Goal: Task Accomplishment & Management: Manage account settings

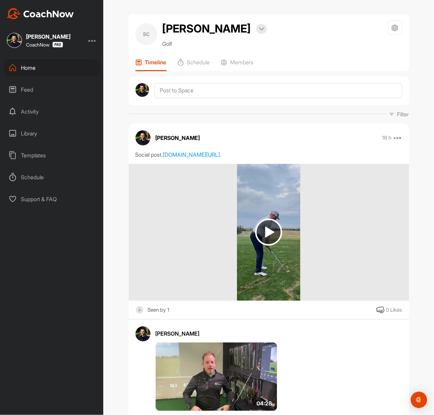
click at [54, 15] on img at bounding box center [40, 13] width 67 height 11
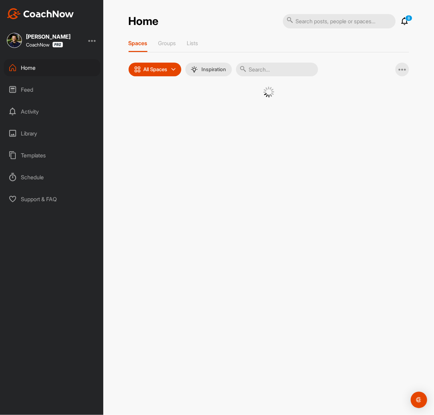
click at [323, 25] on input "text" at bounding box center [339, 21] width 113 height 14
paste input "[PERSON_NAME]"
type input "[PERSON_NAME]"
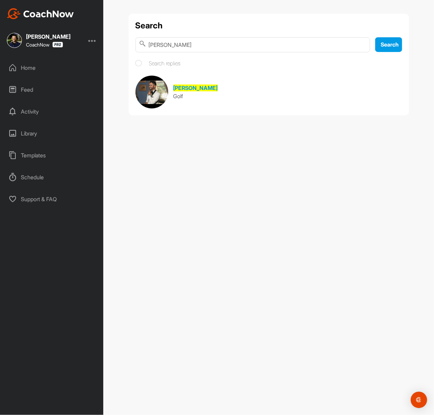
click at [244, 44] on input "[PERSON_NAME]" at bounding box center [253, 44] width 235 height 15
click at [230, 84] on link "Stefan Olivas Golf" at bounding box center [269, 92] width 267 height 33
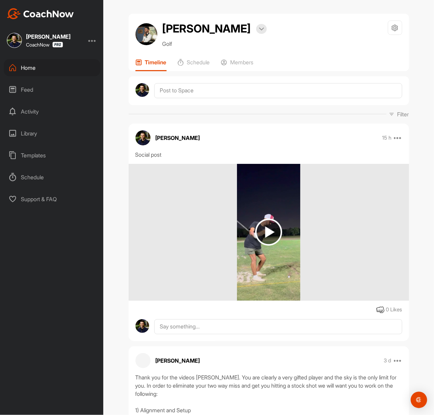
click at [66, 11] on img at bounding box center [40, 13] width 67 height 11
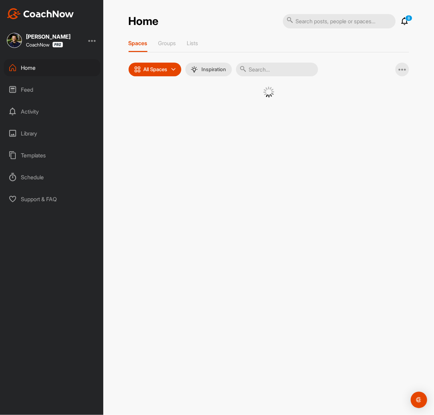
click at [312, 21] on input "text" at bounding box center [339, 21] width 113 height 14
paste input "[PERSON_NAME]"
type input "[PERSON_NAME]"
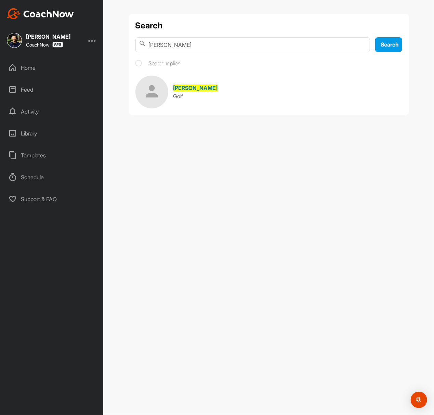
click at [211, 102] on link "Kyle Moroney Golf" at bounding box center [269, 92] width 267 height 33
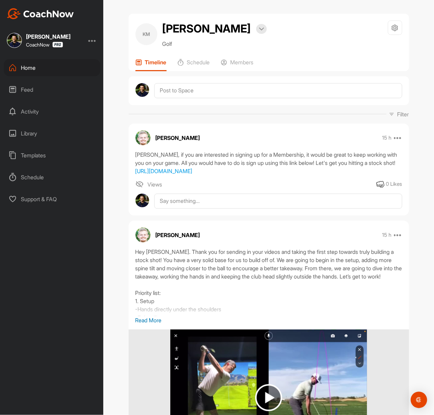
click at [58, 13] on img at bounding box center [40, 13] width 67 height 11
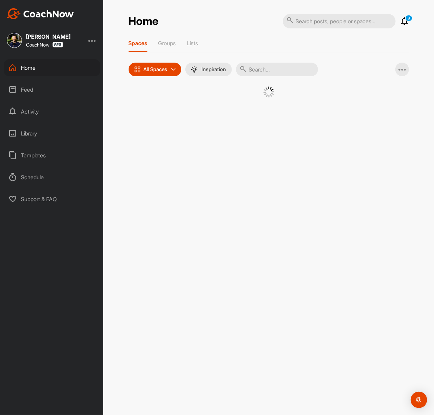
click at [311, 18] on input "text" at bounding box center [339, 21] width 113 height 14
paste input "[PERSON_NAME]"
type input "[PERSON_NAME]"
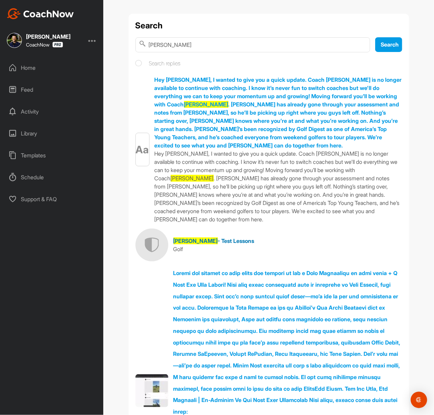
click at [255, 232] on link "Greg Baresel - Test Lessons Golf" at bounding box center [269, 245] width 267 height 33
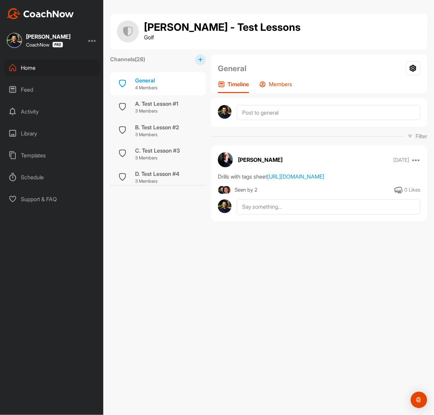
click at [285, 84] on p "Members" at bounding box center [280, 84] width 23 height 7
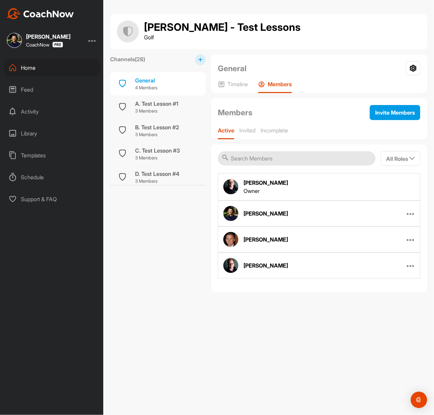
click at [301, 163] on input "text" at bounding box center [297, 158] width 158 height 14
click at [249, 365] on div "Greg Baresel - Test Lessons Golf Channels ( 28 ) General 4 Members A. Test Less…" at bounding box center [268, 207] width 331 height 415
click at [57, 10] on img at bounding box center [40, 13] width 67 height 11
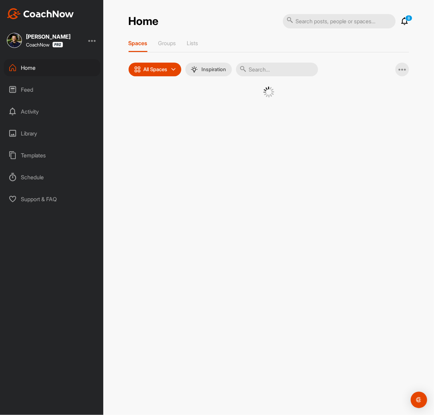
click at [309, 21] on input "text" at bounding box center [339, 21] width 113 height 14
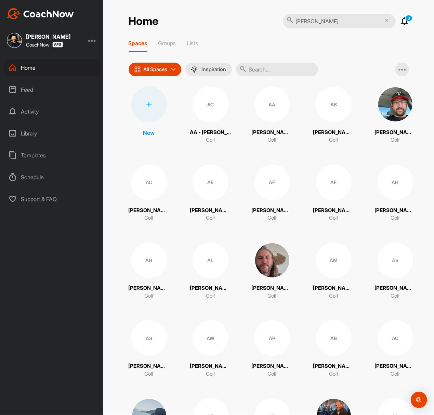
type input "[PERSON_NAME]"
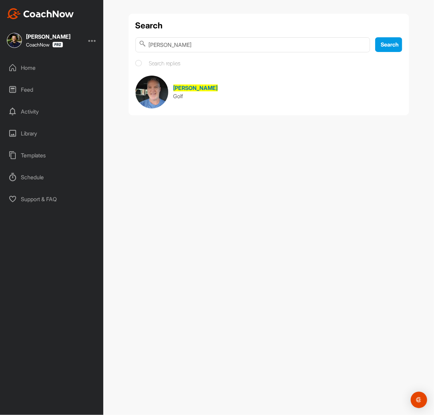
click at [209, 92] on link "Rick Sullivan Golf" at bounding box center [269, 92] width 267 height 33
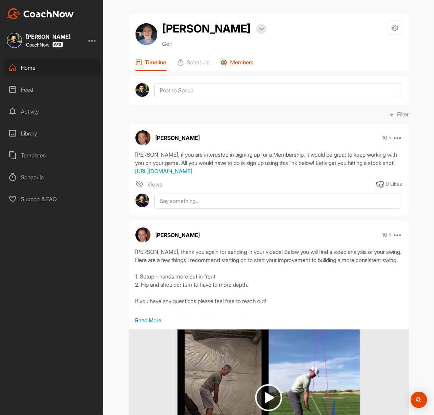
click at [241, 60] on p "Members" at bounding box center [242, 62] width 23 height 7
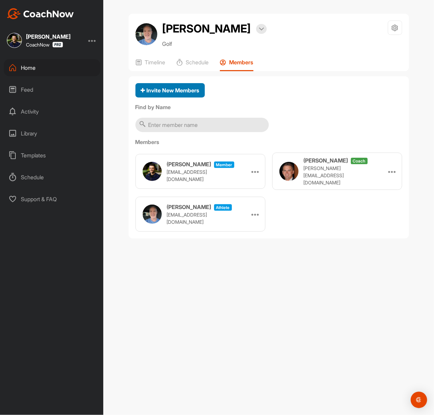
click at [185, 85] on button "Invite New Members" at bounding box center [170, 90] width 69 height 15
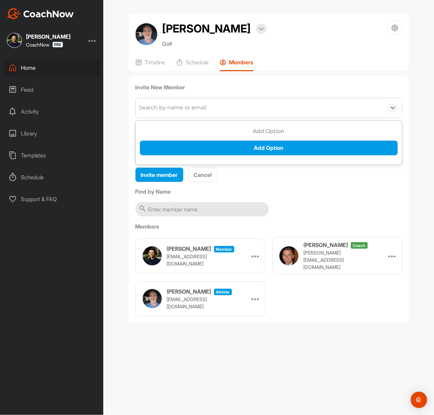
click at [191, 111] on div "Search by name or email" at bounding box center [173, 108] width 68 height 8
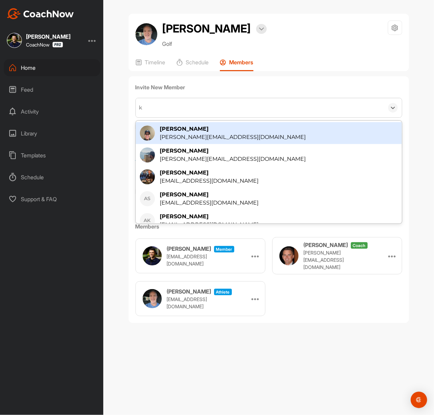
type input "ky"
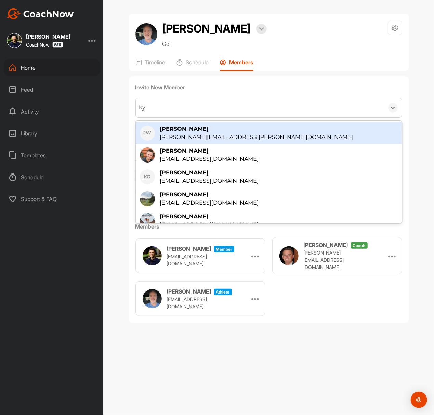
click at [191, 111] on div "ky ky" at bounding box center [260, 107] width 248 height 19
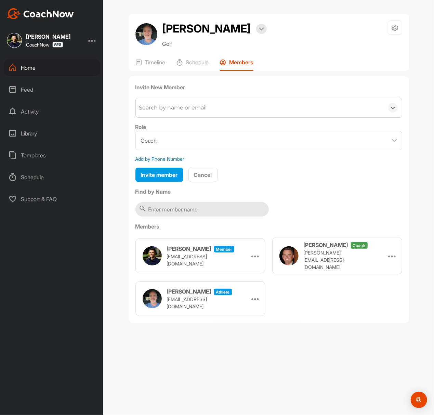
click at [191, 111] on div "Search by name or email" at bounding box center [173, 108] width 68 height 8
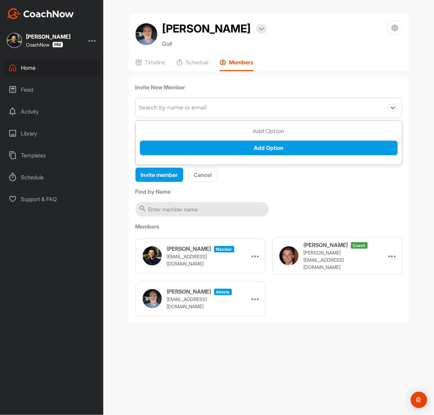
click at [191, 111] on div "Search by name or email" at bounding box center [173, 108] width 68 height 8
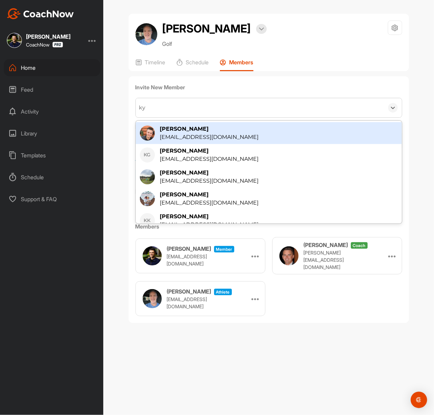
type input "k"
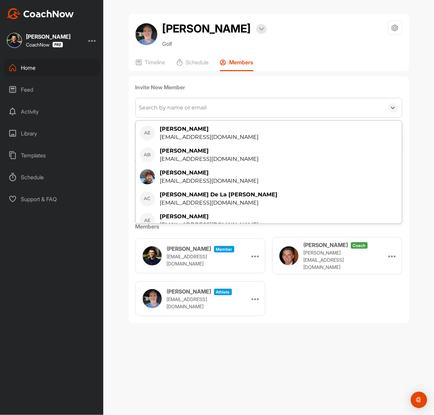
type input "t"
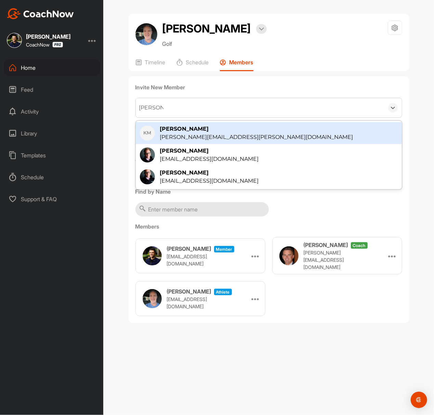
type input "kyle morr"
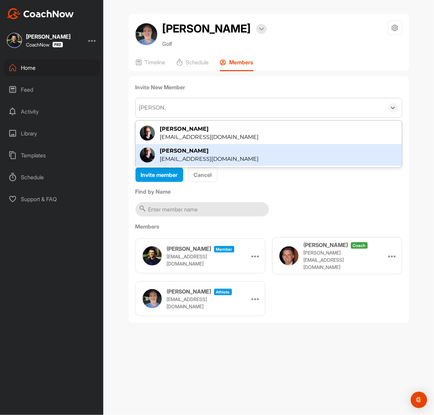
click at [225, 152] on div "[PERSON_NAME]" at bounding box center [209, 151] width 99 height 8
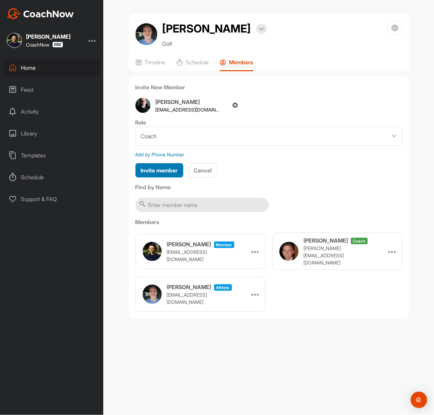
click at [170, 166] on button "Invite member" at bounding box center [160, 170] width 48 height 15
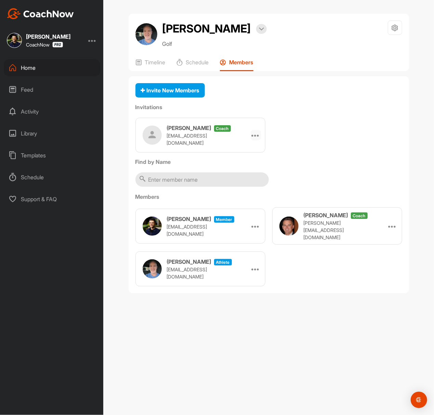
click at [254, 137] on icon at bounding box center [256, 135] width 8 height 8
click at [298, 135] on div "Kyle Morris coach team@thegolfroomeverywhere.com Edit Re-send Delete Copy Link" at bounding box center [269, 135] width 267 height 35
drag, startPoint x: 163, startPoint y: 25, endPoint x: 226, endPoint y: 33, distance: 63.5
click at [226, 33] on h2 "[PERSON_NAME]" at bounding box center [207, 29] width 89 height 16
click at [252, 137] on div at bounding box center [256, 135] width 10 height 10
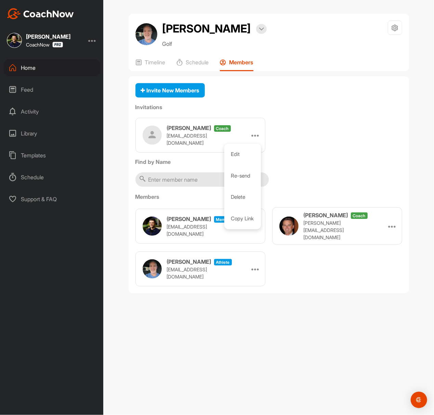
click at [301, 177] on div "Invite New Members Invitations Kyle Morris coach team@thegolfroomeverywhere.com…" at bounding box center [269, 184] width 281 height 217
click at [252, 135] on div at bounding box center [256, 135] width 10 height 10
click at [247, 219] on li "Copy Link" at bounding box center [242, 219] width 37 height 22
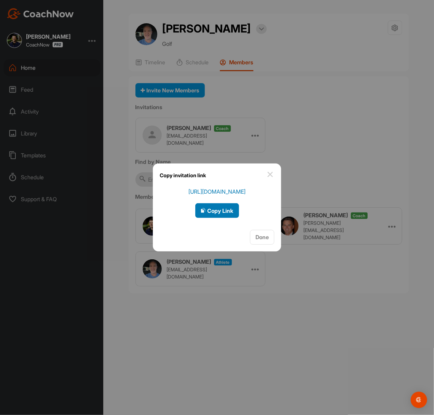
click at [204, 211] on icon "button" at bounding box center [203, 210] width 5 height 5
click at [276, 172] on div "Copy invitation link" at bounding box center [217, 176] width 128 height 24
click at [274, 176] on img at bounding box center [270, 174] width 8 height 8
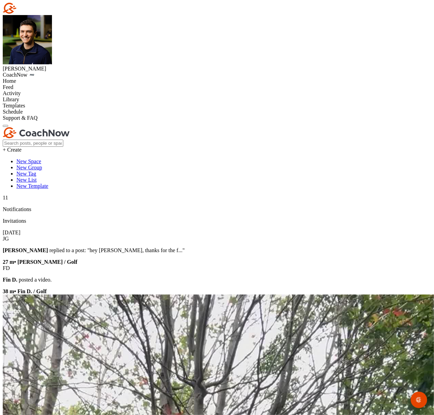
click at [63, 14] on img at bounding box center [36, 8] width 67 height 11
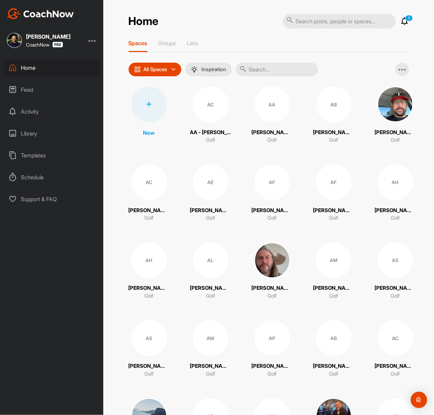
click at [325, 21] on input "text" at bounding box center [339, 21] width 113 height 14
paste input "Yes"
type input "Yes"
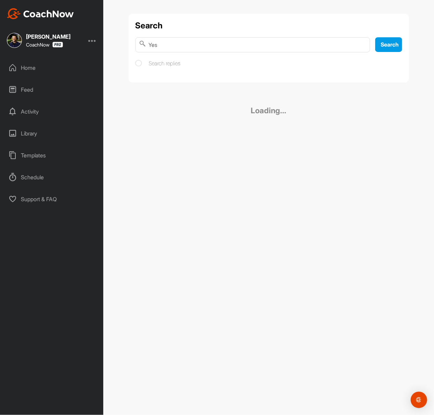
drag, startPoint x: 272, startPoint y: 53, endPoint x: 272, endPoint y: 50, distance: 3.5
click at [272, 52] on div "Search Yes Search Search replies" at bounding box center [269, 48] width 281 height 69
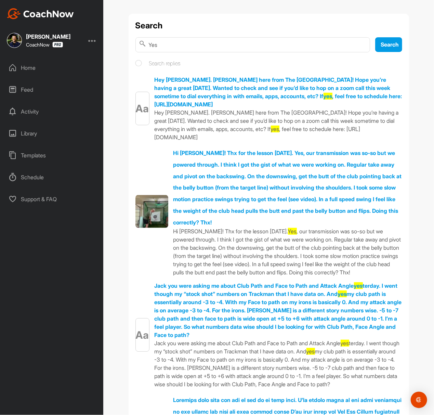
click at [272, 49] on input "Yes" at bounding box center [253, 44] width 235 height 15
paste input "[PERSON_NAME]"
type input "[PERSON_NAME]"
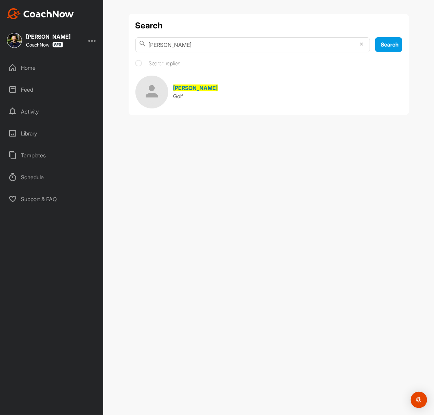
click at [209, 97] on link "Ben Grinzaid Golf" at bounding box center [269, 92] width 267 height 33
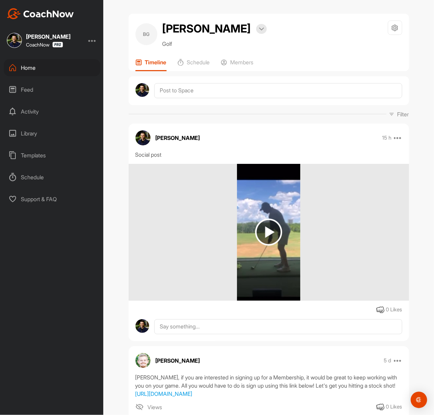
click at [48, 20] on div "Dominic Caminiti CoachNow Home Feed Activity Library Templates Schedule Support…" at bounding box center [51, 207] width 103 height 415
click at [56, 16] on img at bounding box center [40, 13] width 67 height 11
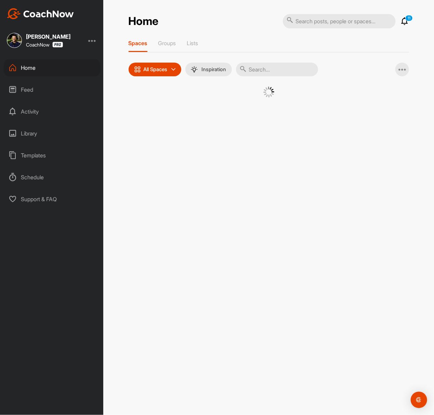
click at [325, 26] on input "text" at bounding box center [339, 21] width 113 height 14
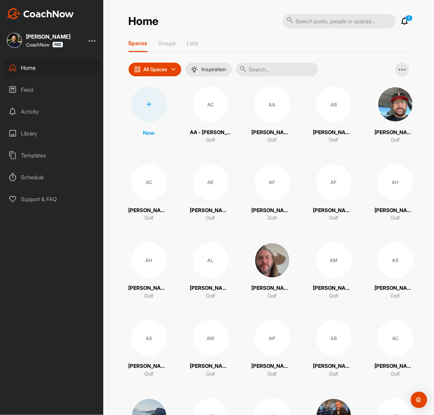
paste input "[PERSON_NAME]"
type input "[PERSON_NAME]"
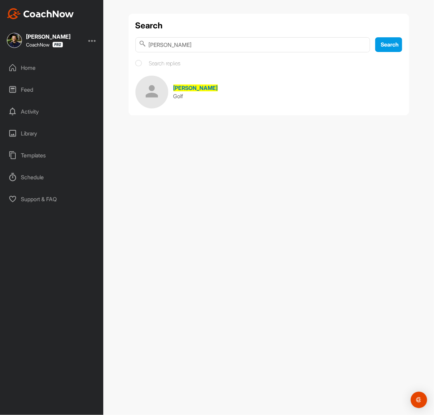
click at [229, 92] on link "Adam Sparkes Golf" at bounding box center [269, 92] width 267 height 33
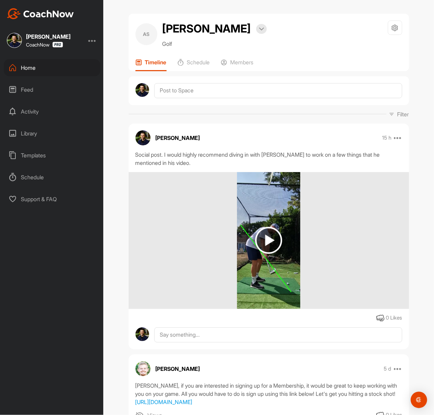
click at [37, 16] on img at bounding box center [40, 13] width 67 height 11
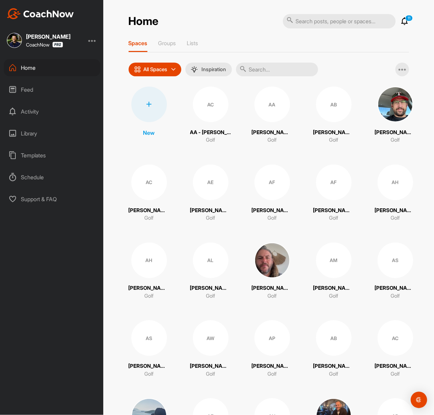
click at [307, 28] on input "text" at bounding box center [339, 21] width 113 height 14
paste input "[PERSON_NAME]"
type input "[PERSON_NAME]"
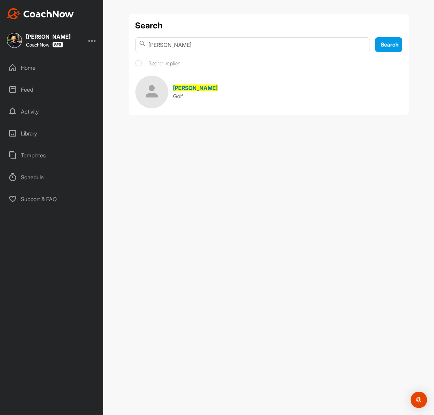
click at [242, 88] on link "Nicholas Kelly Golf" at bounding box center [269, 92] width 267 height 33
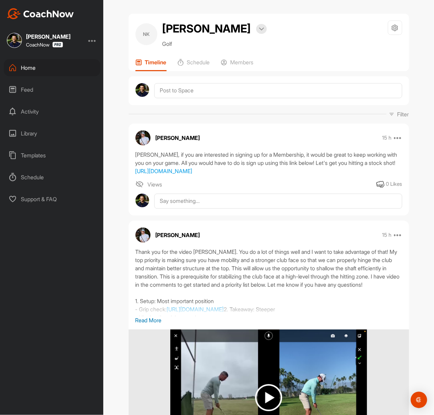
click at [66, 8] on div "Dominic Caminiti CoachNow Home Feed Activity Library Templates Schedule Support…" at bounding box center [51, 207] width 103 height 415
click at [52, 17] on img at bounding box center [40, 13] width 67 height 11
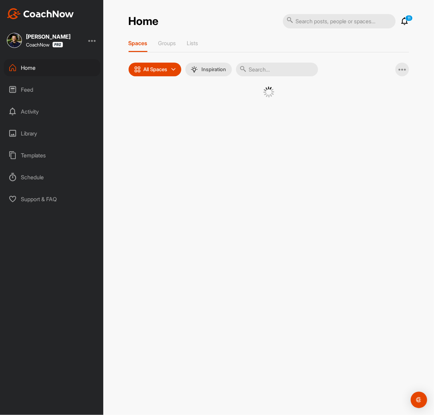
click at [325, 29] on div "Home 11 Notifications Invitations View All 11 Spaces Groups Lists All Spaces Al…" at bounding box center [269, 64] width 281 height 101
click at [325, 21] on input "text" at bounding box center [339, 21] width 113 height 14
paste input "Justin Ortiz Luis"
type input "Justin Ortiz Luis"
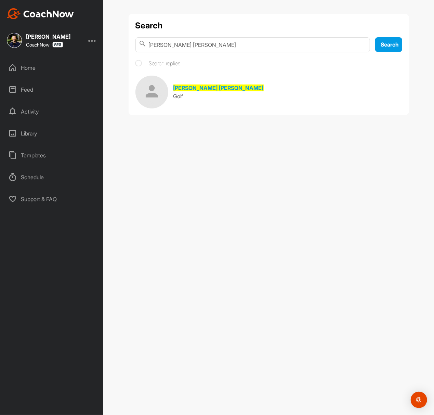
click at [198, 74] on div "Search Justin Ortiz Luis Search Search replies Justin Ortiz Luis Golf" at bounding box center [269, 65] width 281 height 102
click at [185, 90] on span "Justin Ortiz Luis" at bounding box center [219, 88] width 90 height 7
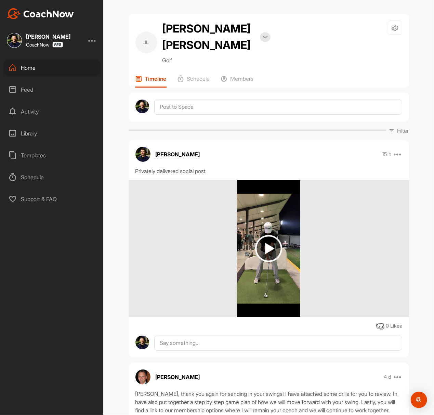
click at [47, 9] on img at bounding box center [40, 13] width 67 height 11
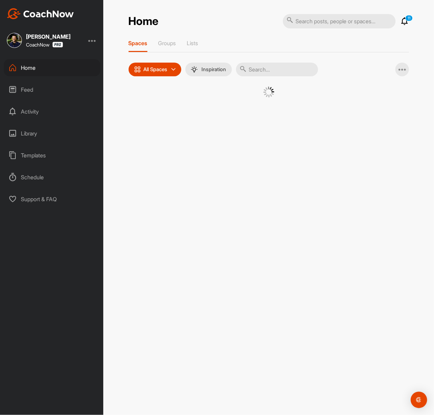
click at [325, 21] on input "text" at bounding box center [339, 21] width 113 height 14
paste input "Yes"
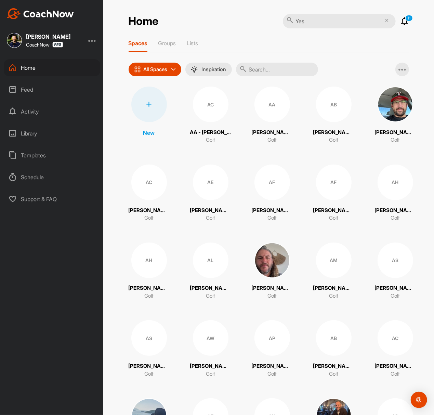
paste input "[PERSON_NAME]"
type input "[PERSON_NAME]"
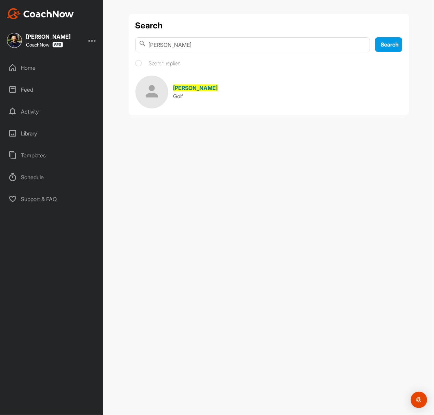
click at [228, 84] on link "Trey Hildebrandt Golf" at bounding box center [269, 92] width 267 height 33
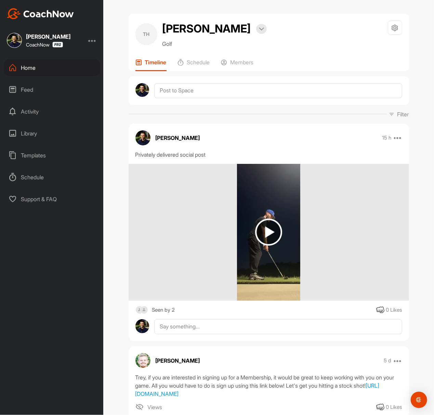
click at [46, 12] on img at bounding box center [40, 13] width 67 height 11
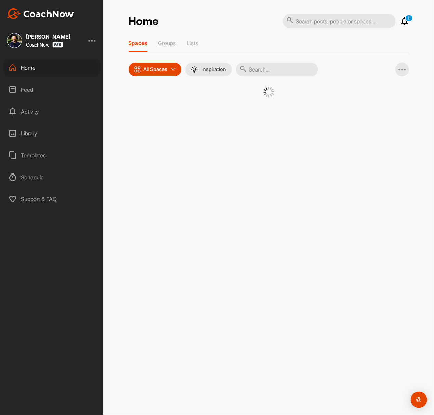
click at [325, 17] on input "text" at bounding box center [339, 21] width 113 height 14
paste input "[PERSON_NAME]"
type input "[PERSON_NAME]"
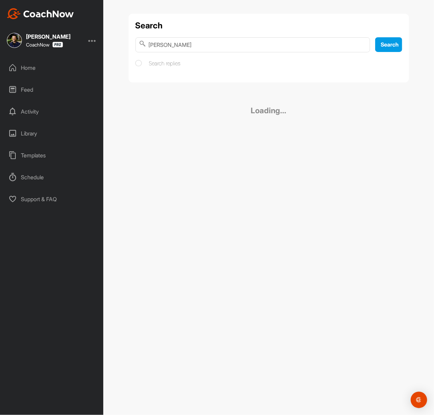
click at [237, 76] on div "Search Braedon Dorsey Search Search replies" at bounding box center [269, 48] width 281 height 69
click at [237, 82] on link "Braedon Dorsey Golf" at bounding box center [269, 92] width 267 height 33
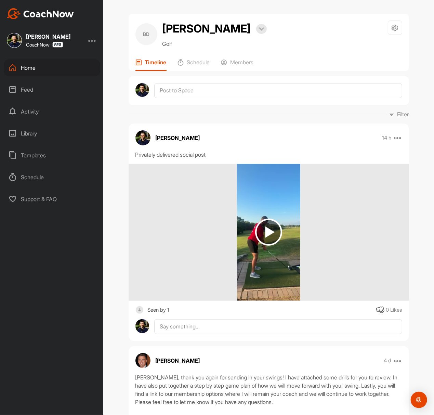
click at [53, 12] on img at bounding box center [40, 13] width 67 height 11
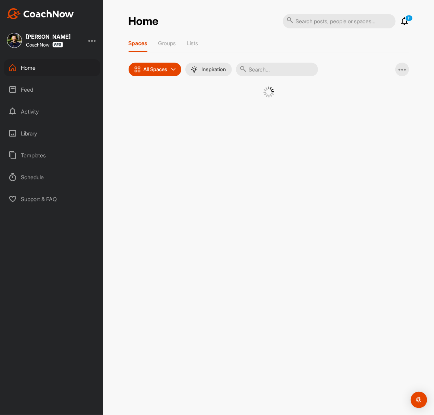
click at [317, 19] on input "text" at bounding box center [339, 21] width 113 height 14
paste input "[PERSON_NAME]"
type input "[PERSON_NAME]"
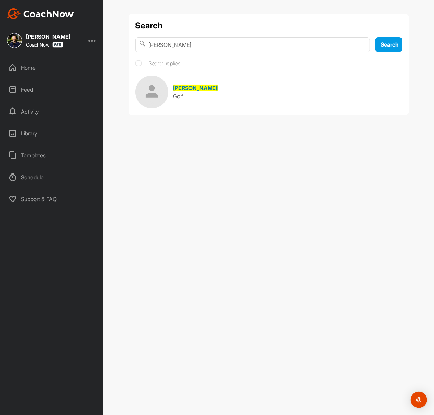
click at [213, 86] on link "Aaron Borane Golf" at bounding box center [269, 92] width 267 height 33
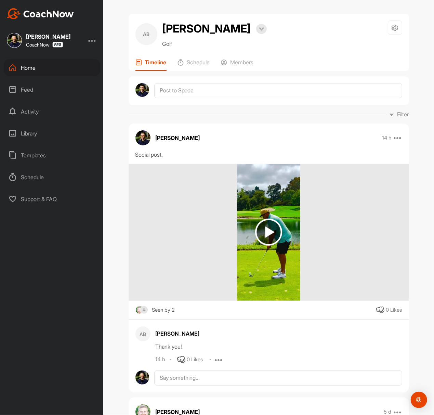
click at [55, 12] on img at bounding box center [40, 13] width 67 height 11
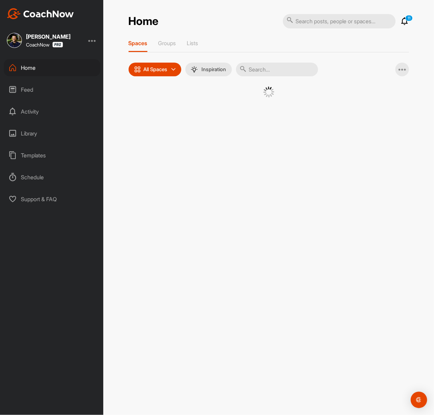
click at [325, 26] on input "text" at bounding box center [339, 21] width 113 height 14
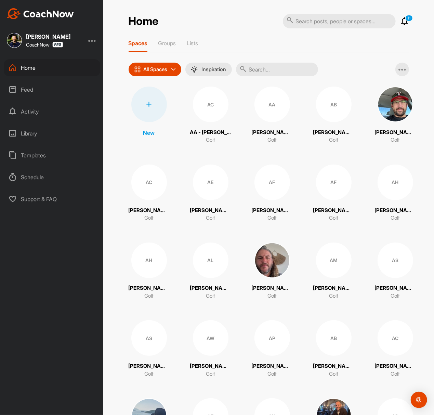
paste input "[PERSON_NAME]"
type input "[PERSON_NAME]"
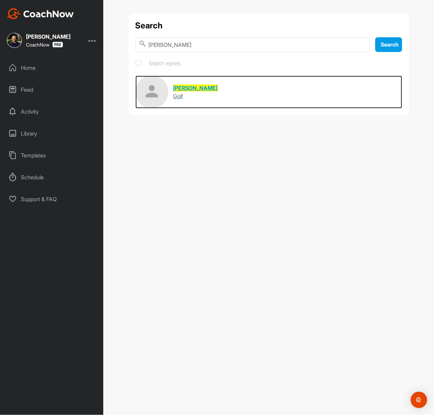
click at [232, 89] on link "Eric Noreen Golf" at bounding box center [269, 92] width 267 height 33
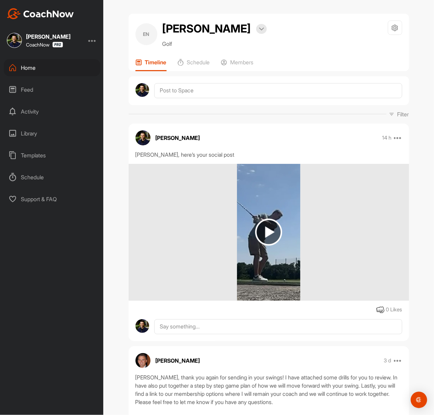
click at [56, 9] on img at bounding box center [40, 13] width 67 height 11
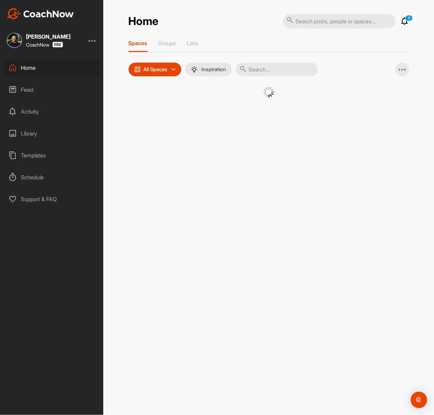
click at [325, 23] on input "text" at bounding box center [339, 21] width 113 height 14
paste input "Yes"
type input "Yes"
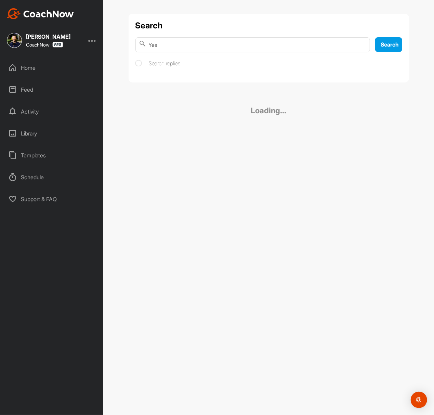
click at [287, 48] on input "Yes" at bounding box center [253, 44] width 235 height 15
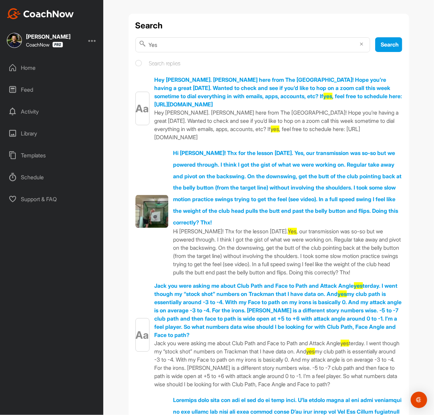
paste input "[PERSON_NAME]"
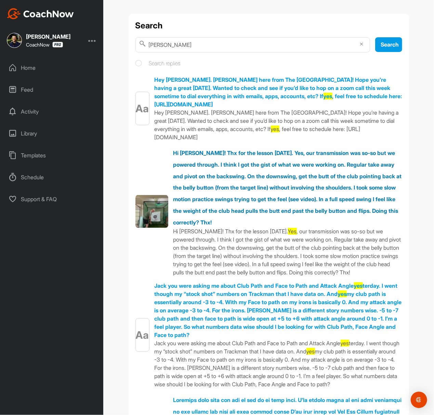
type input "[PERSON_NAME]"
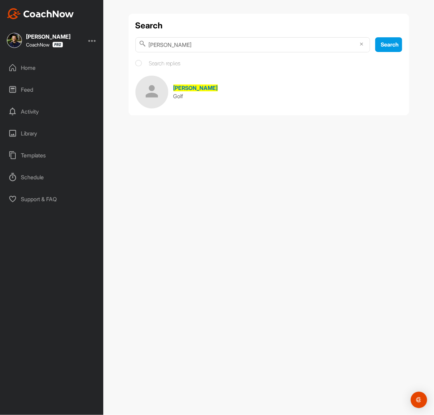
click at [221, 81] on link "Chris Schendorf Golf" at bounding box center [269, 92] width 267 height 33
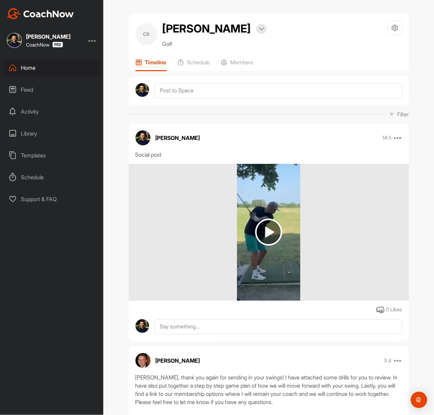
click at [57, 14] on img at bounding box center [40, 13] width 67 height 11
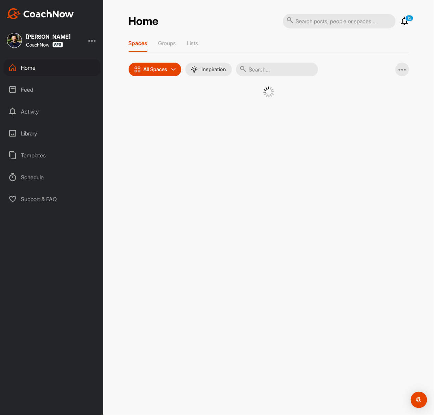
click at [325, 14] on input "text" at bounding box center [339, 21] width 113 height 14
paste input "[PERSON_NAME]"
type input "[PERSON_NAME]"
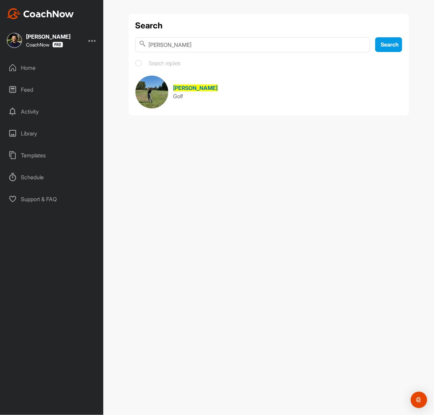
click at [217, 89] on link "Gavin Harmer Golf" at bounding box center [269, 92] width 267 height 33
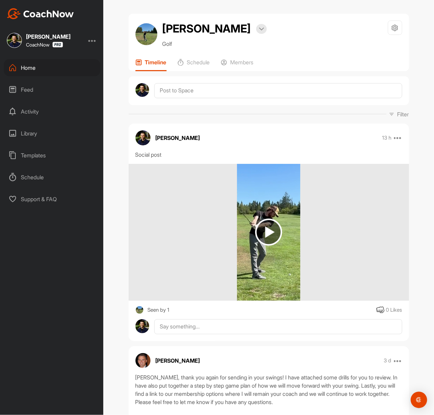
click at [51, 12] on img at bounding box center [40, 13] width 67 height 11
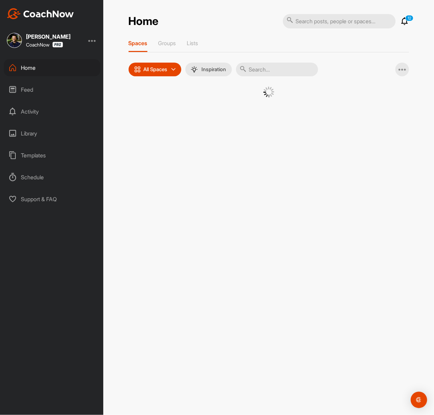
click at [325, 17] on input "text" at bounding box center [339, 21] width 113 height 14
paste input "[PERSON_NAME]"
type input "[PERSON_NAME]"
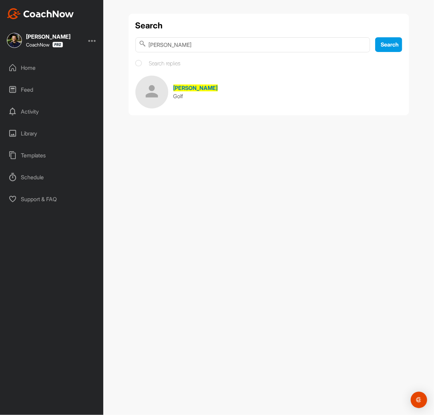
click at [213, 91] on link "Frank Aquilino Golf" at bounding box center [269, 92] width 267 height 33
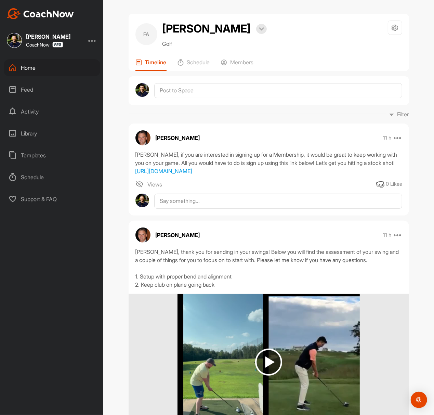
click at [34, 18] on img at bounding box center [40, 13] width 67 height 11
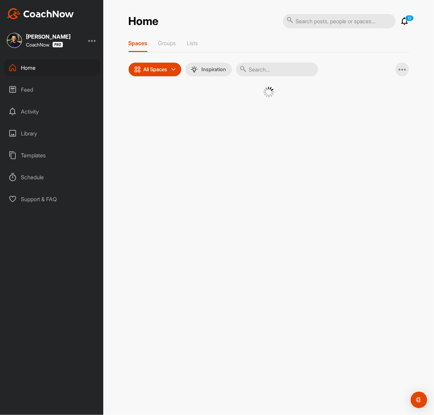
drag, startPoint x: 358, startPoint y: 19, endPoint x: 363, endPoint y: 21, distance: 5.6
click at [325, 19] on input "text" at bounding box center [339, 21] width 113 height 14
paste input "[PERSON_NAME]"
type input "[PERSON_NAME]"
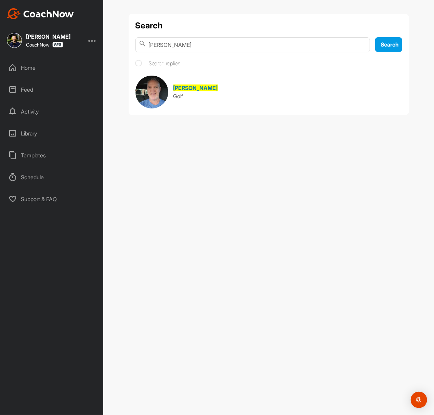
click at [220, 84] on link "Rick Sullivan Golf" at bounding box center [269, 92] width 267 height 33
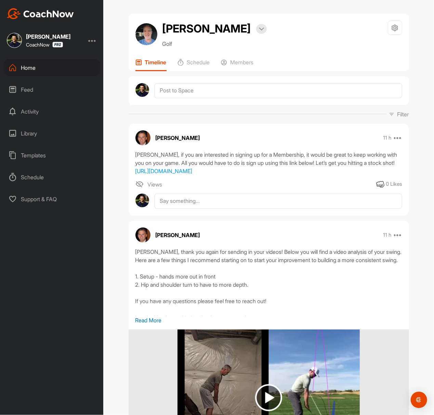
click at [44, 14] on img at bounding box center [40, 13] width 67 height 11
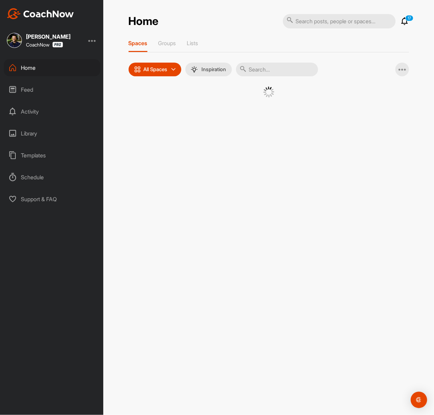
click at [325, 16] on input "text" at bounding box center [339, 21] width 113 height 14
paste input "[PERSON_NAME]"
type input "[PERSON_NAME]"
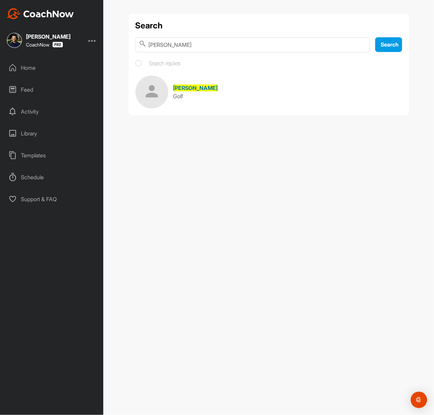
click at [226, 86] on link "Joel Kitsul Golf" at bounding box center [269, 92] width 267 height 33
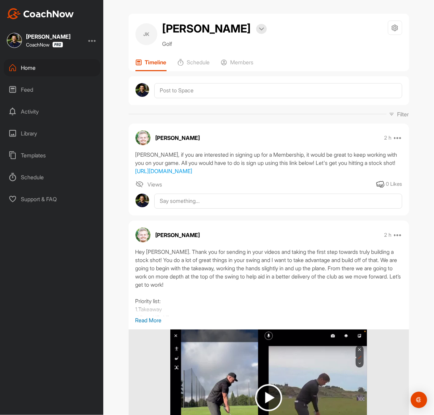
click at [56, 10] on img at bounding box center [40, 13] width 67 height 11
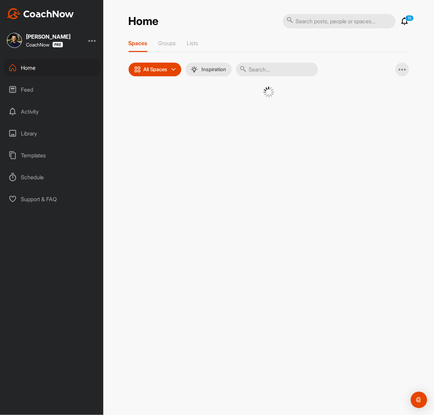
click at [325, 32] on div "Home 19 Notifications Invitations View All 19 Spaces Groups Lists All Spaces Al…" at bounding box center [269, 64] width 281 height 101
click at [325, 25] on input "text" at bounding box center [339, 21] width 113 height 14
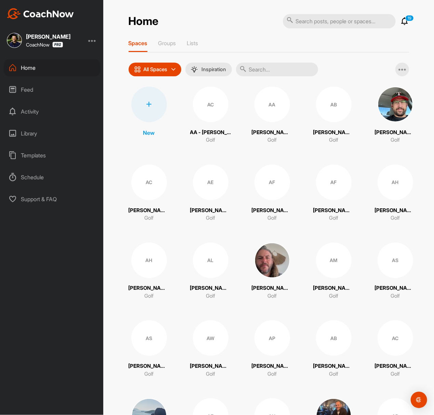
paste input "[PERSON_NAME]"
type input "[PERSON_NAME]"
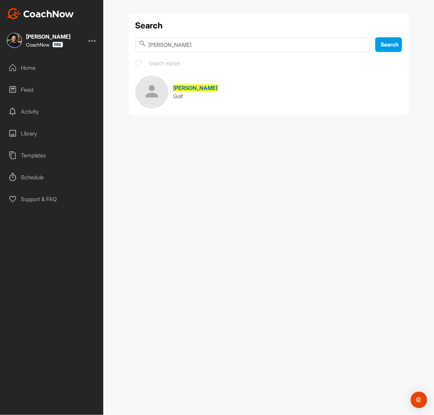
click at [191, 83] on link "Frank Aquilino Golf" at bounding box center [269, 92] width 267 height 33
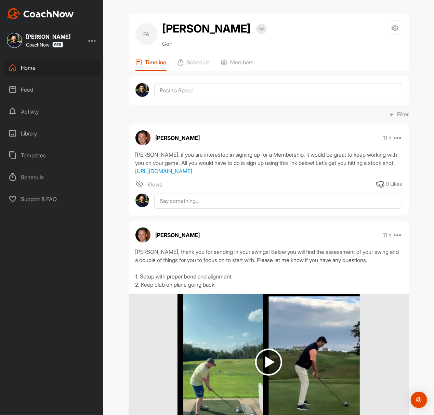
click at [28, 19] on div "Dominic Caminiti CoachNow Home Feed Activity Library Templates Schedule Support…" at bounding box center [51, 207] width 103 height 415
click at [55, 14] on img at bounding box center [40, 13] width 67 height 11
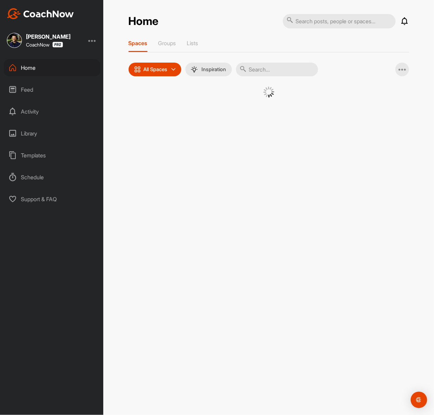
click at [325, 28] on input "text" at bounding box center [339, 21] width 113 height 14
paste input "[PERSON_NAME]"
type input "[PERSON_NAME]"
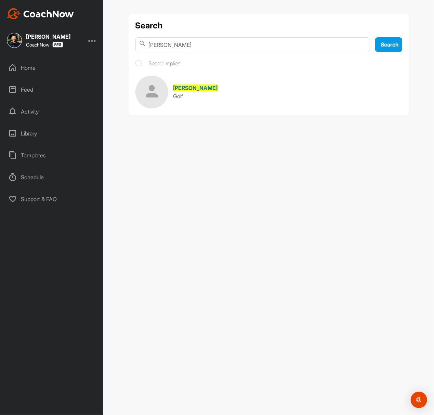
click at [201, 91] on div "[PERSON_NAME]" at bounding box center [196, 88] width 44 height 8
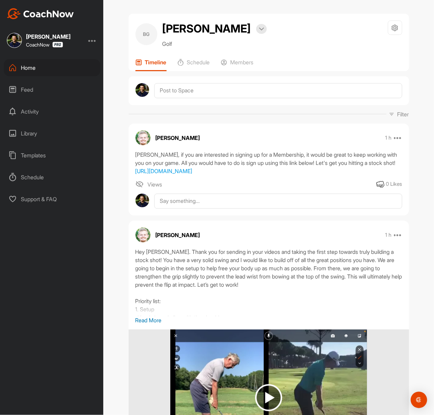
click at [66, 14] on img at bounding box center [40, 13] width 67 height 11
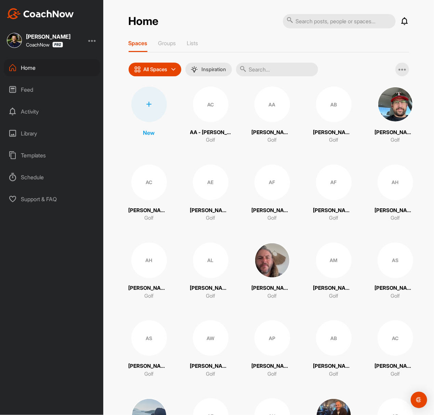
drag, startPoint x: 344, startPoint y: 13, endPoint x: 337, endPoint y: 22, distance: 11.7
click at [325, 13] on div "Home Notifications Invitations Today Barkat C. posted an image . 4 m • Barkat C…" at bounding box center [268, 207] width 331 height 415
click at [325, 22] on input "text" at bounding box center [339, 21] width 113 height 14
paste input "[PERSON_NAME]"
type input "[PERSON_NAME]"
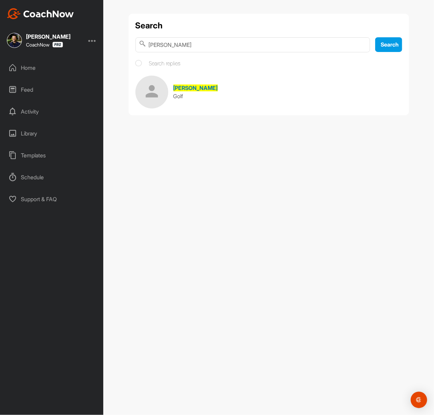
click at [231, 103] on link "Aaron Harrison Golf" at bounding box center [269, 92] width 267 height 33
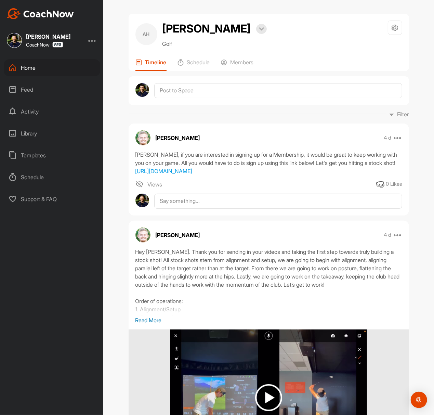
click at [49, 14] on img at bounding box center [40, 13] width 67 height 11
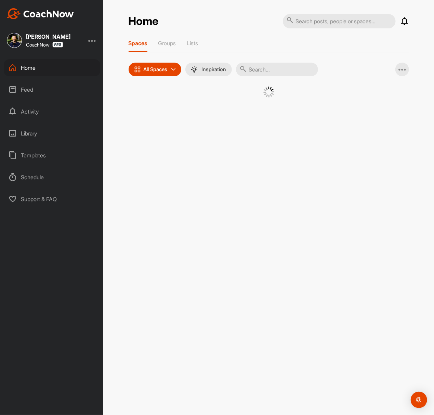
click at [295, 18] on input "text" at bounding box center [339, 21] width 113 height 14
paste input "[PERSON_NAME]"
type input "[PERSON_NAME]"
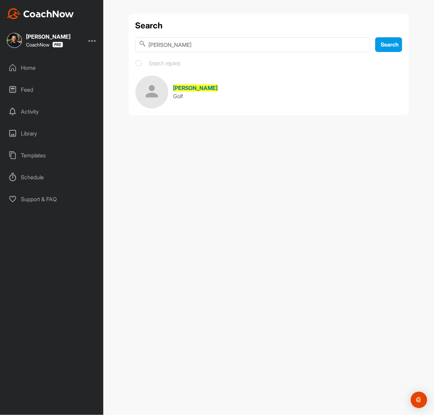
click at [207, 90] on span "[PERSON_NAME]" at bounding box center [196, 88] width 44 height 7
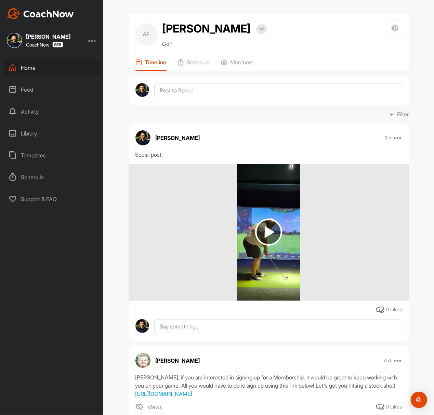
click at [60, 11] on img at bounding box center [40, 13] width 67 height 11
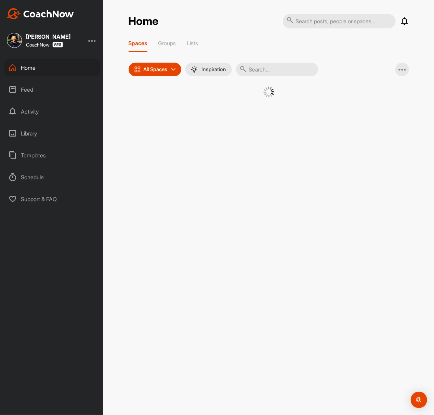
click at [325, 24] on input "text" at bounding box center [339, 21] width 113 height 14
paste input "[PERSON_NAME]"
type input "[PERSON_NAME]"
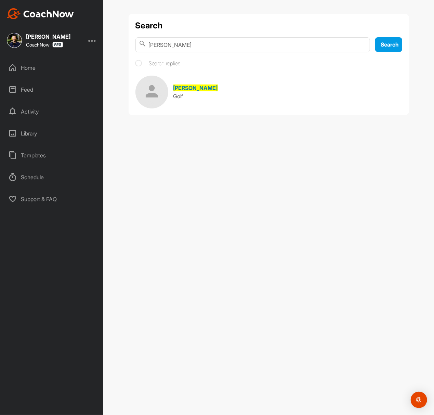
click at [201, 88] on span "[PERSON_NAME]" at bounding box center [196, 88] width 44 height 7
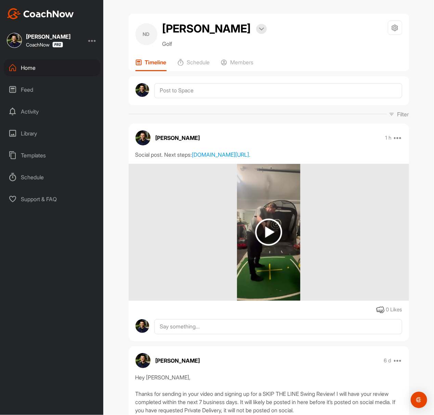
click at [68, 10] on img at bounding box center [40, 13] width 67 height 11
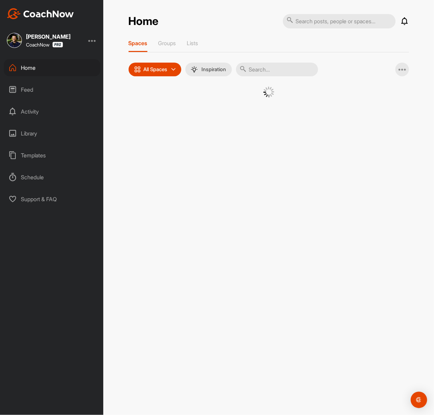
click at [325, 16] on div "Home Notifications Invitations View All Spaces Groups Lists All Spaces All spac…" at bounding box center [268, 207] width 331 height 415
click at [325, 21] on input "text" at bounding box center [339, 21] width 113 height 14
paste input "[PERSON_NAME]"
type input "[PERSON_NAME]"
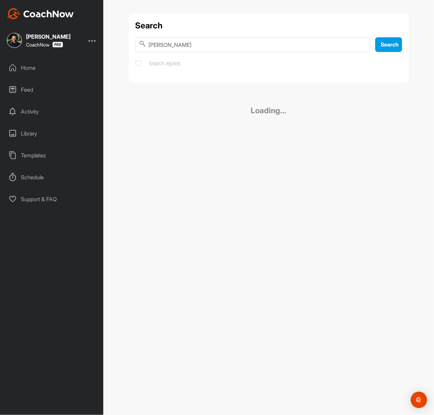
click at [268, 81] on div "Search Dan Ireland Search Search replies" at bounding box center [269, 48] width 281 height 69
click at [264, 87] on link "Dan Ireland Golf" at bounding box center [269, 92] width 267 height 33
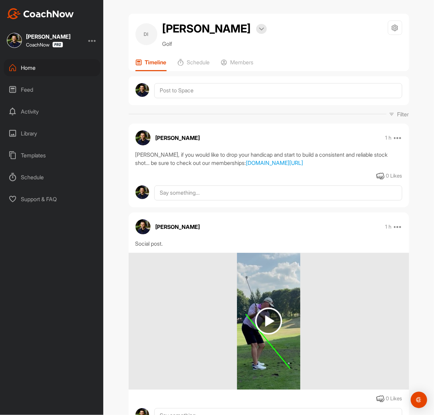
click at [61, 14] on img at bounding box center [40, 13] width 67 height 11
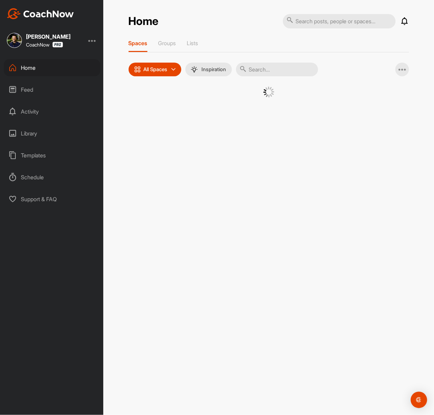
click at [325, 21] on input "text" at bounding box center [339, 21] width 113 height 14
paste input "[DEMOGRAPHIC_DATA][PERSON_NAME]"
type input "[DEMOGRAPHIC_DATA][PERSON_NAME]"
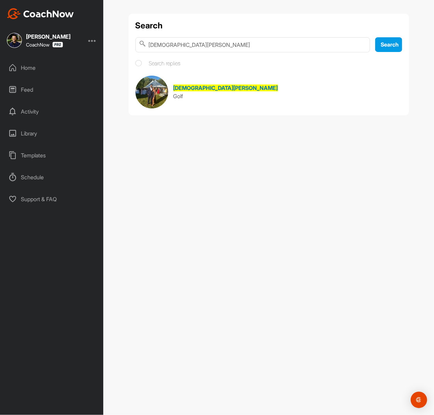
click at [277, 90] on link "Christian Horta-Pabon Golf" at bounding box center [269, 92] width 267 height 33
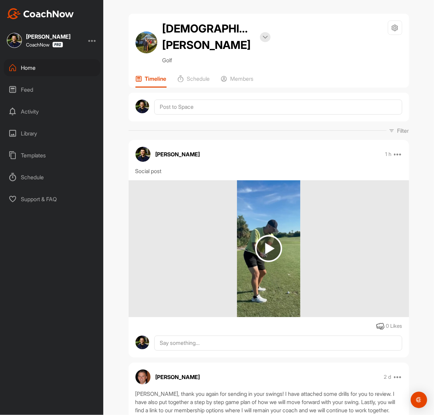
click at [66, 9] on img at bounding box center [40, 13] width 67 height 11
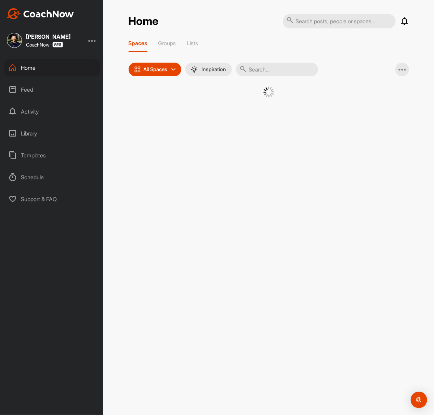
click at [321, 18] on input "text" at bounding box center [339, 21] width 113 height 14
paste input "[PERSON_NAME]"
type input "[PERSON_NAME]"
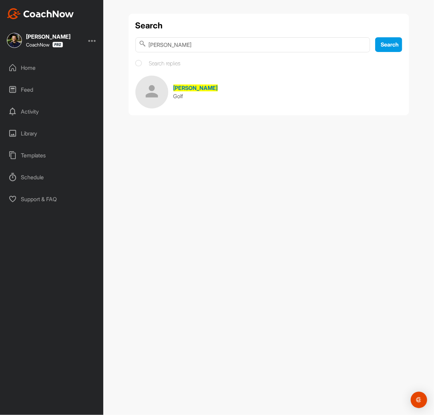
click at [240, 83] on link "Andrew Borba Golf" at bounding box center [269, 92] width 267 height 33
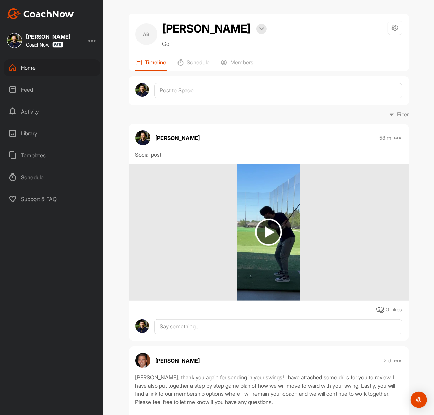
click at [42, 16] on img at bounding box center [40, 13] width 67 height 11
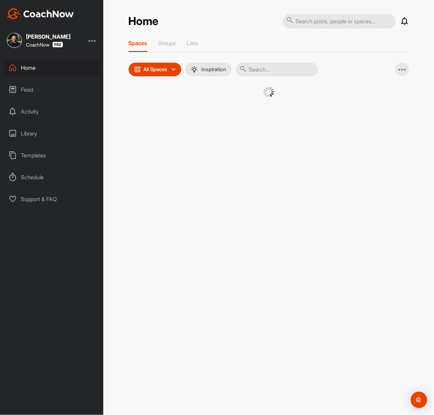
click at [325, 23] on input "text" at bounding box center [339, 21] width 113 height 14
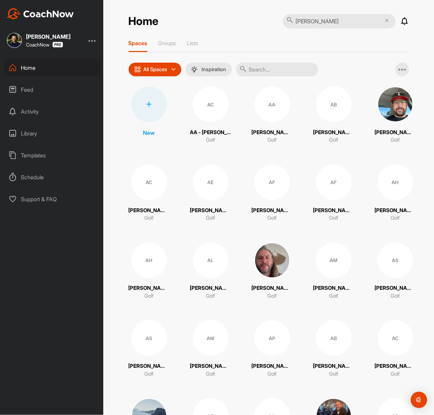
type input "[PERSON_NAME]"
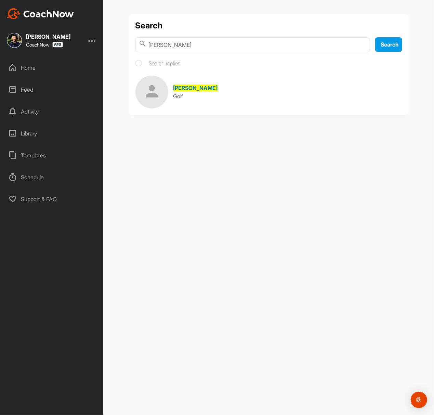
click at [243, 86] on link "Adam Ritts Golf" at bounding box center [269, 92] width 267 height 33
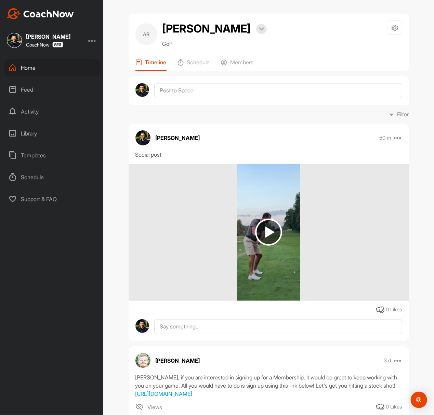
click at [212, 29] on h2 "[PERSON_NAME]" at bounding box center [207, 29] width 89 height 16
click at [62, 14] on img at bounding box center [40, 13] width 67 height 11
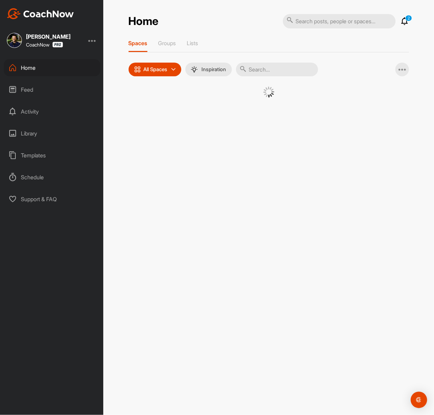
click at [325, 25] on input "text" at bounding box center [339, 21] width 113 height 14
paste input "[PERSON_NAME]"
type input "[PERSON_NAME]"
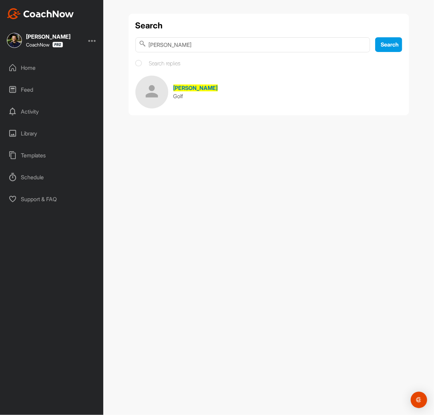
click at [232, 101] on link "Gary Sigel Golf" at bounding box center [269, 92] width 267 height 33
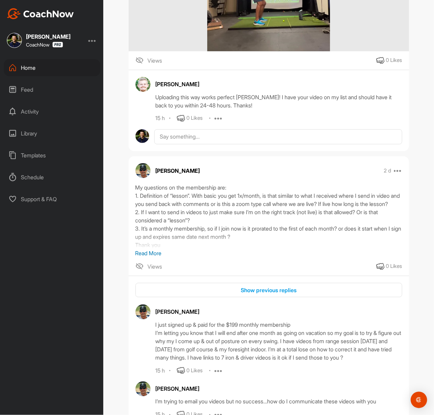
scroll to position [274, 0]
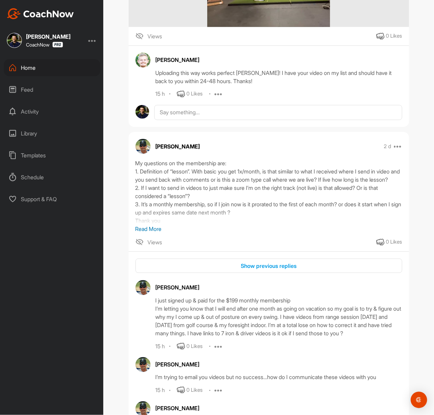
click at [149, 231] on p "Read More" at bounding box center [269, 229] width 267 height 8
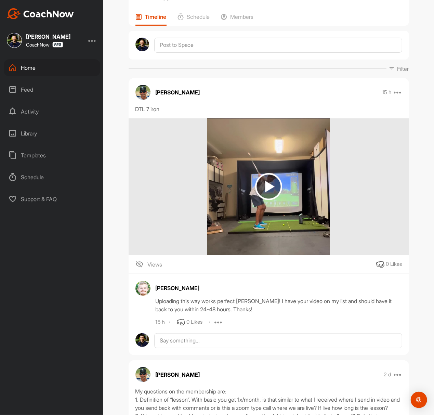
scroll to position [0, 0]
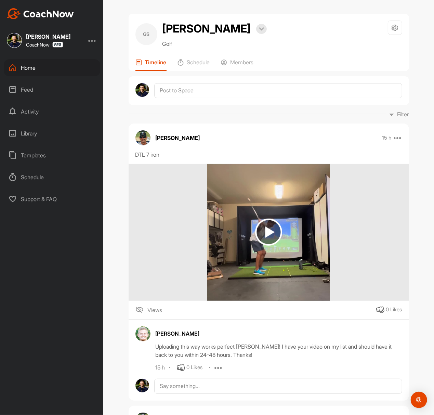
click at [62, 10] on img at bounding box center [40, 13] width 67 height 11
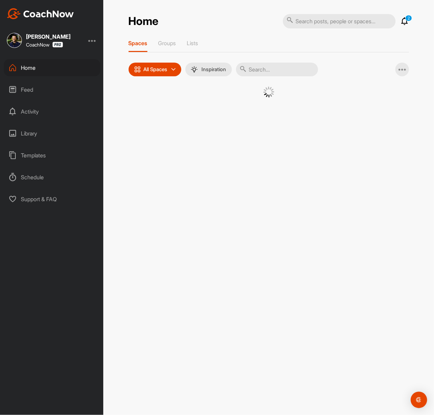
click at [325, 15] on input "text" at bounding box center [339, 21] width 113 height 14
paste input "[PERSON_NAME]"
type input "[PERSON_NAME]"
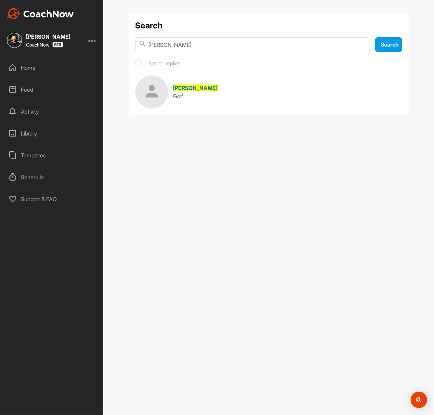
click at [199, 88] on span "[PERSON_NAME]" at bounding box center [196, 88] width 44 height 7
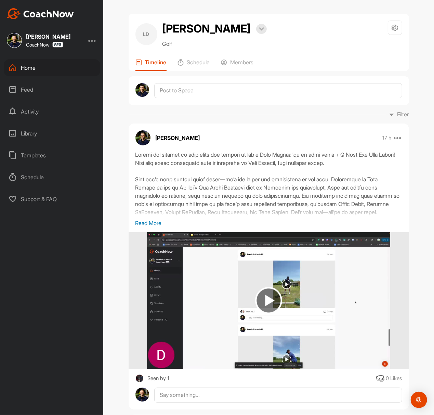
click at [233, 54] on div "LD Luke Dames Bookings Golf Space Settings Your Notifications Timeline Schedule…" at bounding box center [269, 42] width 281 height 57
click at [235, 61] on p "Members" at bounding box center [242, 62] width 23 height 7
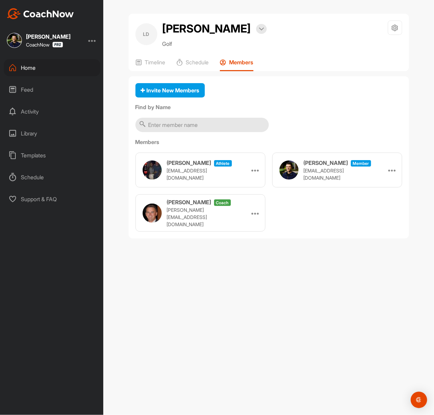
click at [63, 16] on img at bounding box center [40, 13] width 67 height 11
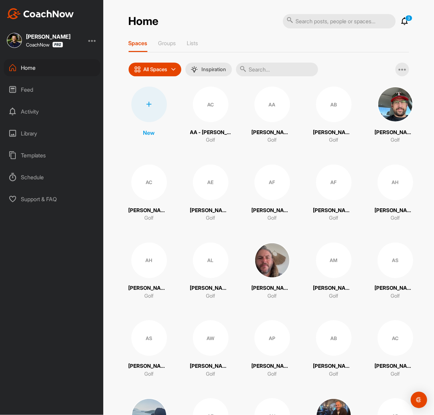
click at [159, 103] on div at bounding box center [149, 105] width 36 height 36
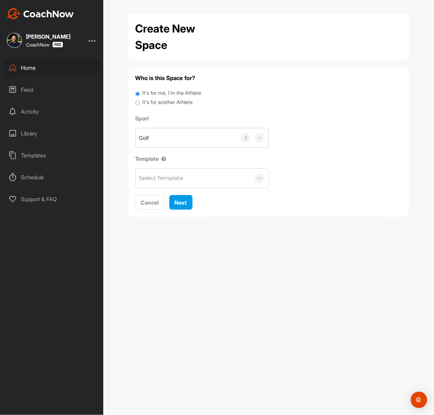
click at [169, 99] on label "It's for another Athlete" at bounding box center [167, 103] width 50 height 8
click at [140, 99] on input "It's for another Athlete" at bounding box center [138, 103] width 4 height 9
radio input "true"
click at [165, 100] on label "It's for another Athlete" at bounding box center [167, 103] width 50 height 8
click at [140, 100] on input "It's for another Athlete" at bounding box center [138, 103] width 4 height 9
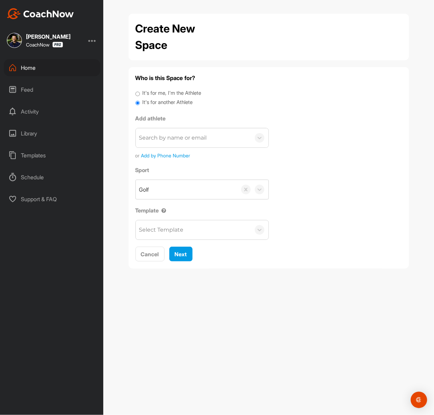
click at [168, 130] on div "Search by name or email" at bounding box center [193, 137] width 115 height 19
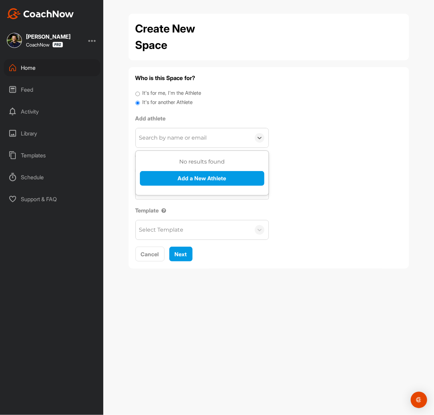
paste input "rbotel@my.hpu.edu"
type input "rbotel@my.hpu.edu"
click at [162, 180] on button "Add a New Athlete" at bounding box center [202, 178] width 125 height 15
click at [214, 140] on div "Search by name or email" at bounding box center [193, 137] width 115 height 19
paste input "[PERSON_NAME][EMAIL_ADDRESS][DOMAIN_NAME]"
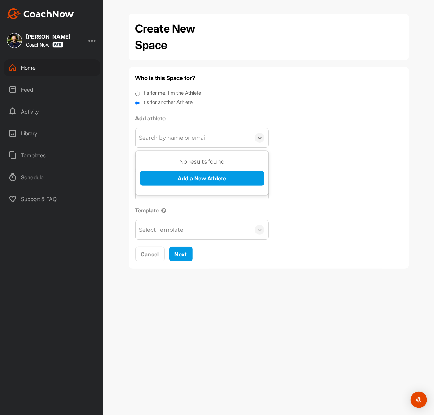
type input "[PERSON_NAME][EMAIL_ADDRESS][DOMAIN_NAME]"
click at [206, 174] on button "Add a New Athlete" at bounding box center [202, 178] width 125 height 15
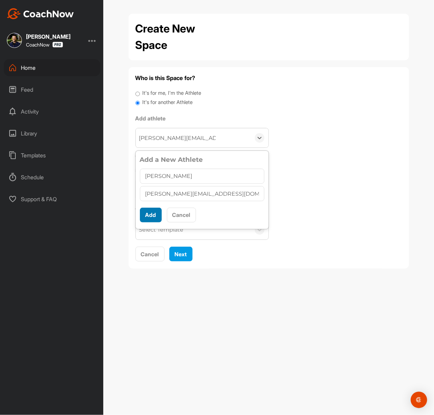
type input "[PERSON_NAME]"
click at [157, 218] on button "Add" at bounding box center [151, 215] width 22 height 15
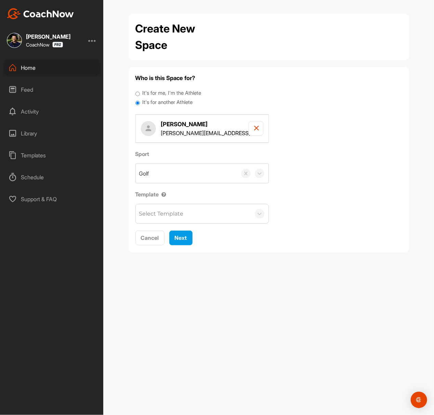
click at [165, 216] on div "Select Template" at bounding box center [161, 214] width 44 height 8
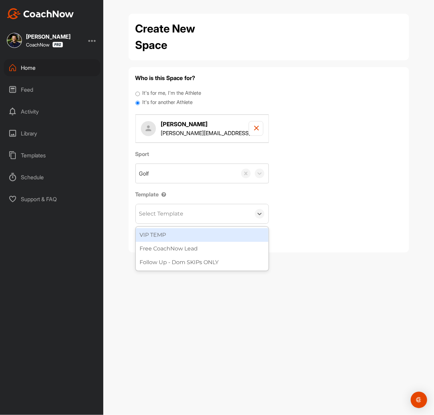
drag, startPoint x: 348, startPoint y: 212, endPoint x: 228, endPoint y: 219, distance: 120.3
click at [325, 213] on div "Sport Golf Template option VIP TEMP focused, 1 of 3. 3 results available. Use U…" at bounding box center [269, 187] width 267 height 74
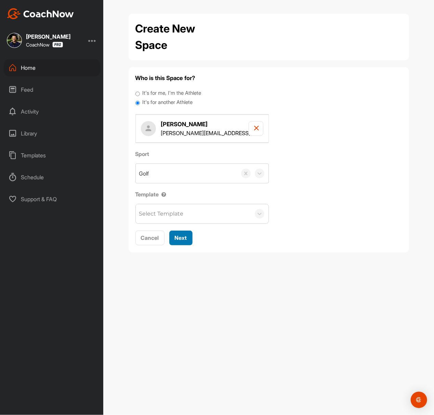
click at [190, 236] on button "Next" at bounding box center [180, 238] width 23 height 15
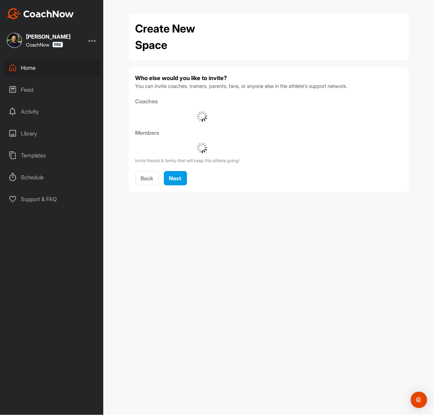
click at [189, 173] on div "Back Next" at bounding box center [269, 178] width 267 height 15
click at [185, 174] on button "Next" at bounding box center [175, 178] width 23 height 15
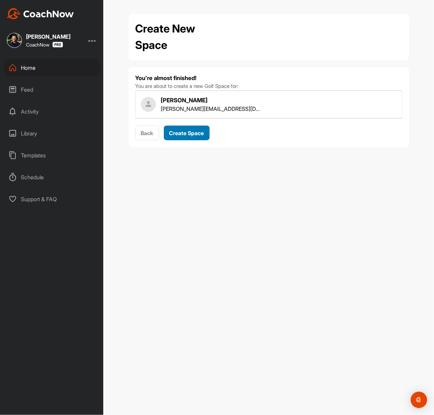
click at [191, 133] on span "Create Space" at bounding box center [186, 133] width 35 height 7
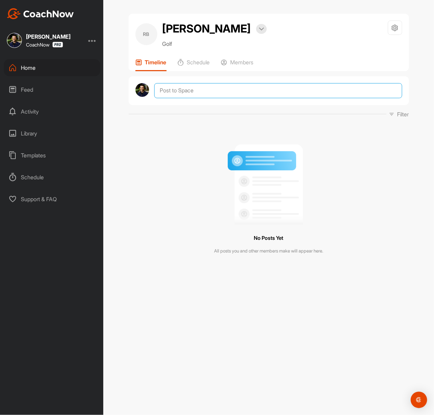
click at [203, 92] on textarea at bounding box center [278, 90] width 248 height 15
click at [309, 87] on textarea at bounding box center [278, 90] width 248 height 15
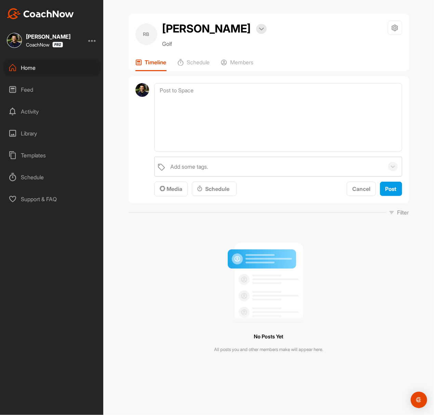
click at [152, 92] on div "Add some tags. Media Schedule Cancel Post" at bounding box center [269, 139] width 281 height 127
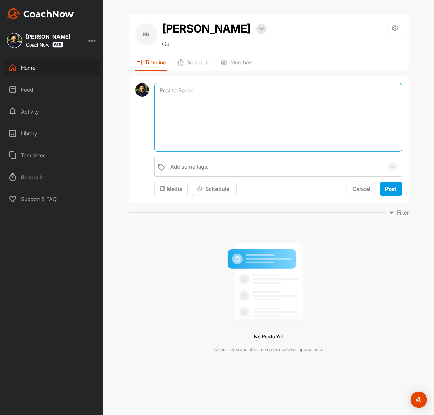
click at [173, 91] on textarea at bounding box center [278, 117] width 248 height 68
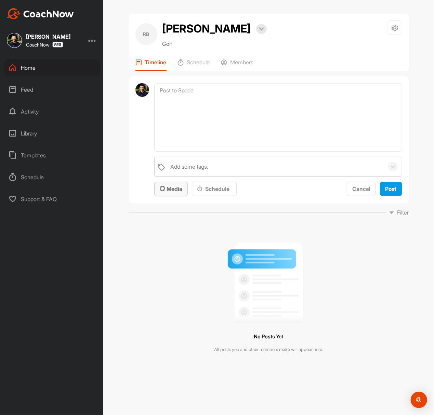
click at [181, 185] on div "Media" at bounding box center [171, 189] width 23 height 8
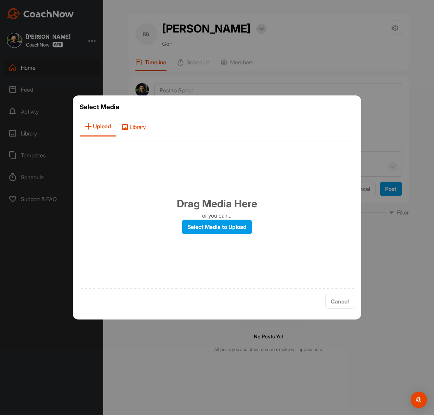
click at [138, 126] on span "Library" at bounding box center [133, 127] width 35 height 20
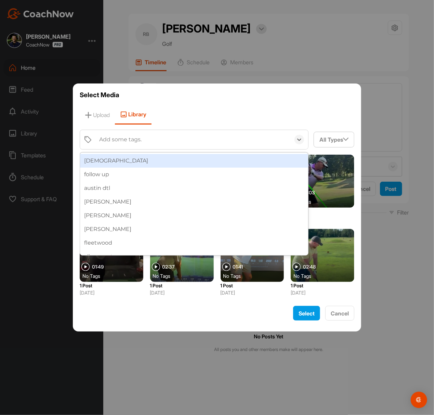
click at [325, 97] on div at bounding box center [217, 207] width 434 height 415
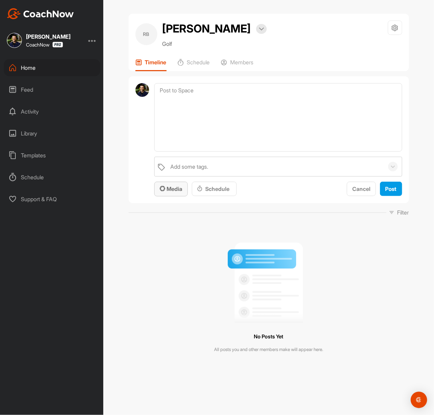
click at [179, 188] on span "Media" at bounding box center [171, 188] width 23 height 7
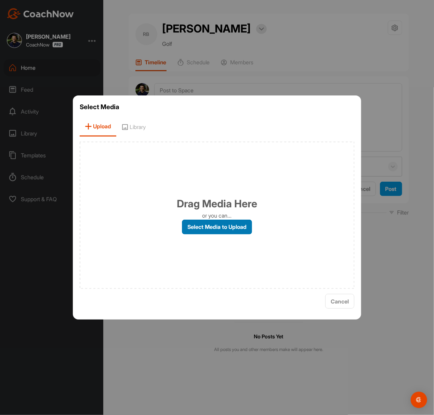
click at [192, 222] on label "Select Media to Upload" at bounding box center [217, 227] width 70 height 15
click at [0, 0] on input "Select Media to Upload" at bounding box center [0, 0] width 0 height 0
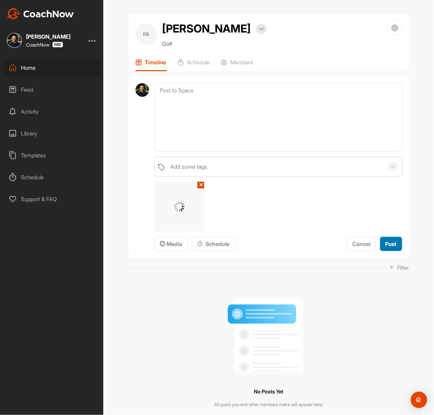
click at [325, 243] on span "Post" at bounding box center [391, 244] width 11 height 7
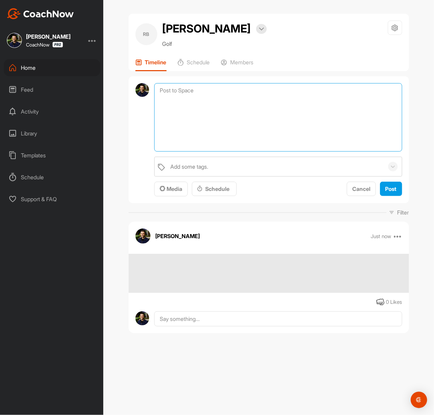
click at [225, 84] on textarea at bounding box center [278, 117] width 248 height 68
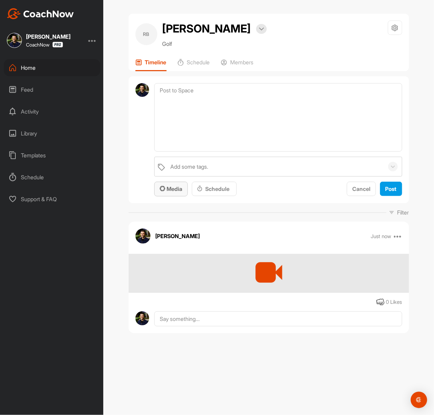
click at [179, 183] on button "Media" at bounding box center [171, 189] width 34 height 15
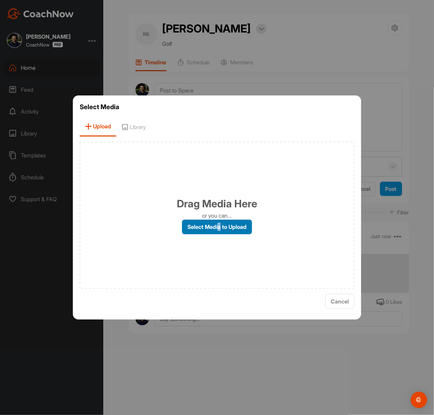
click at [220, 220] on label "Select Media to Upload" at bounding box center [217, 227] width 70 height 15
click at [205, 222] on label "Select Media to Upload" at bounding box center [217, 227] width 70 height 15
click at [0, 0] on input "Select Media to Upload" at bounding box center [0, 0] width 0 height 0
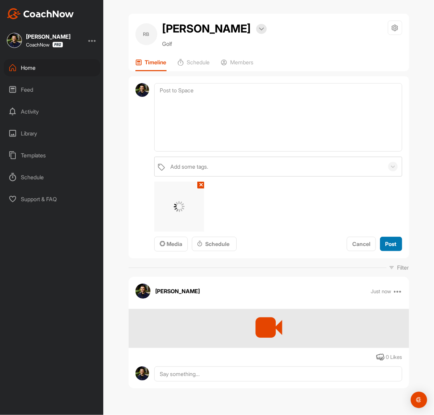
click at [325, 246] on span "Post" at bounding box center [391, 244] width 11 height 7
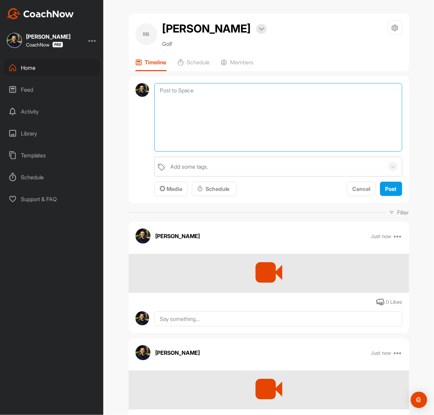
click at [216, 90] on textarea at bounding box center [278, 117] width 248 height 68
click at [216, 123] on textarea at bounding box center [278, 117] width 248 height 68
paste textarea "Hey [their name], Thanks for sending in your video and signing up for a SKIP TH…"
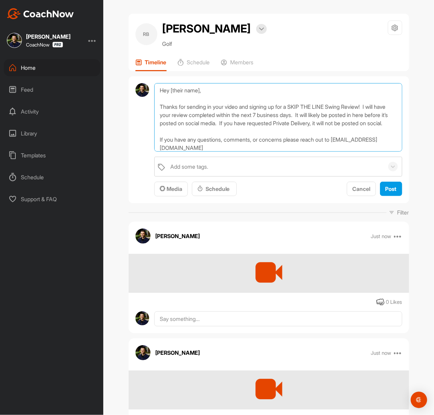
drag, startPoint x: 200, startPoint y: 91, endPoint x: 169, endPoint y: 87, distance: 31.4
click at [169, 87] on textarea "Hey [their name], Thanks for sending in your video and signing up for a SKIP TH…" at bounding box center [278, 117] width 248 height 68
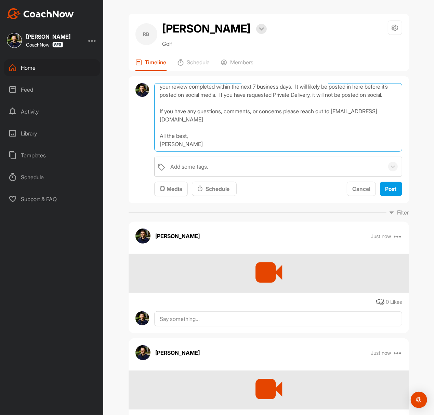
type textarea "Hey Rhea, Thanks for sending in your video and signing up for a SKIP THE LINE S…"
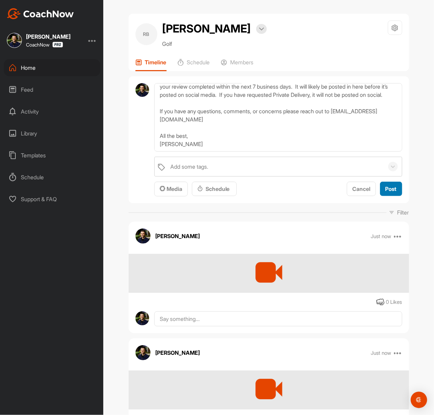
click at [325, 191] on span "Post" at bounding box center [391, 188] width 11 height 7
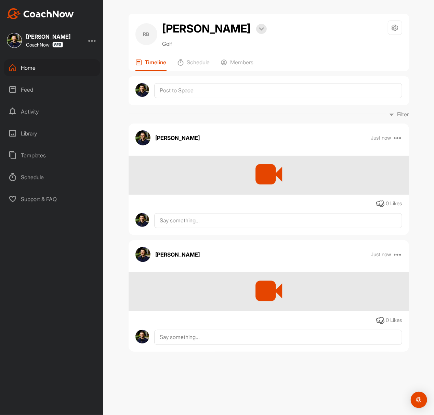
scroll to position [0, 0]
click at [242, 54] on div "RB Rhea Botel Bookings Golf Space Settings Your Notifications Timeline Schedule…" at bounding box center [269, 42] width 281 height 57
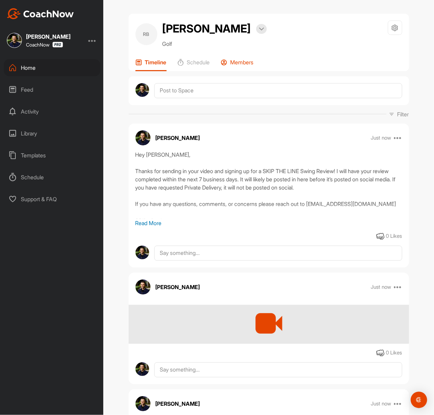
click at [242, 60] on p "Members" at bounding box center [242, 62] width 23 height 7
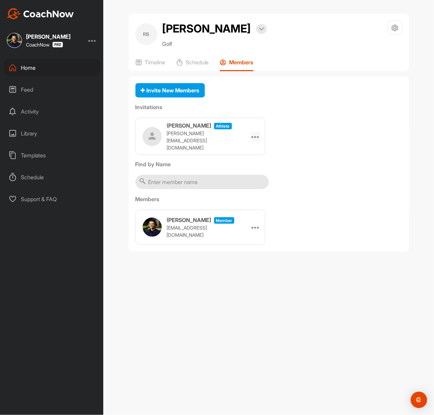
click at [254, 136] on icon at bounding box center [256, 136] width 8 height 8
click at [248, 197] on li "Copy Link" at bounding box center [242, 199] width 37 height 22
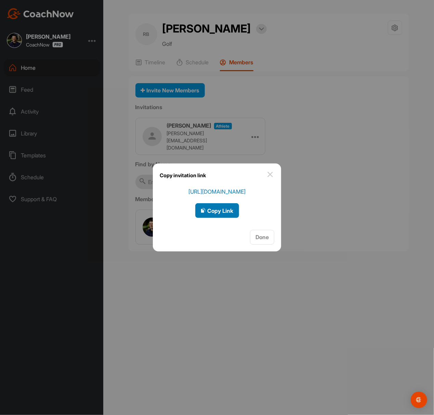
click at [231, 207] on span "Copy Link" at bounding box center [217, 210] width 33 height 7
click at [308, 117] on div at bounding box center [217, 207] width 434 height 415
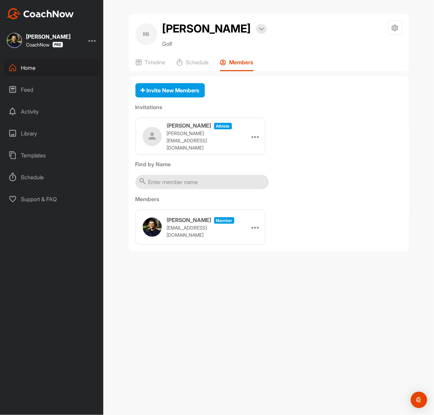
click at [49, 14] on img at bounding box center [40, 13] width 67 height 11
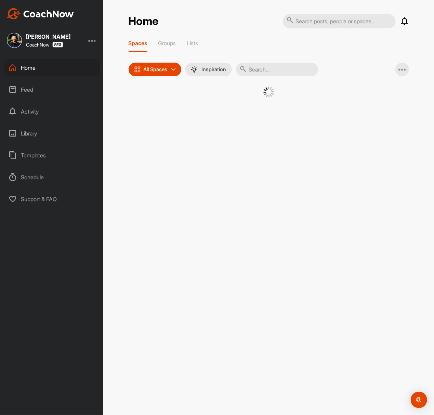
click at [150, 107] on div at bounding box center [269, 97] width 246 height 21
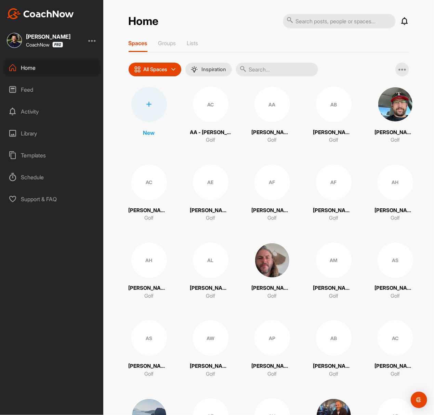
click at [151, 110] on div at bounding box center [149, 105] width 36 height 36
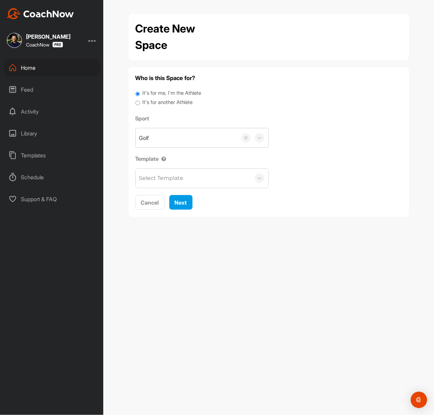
click at [164, 105] on label "It's for another Athlete" at bounding box center [167, 103] width 50 height 8
click at [140, 105] on input "It's for another Athlete" at bounding box center [138, 103] width 4 height 9
radio input "true"
click at [163, 105] on label "It's for another Athlete" at bounding box center [167, 103] width 50 height 8
click at [140, 105] on input "It's for another Athlete" at bounding box center [138, 103] width 4 height 9
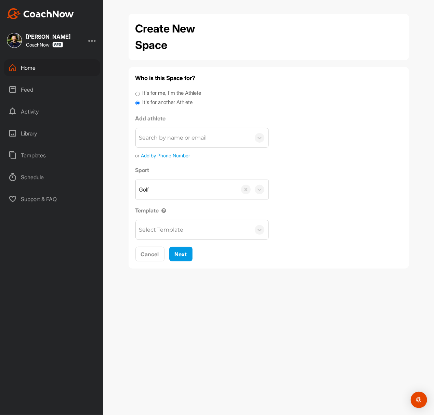
click at [181, 106] on label "It's for another Athlete" at bounding box center [167, 103] width 50 height 8
click at [140, 106] on input "It's for another Athlete" at bounding box center [138, 103] width 4 height 9
click at [179, 148] on div "Search by name or email" at bounding box center [202, 138] width 133 height 20
paste input "[PERSON_NAME][EMAIL_ADDRESS][PERSON_NAME][DOMAIN_NAME]"
type input "[PERSON_NAME][EMAIL_ADDRESS][PERSON_NAME][DOMAIN_NAME]"
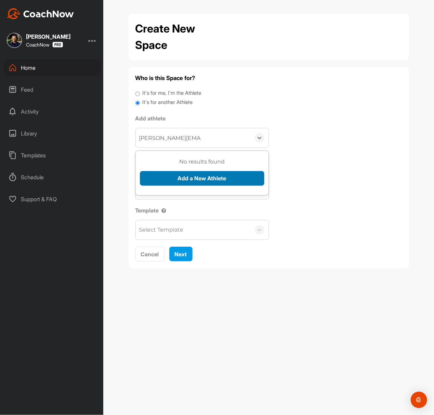
drag, startPoint x: 180, startPoint y: 150, endPoint x: 187, endPoint y: 176, distance: 27.2
click at [187, 176] on button "Add a New Athlete" at bounding box center [202, 178] width 125 height 15
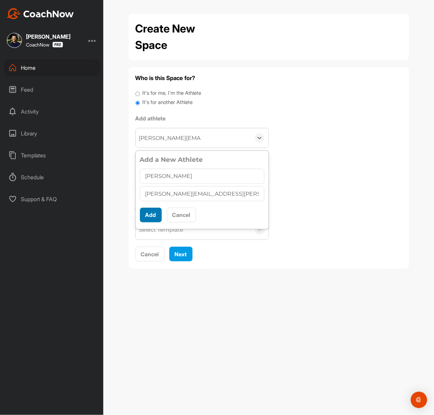
type input "[PERSON_NAME]"
click at [151, 216] on button "Add" at bounding box center [151, 215] width 22 height 15
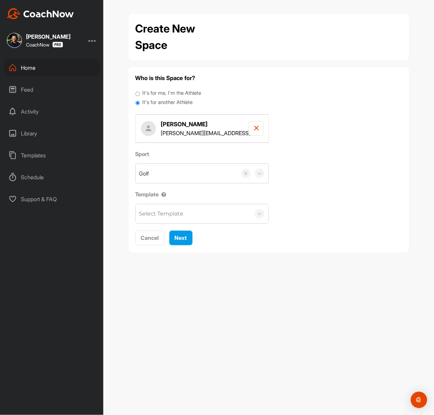
click at [192, 215] on div "Select Template" at bounding box center [193, 213] width 115 height 19
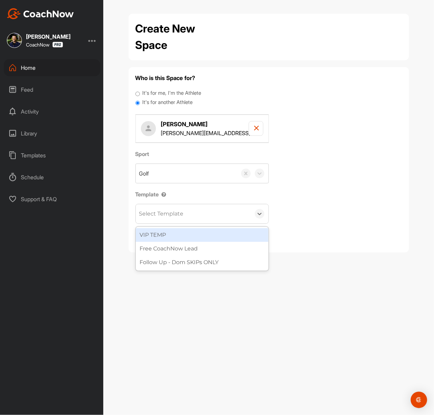
drag, startPoint x: 319, startPoint y: 211, endPoint x: 311, endPoint y: 213, distance: 8.0
click at [316, 212] on div "Sport Golf Template option VIP TEMP focused, 1 of 3. 3 results available. Use U…" at bounding box center [269, 187] width 267 height 74
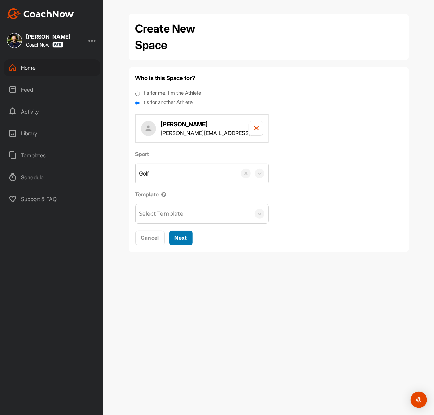
click at [171, 239] on button "Next" at bounding box center [180, 238] width 23 height 15
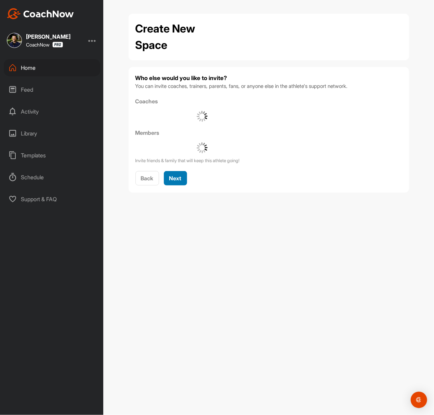
click at [181, 182] on div "Next" at bounding box center [175, 178] width 12 height 8
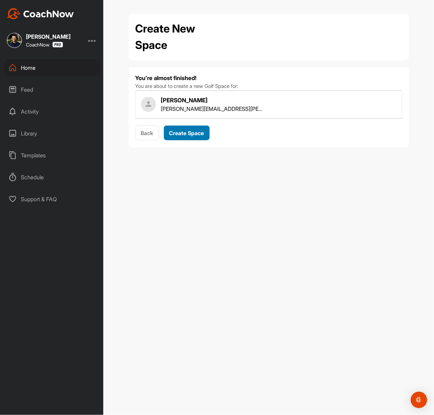
click at [182, 137] on div "Create Space" at bounding box center [186, 133] width 35 height 8
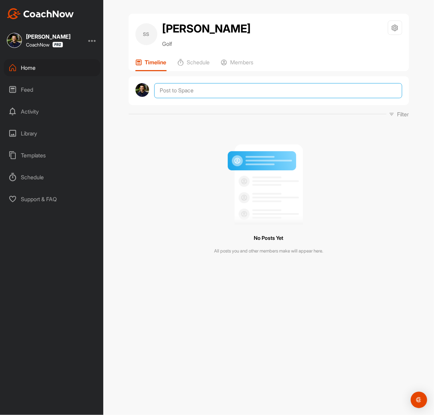
click at [208, 93] on textarea at bounding box center [278, 90] width 248 height 15
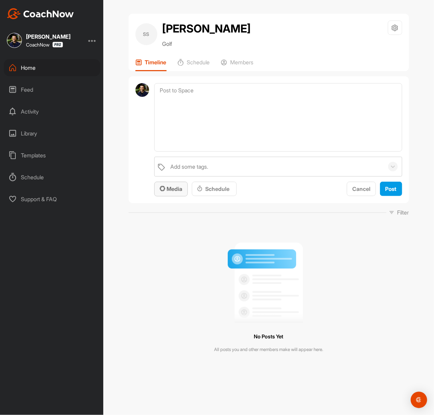
click at [178, 188] on span "Media" at bounding box center [171, 188] width 23 height 7
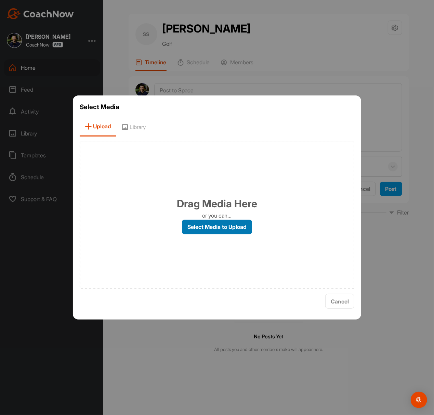
click at [194, 222] on label "Select Media to Upload" at bounding box center [217, 227] width 70 height 15
click at [0, 0] on input "Select Media to Upload" at bounding box center [0, 0] width 0 height 0
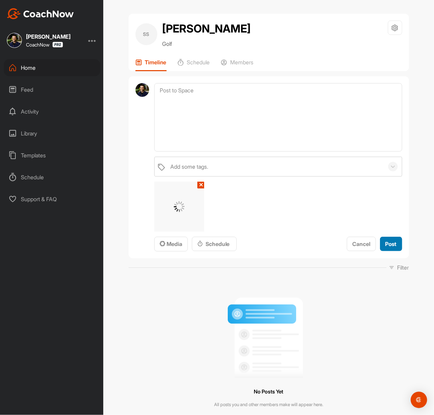
click at [325, 244] on span "Post" at bounding box center [391, 244] width 11 height 7
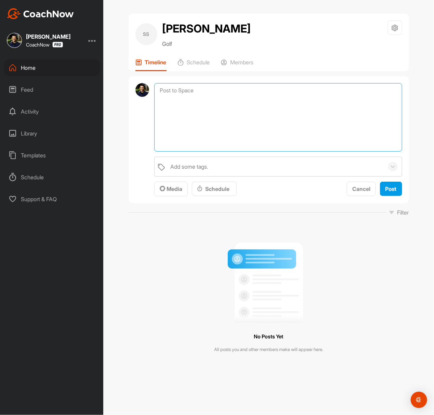
click at [248, 92] on textarea at bounding box center [278, 117] width 248 height 68
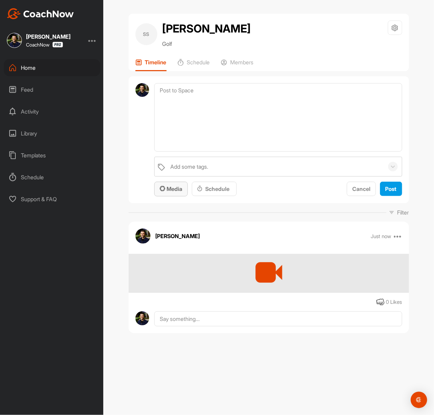
click at [177, 187] on span "Media" at bounding box center [171, 188] width 23 height 7
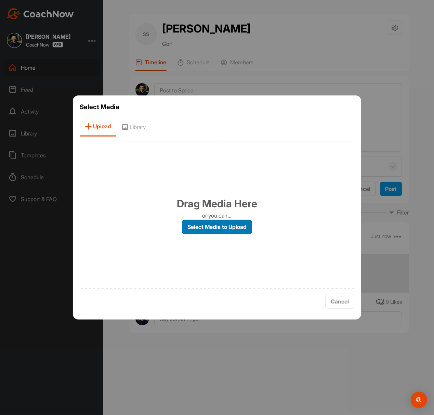
click at [208, 231] on label "Select Media to Upload" at bounding box center [217, 227] width 70 height 15
click at [0, 0] on input "Select Media to Upload" at bounding box center [0, 0] width 0 height 0
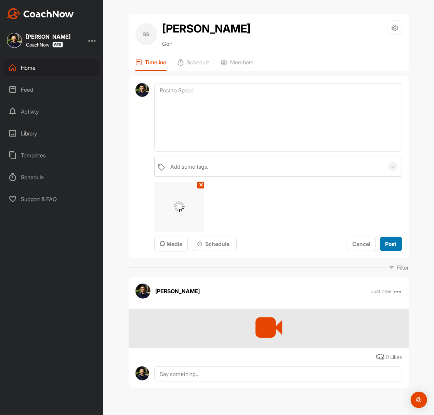
click at [325, 243] on span "Post" at bounding box center [391, 244] width 11 height 7
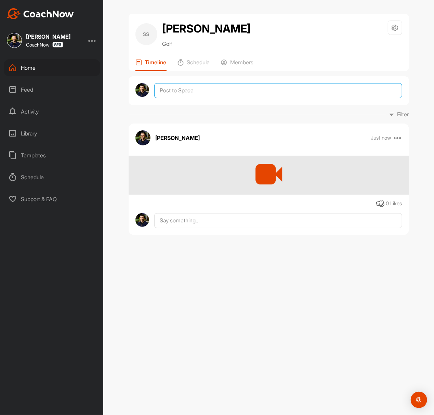
click at [251, 92] on textarea at bounding box center [278, 90] width 248 height 15
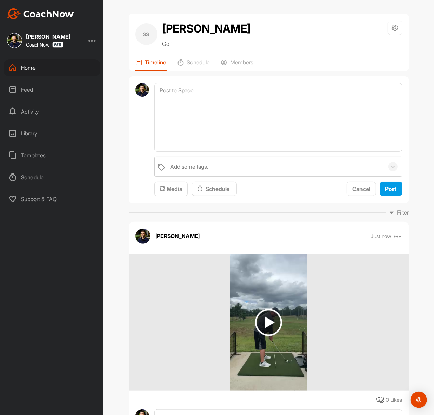
click at [72, 14] on img at bounding box center [40, 13] width 67 height 11
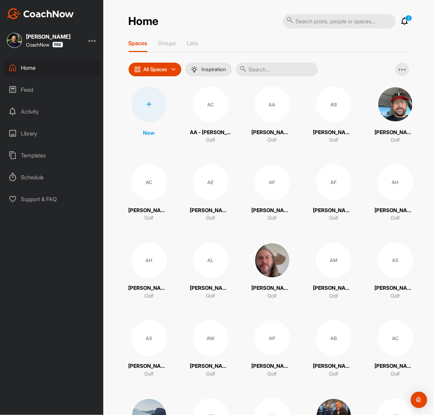
click at [147, 106] on icon at bounding box center [148, 104] width 5 height 5
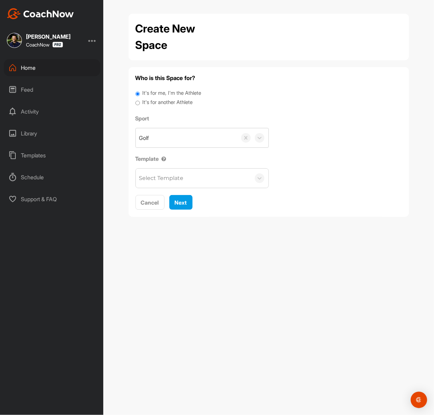
click at [155, 103] on label "It's for another Athlete" at bounding box center [167, 103] width 50 height 8
click at [140, 103] on input "It's for another Athlete" at bounding box center [138, 103] width 4 height 9
radio input "true"
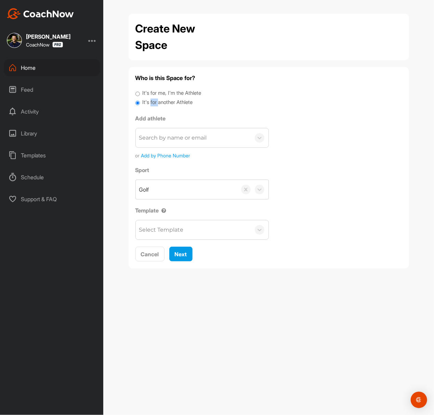
click at [154, 102] on label "It's for another Athlete" at bounding box center [167, 103] width 50 height 8
click at [140, 102] on input "It's for another Athlete" at bounding box center [138, 103] width 4 height 9
click at [156, 128] on div "Search by name or email" at bounding box center [193, 137] width 115 height 19
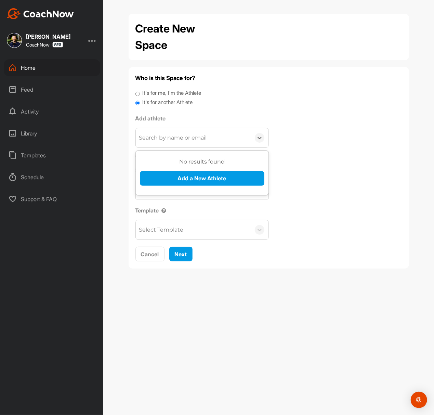
paste input "Harrison Hawkins"
type input "Harrison Hawkins"
click at [173, 172] on button "Add a New Athlete" at bounding box center [202, 178] width 125 height 15
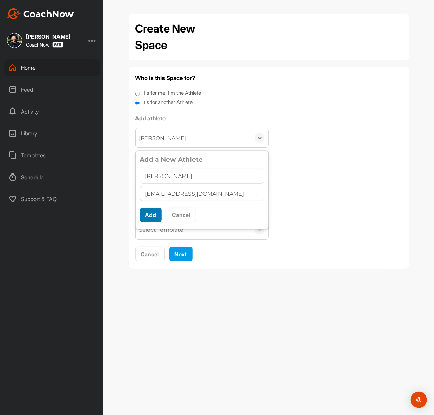
type input "harrisonhawkins21@yahoo.com"
click at [151, 220] on button "Add" at bounding box center [151, 215] width 22 height 15
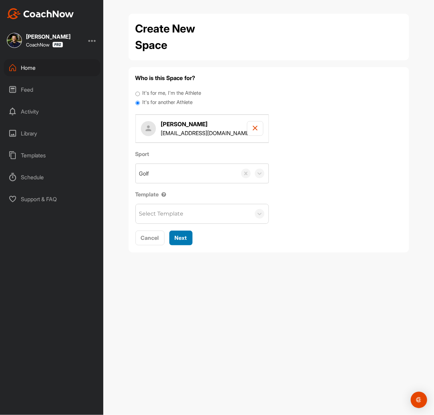
drag, startPoint x: 183, startPoint y: 236, endPoint x: 192, endPoint y: 208, distance: 29.3
click at [183, 236] on span "Next" at bounding box center [181, 237] width 12 height 7
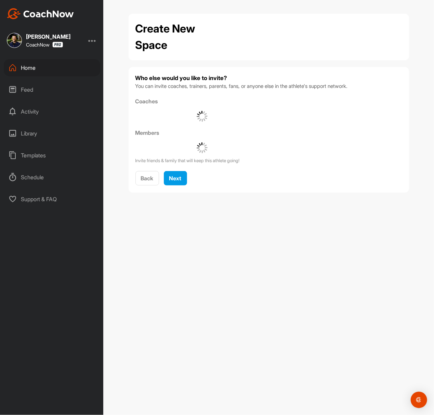
click at [189, 180] on div "Back Next" at bounding box center [269, 178] width 267 height 15
click at [176, 177] on span "Next" at bounding box center [175, 178] width 12 height 7
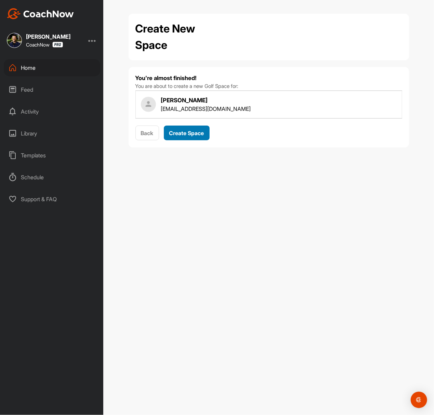
click at [185, 141] on div "Back Create Space" at bounding box center [269, 133] width 267 height 15
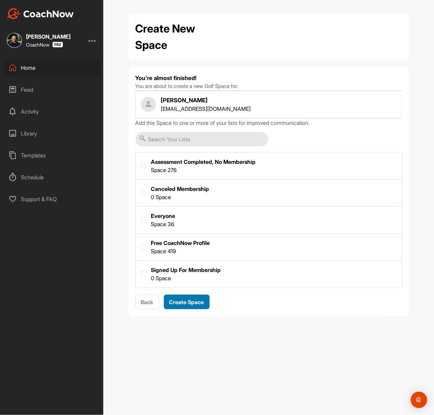
click at [188, 137] on div "You're almost finished! You are about to create a new Golf Space for: Harrison …" at bounding box center [269, 192] width 267 height 236
click at [185, 303] on span "Create Space" at bounding box center [186, 302] width 35 height 7
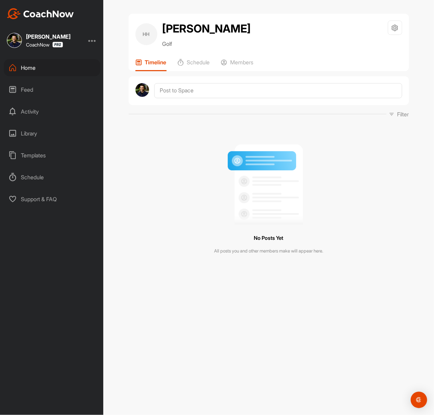
click at [65, 14] on img at bounding box center [40, 13] width 67 height 11
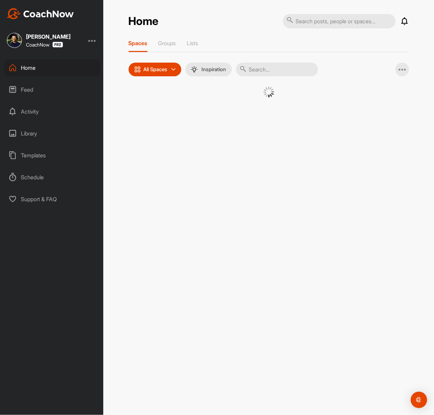
click at [145, 106] on div at bounding box center [269, 101] width 281 height 28
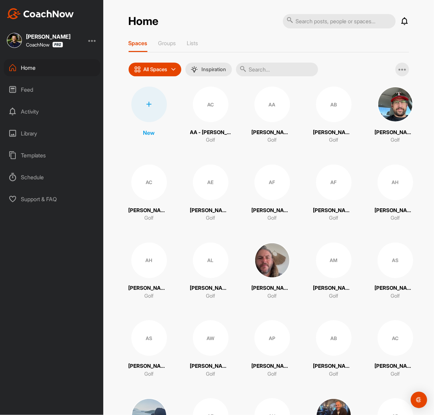
click at [146, 106] on icon at bounding box center [148, 104] width 5 height 5
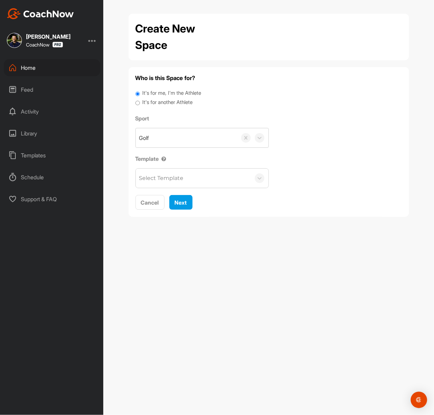
click at [168, 103] on label "It's for another Athlete" at bounding box center [167, 103] width 50 height 8
click at [140, 103] on input "It's for another Athlete" at bounding box center [138, 103] width 4 height 9
radio input "true"
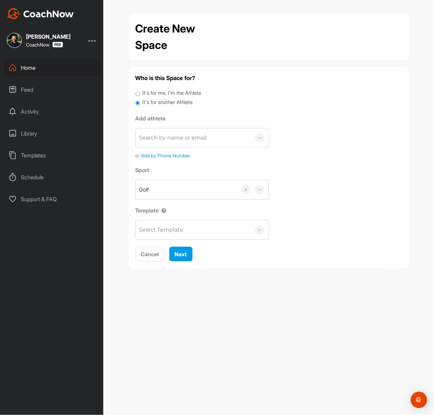
click at [154, 101] on label "It's for another Athlete" at bounding box center [167, 103] width 50 height 8
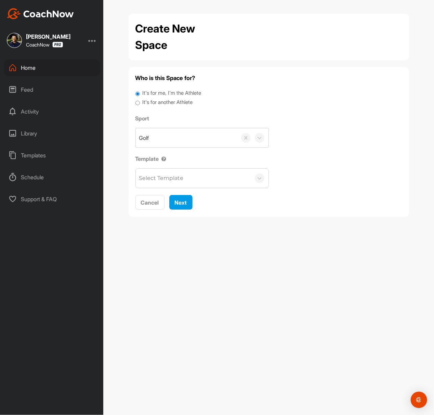
click at [171, 106] on label "It's for another Athlete" at bounding box center [167, 103] width 50 height 8
click at [140, 106] on input "It's for another Athlete" at bounding box center [138, 103] width 4 height 9
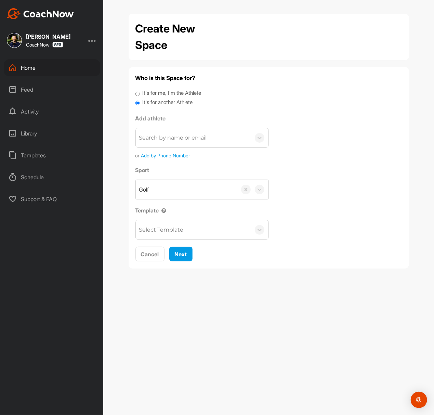
click at [167, 141] on div "Search by name or email" at bounding box center [173, 138] width 68 height 8
paste input "[EMAIL_ADDRESS][DOMAIN_NAME]"
type input "[EMAIL_ADDRESS][DOMAIN_NAME]"
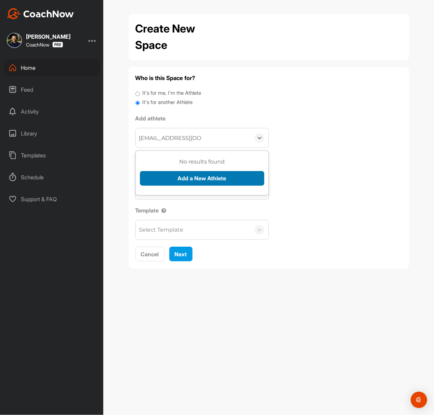
click at [181, 185] on button "Add a New Athlete" at bounding box center [202, 178] width 125 height 15
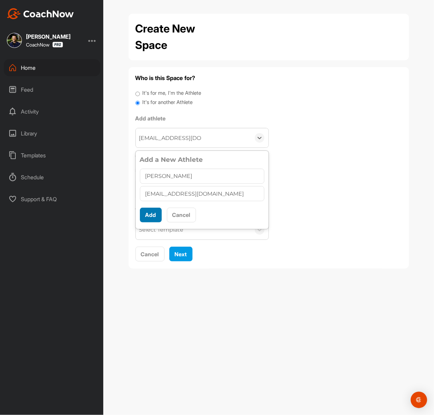
type input "[PERSON_NAME]"
click at [155, 219] on button "Add" at bounding box center [151, 215] width 22 height 15
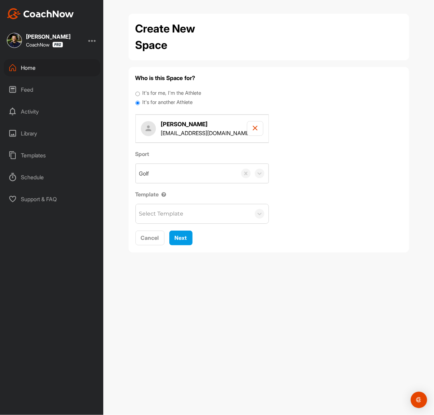
click at [179, 219] on div "Select Template" at bounding box center [193, 213] width 115 height 19
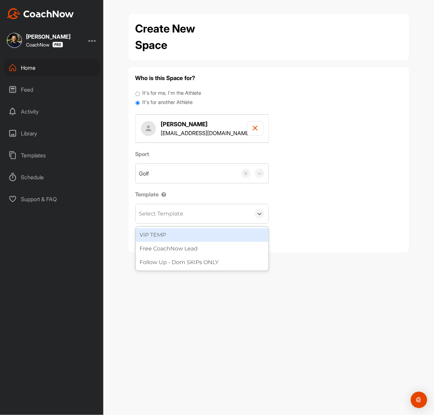
click at [325, 222] on div "Sport Golf Template option VIP TEMP focused, 1 of 3. 3 results available. Use U…" at bounding box center [269, 187] width 267 height 74
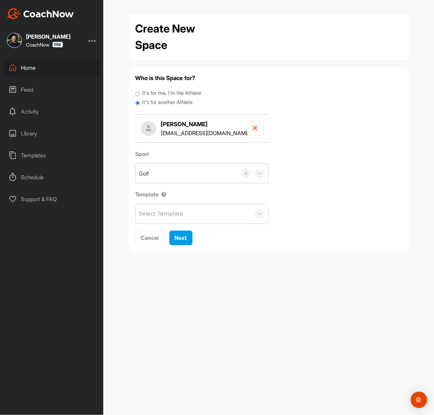
click at [168, 234] on div "Cancel Next" at bounding box center [269, 238] width 267 height 15
click at [174, 235] on button "Next" at bounding box center [180, 238] width 23 height 15
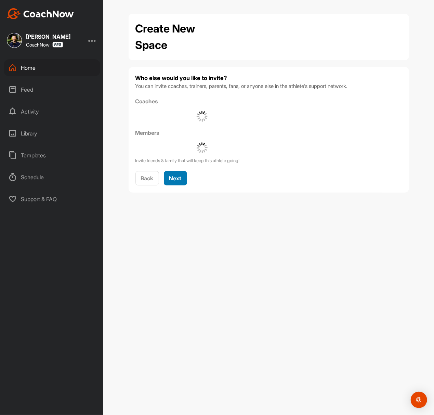
click at [177, 185] on button "Next" at bounding box center [175, 178] width 23 height 15
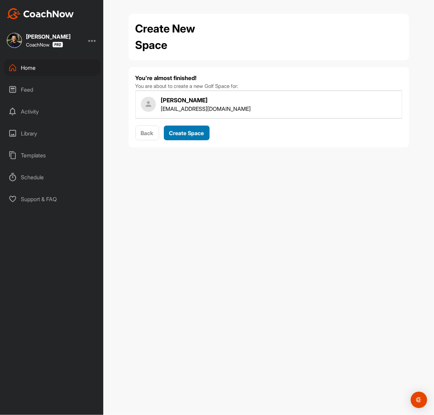
click at [187, 140] on button "Create Space" at bounding box center [187, 133] width 46 height 15
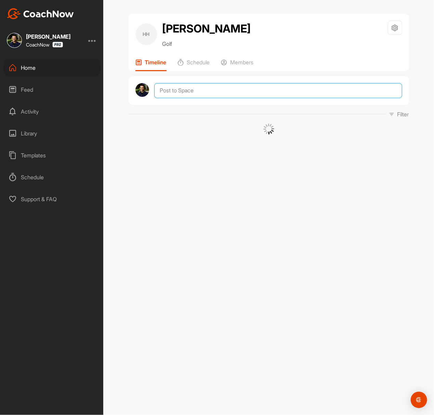
click at [233, 92] on textarea at bounding box center [278, 90] width 248 height 15
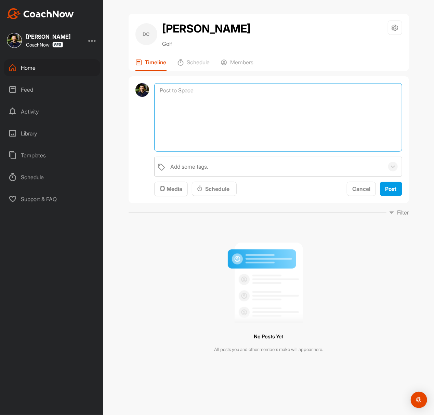
click at [218, 138] on textarea at bounding box center [278, 117] width 248 height 68
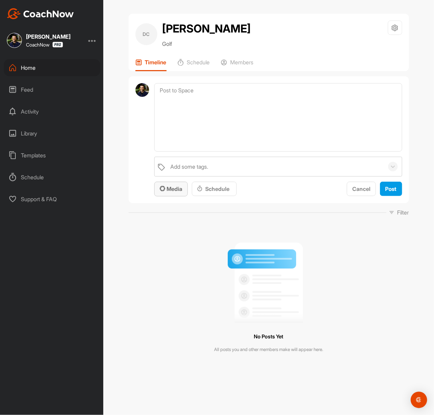
click at [176, 192] on span "Media" at bounding box center [171, 188] width 23 height 7
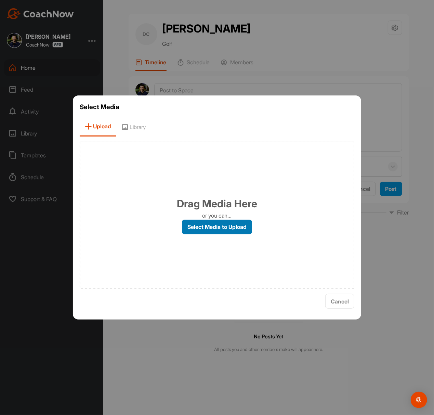
click at [193, 225] on label "Select Media to Upload" at bounding box center [217, 227] width 70 height 15
click at [0, 0] on input "Select Media to Upload" at bounding box center [0, 0] width 0 height 0
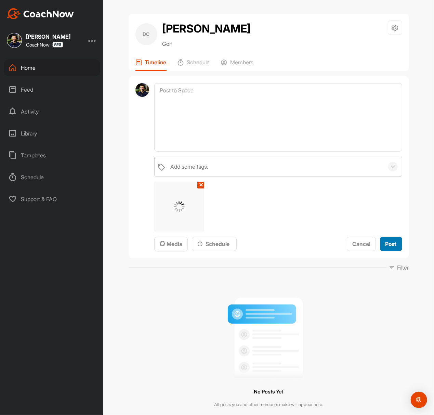
click at [325, 242] on span "Post" at bounding box center [391, 244] width 11 height 7
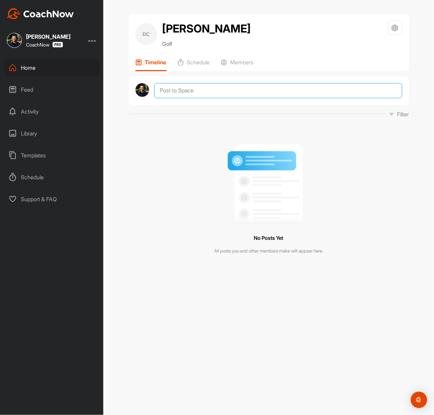
click at [199, 91] on textarea at bounding box center [278, 90] width 248 height 15
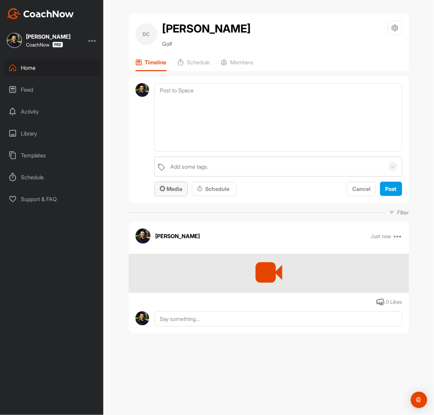
click at [170, 192] on span "Media" at bounding box center [171, 188] width 23 height 7
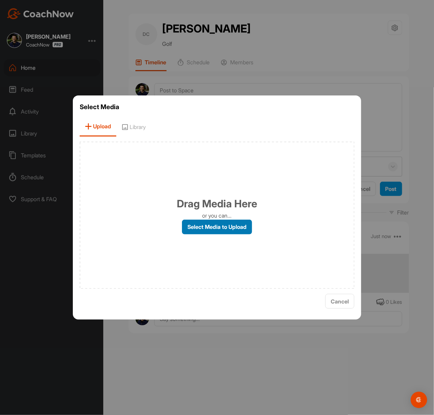
click at [198, 223] on label "Select Media to Upload" at bounding box center [217, 227] width 70 height 15
click at [0, 0] on input "Select Media to Upload" at bounding box center [0, 0] width 0 height 0
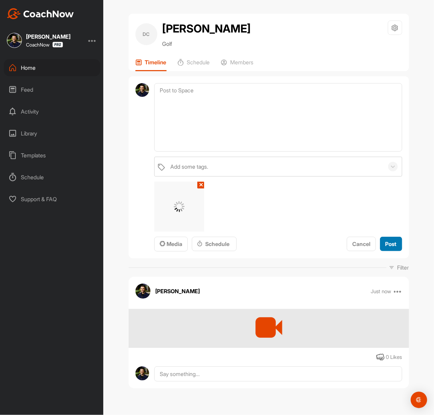
click at [325, 247] on span "Post" at bounding box center [391, 244] width 11 height 7
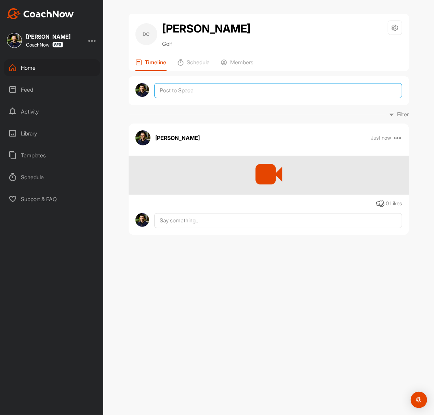
click at [205, 91] on textarea at bounding box center [278, 90] width 248 height 15
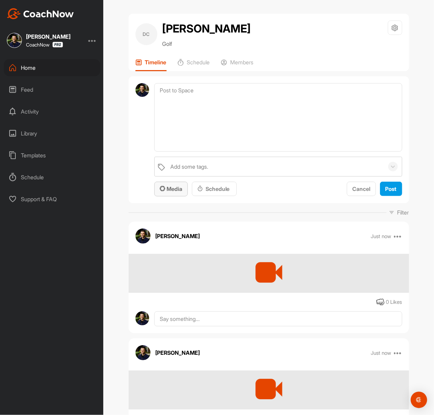
click at [180, 193] on button "Media" at bounding box center [171, 189] width 34 height 15
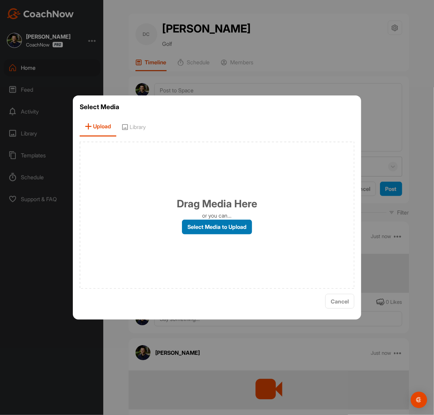
click at [207, 220] on label "Select Media to Upload" at bounding box center [217, 227] width 70 height 15
click at [0, 0] on input "Select Media to Upload" at bounding box center [0, 0] width 0 height 0
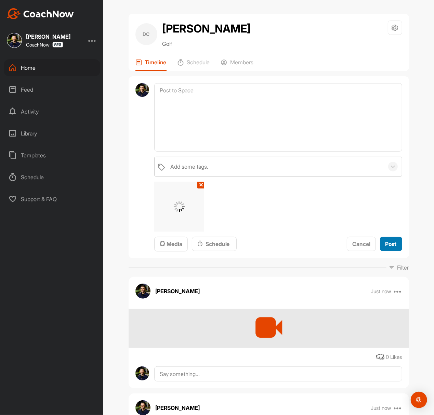
click at [325, 241] on span "Post" at bounding box center [391, 244] width 11 height 7
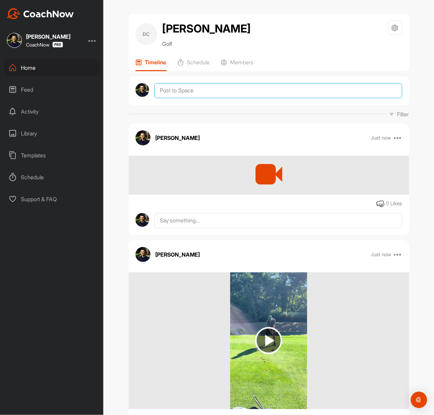
click at [209, 94] on textarea at bounding box center [278, 90] width 248 height 15
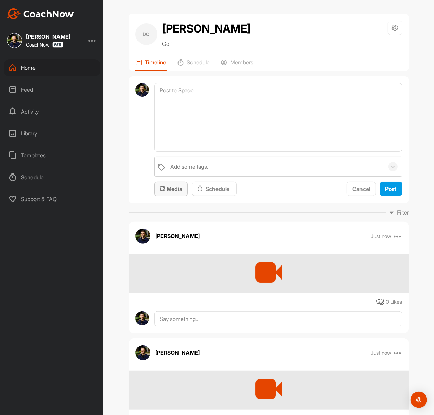
click at [169, 189] on span "Media" at bounding box center [171, 188] width 23 height 7
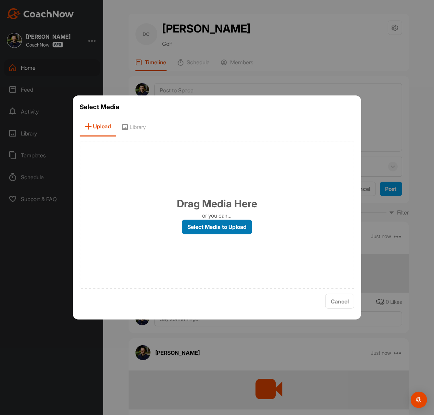
click at [207, 229] on label "Select Media to Upload" at bounding box center [217, 227] width 70 height 15
click at [0, 0] on input "Select Media to Upload" at bounding box center [0, 0] width 0 height 0
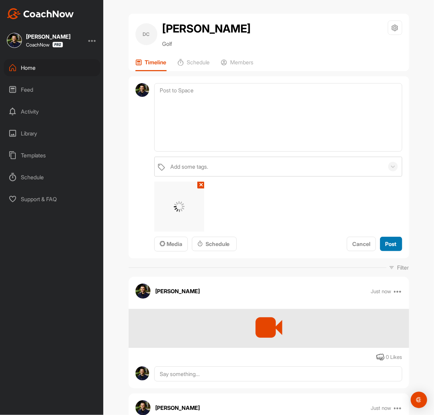
click at [325, 241] on span "Post" at bounding box center [391, 244] width 11 height 7
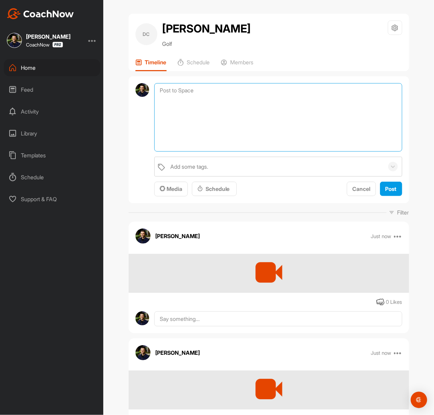
click at [260, 94] on textarea at bounding box center [278, 117] width 248 height 68
paste textarea "Thanks for sending in your video and signing up for a Full Assessment of your s…"
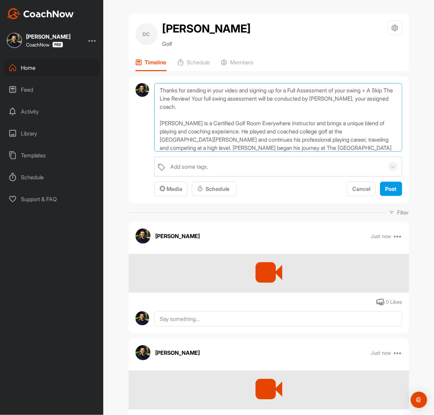
scroll to position [94, 0]
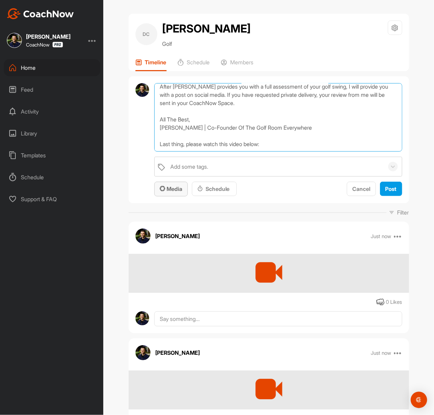
type textarea "Thanks for sending in your video and signing up for a Full Assessment of your s…"
click at [175, 186] on span "Media" at bounding box center [171, 188] width 23 height 7
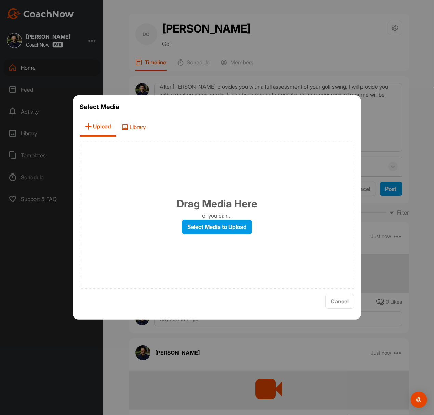
click at [136, 129] on span "Library" at bounding box center [133, 127] width 35 height 20
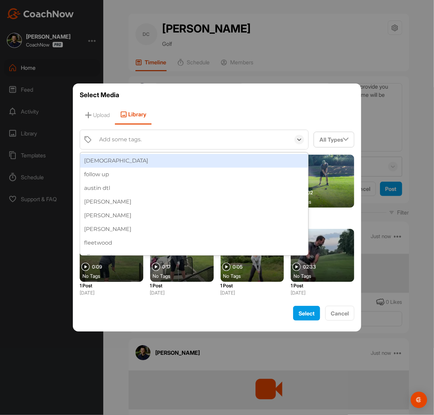
click at [113, 160] on div "[DEMOGRAPHIC_DATA]" at bounding box center [194, 161] width 229 height 14
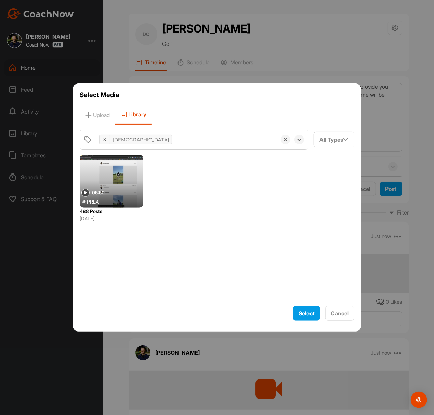
click at [96, 183] on div at bounding box center [112, 181] width 64 height 53
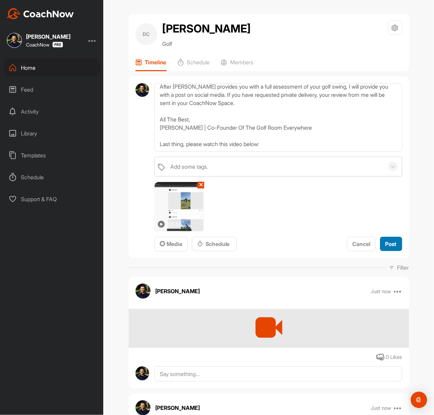
click at [325, 237] on button "Post" at bounding box center [391, 244] width 22 height 15
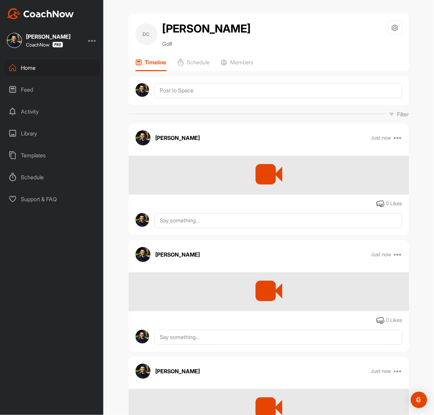
scroll to position [0, 0]
click at [245, 61] on p "Members" at bounding box center [242, 62] width 23 height 7
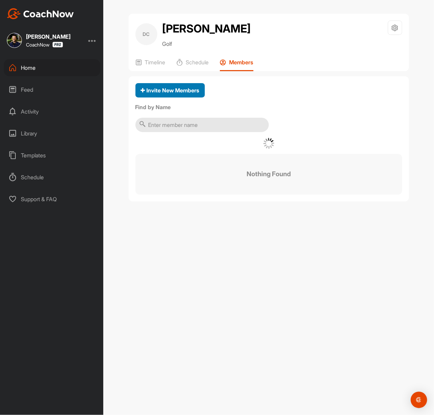
click at [186, 90] on span "Invite New Members" at bounding box center [170, 90] width 59 height 7
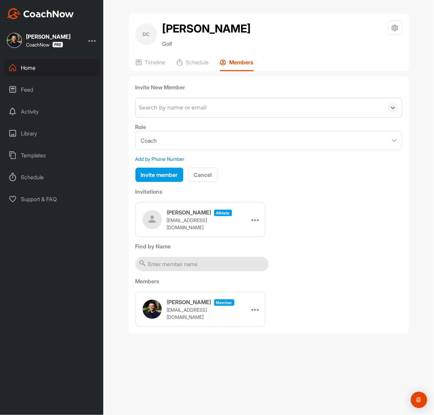
click at [214, 108] on div "Search by name or email" at bounding box center [260, 107] width 248 height 19
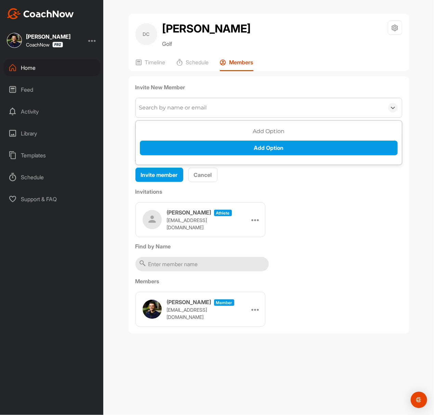
click at [214, 108] on div "Search by name or email" at bounding box center [260, 107] width 248 height 19
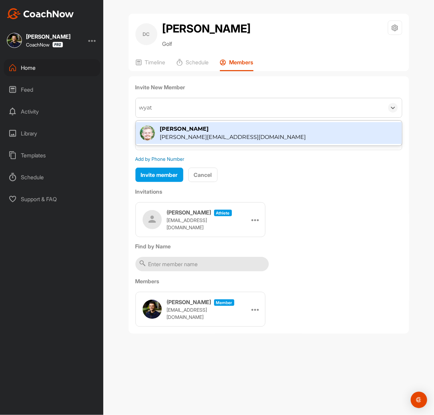
type input "wyatt"
click at [209, 130] on div "[PERSON_NAME]" at bounding box center [233, 129] width 146 height 8
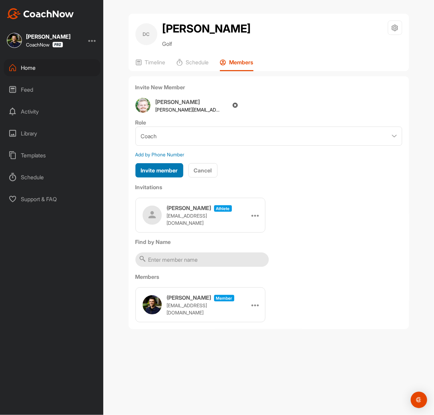
click at [169, 167] on span "Invite member" at bounding box center [159, 170] width 37 height 7
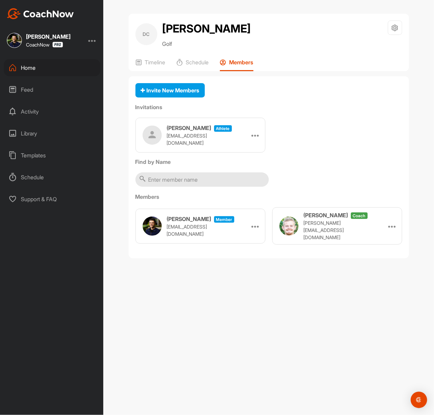
click at [256, 138] on icon at bounding box center [256, 135] width 8 height 8
click at [241, 194] on li "Copy Link" at bounding box center [242, 198] width 37 height 22
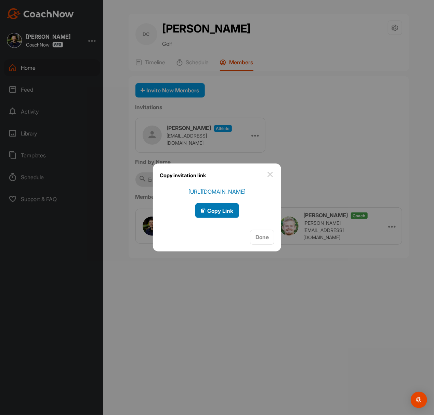
click at [221, 207] on span "Copy Link" at bounding box center [217, 210] width 33 height 7
click at [283, 75] on div at bounding box center [217, 207] width 434 height 415
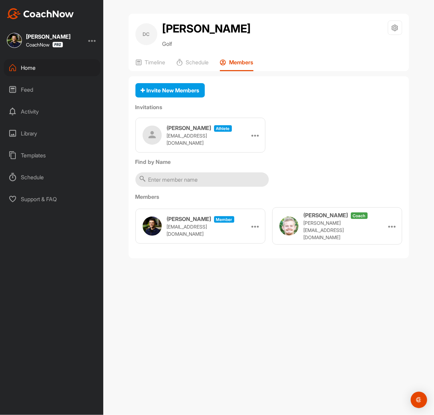
click at [70, 14] on img at bounding box center [40, 13] width 67 height 11
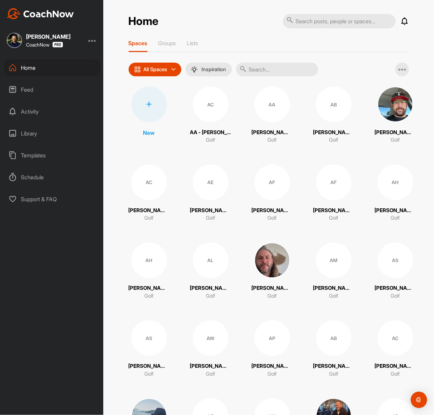
click at [325, 28] on input "text" at bounding box center [339, 21] width 113 height 14
paste input "[PERSON_NAME][EMAIL_ADDRESS][PERSON_NAME][DOMAIN_NAME]"
paste input "[PERSON_NAME]"
type input "[PERSON_NAME]"
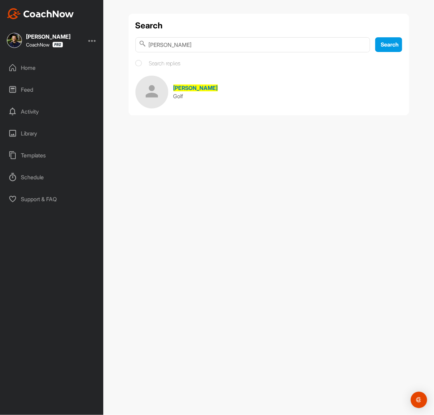
click at [211, 101] on link "Sam Schmitt Golf" at bounding box center [269, 92] width 267 height 33
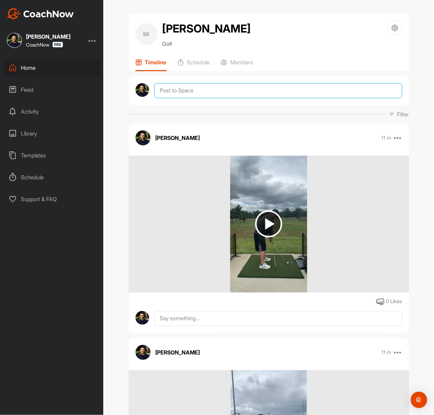
click at [237, 91] on textarea at bounding box center [278, 90] width 248 height 15
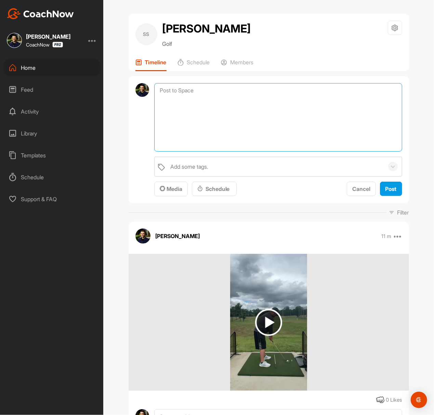
paste textarea "Thanks for sending in your video and signing up for a Full Assessment of your s…"
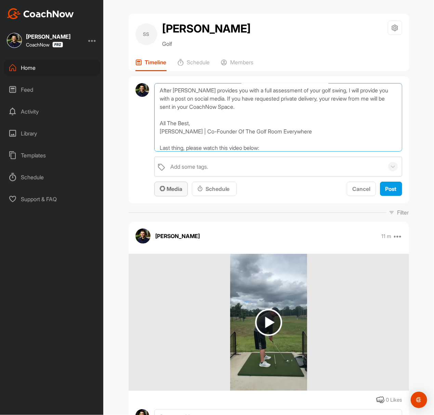
type textarea "Thanks for sending in your video and signing up for a Full Assessment of your s…"
click at [181, 195] on button "Media" at bounding box center [171, 189] width 34 height 15
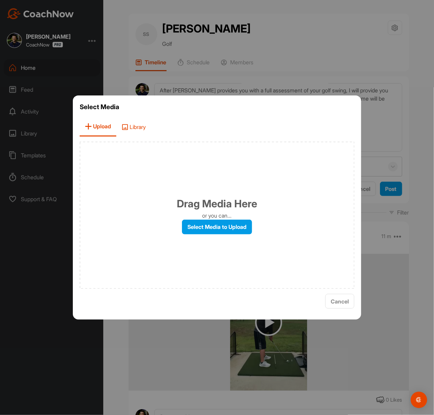
click at [140, 130] on span "Library" at bounding box center [133, 127] width 35 height 20
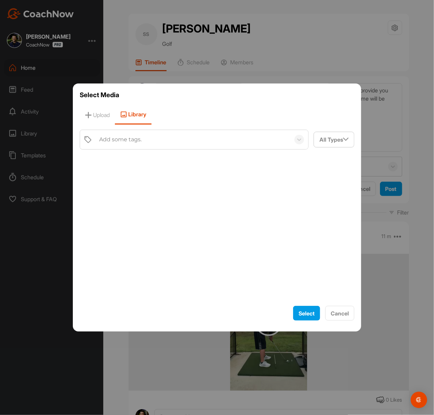
click at [119, 151] on div "Add some tags. All Types Filter By Images Videos Audio Documents" at bounding box center [217, 215] width 275 height 171
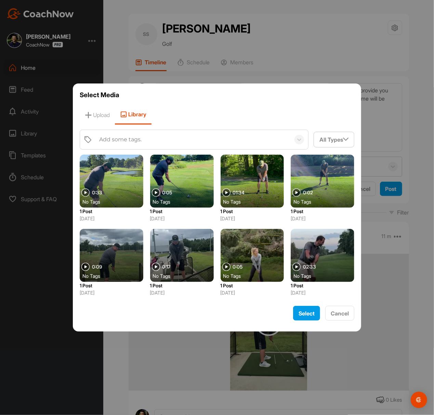
click at [127, 144] on div "Add some tags." at bounding box center [193, 139] width 195 height 19
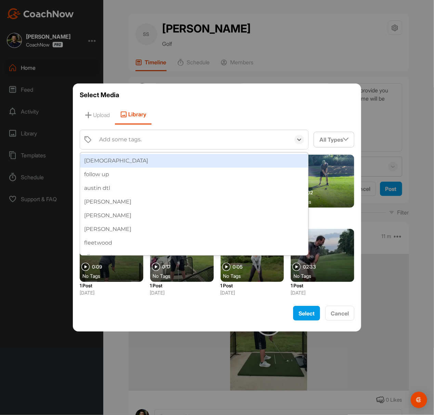
click at [118, 157] on div "[DEMOGRAPHIC_DATA]" at bounding box center [194, 161] width 229 height 14
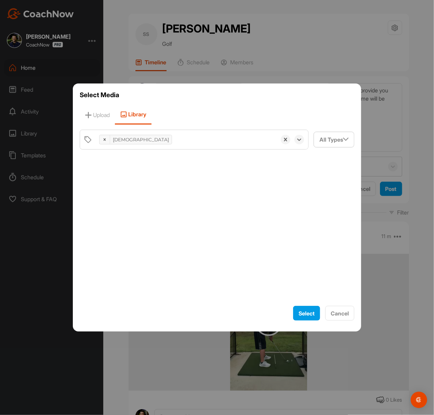
click at [114, 170] on div at bounding box center [217, 228] width 275 height 146
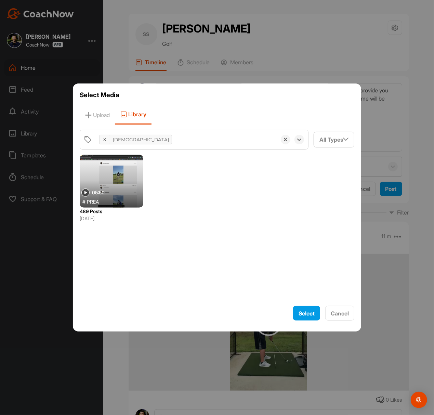
click at [114, 169] on div at bounding box center [112, 181] width 64 height 53
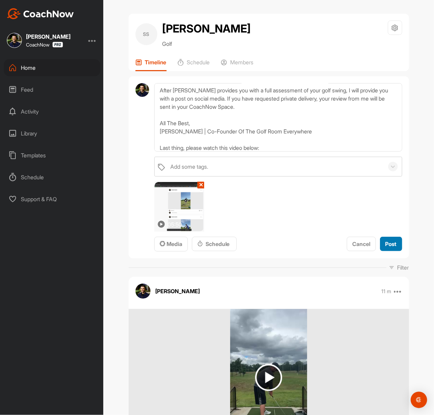
click at [325, 237] on button "Post" at bounding box center [391, 244] width 22 height 15
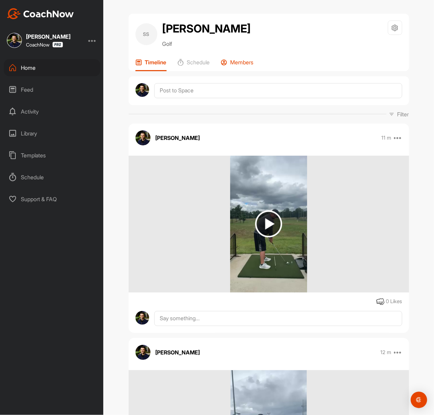
click at [237, 59] on p "Members" at bounding box center [242, 62] width 23 height 7
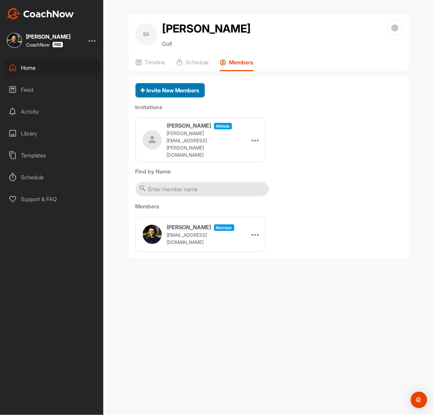
click at [193, 88] on span "Invite New Members" at bounding box center [170, 90] width 59 height 7
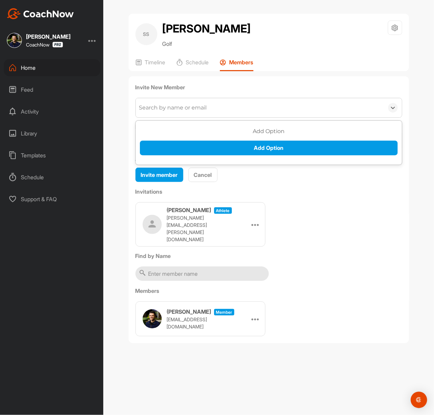
click at [179, 109] on div "Search by name or email" at bounding box center [173, 108] width 68 height 8
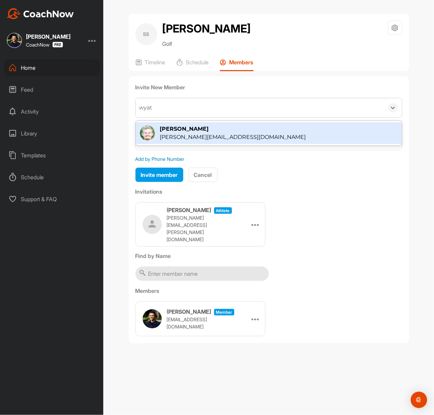
type input "wyatt"
drag, startPoint x: 196, startPoint y: 133, endPoint x: 201, endPoint y: 134, distance: 4.3
click at [197, 133] on div "[PERSON_NAME][EMAIL_ADDRESS][DOMAIN_NAME]" at bounding box center [233, 137] width 146 height 8
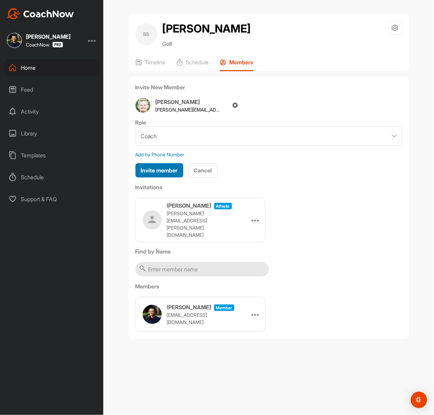
click at [163, 169] on span "Invite member" at bounding box center [159, 170] width 37 height 7
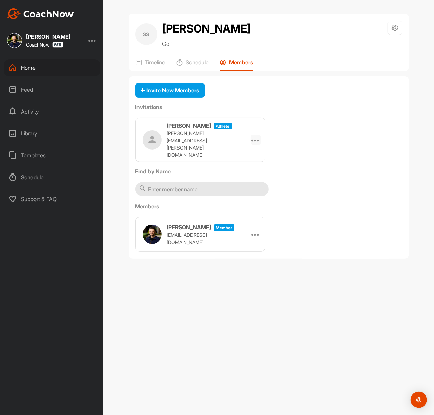
click at [256, 136] on icon at bounding box center [256, 140] width 8 height 8
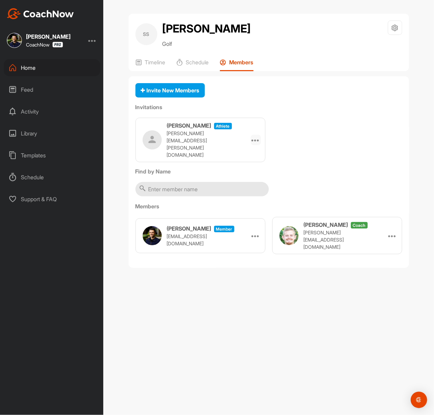
click at [256, 136] on icon at bounding box center [256, 140] width 8 height 8
click at [235, 191] on li "Copy Link" at bounding box center [242, 202] width 37 height 22
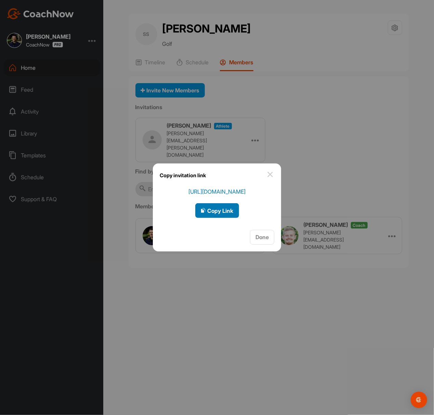
click at [220, 205] on button "Copy Link" at bounding box center [217, 210] width 44 height 15
drag, startPoint x: 297, startPoint y: 100, endPoint x: 228, endPoint y: 90, distance: 69.9
click at [298, 100] on div at bounding box center [217, 207] width 434 height 415
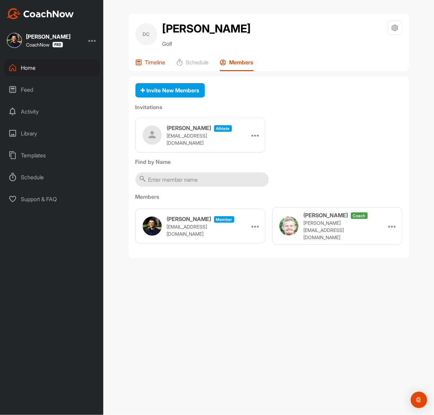
click at [151, 60] on p "Timeline" at bounding box center [155, 62] width 21 height 7
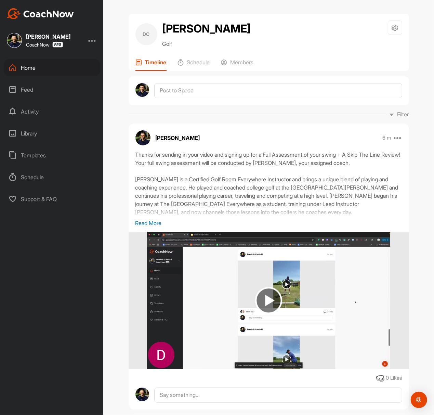
click at [42, 12] on img at bounding box center [40, 13] width 67 height 11
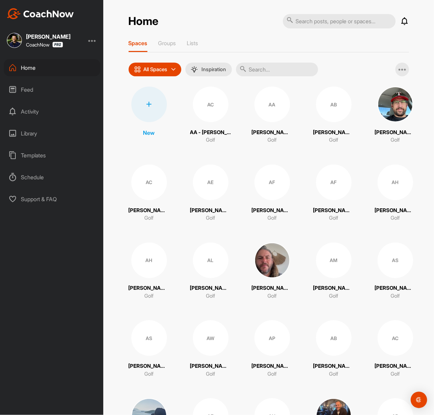
click at [140, 115] on div at bounding box center [149, 105] width 36 height 36
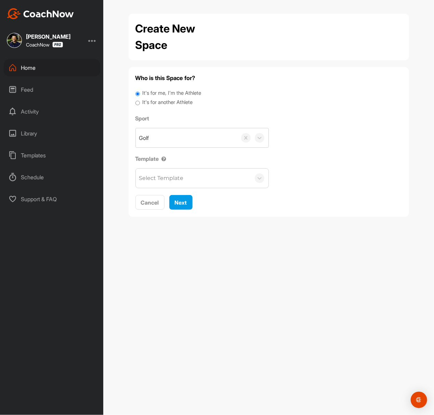
click at [166, 102] on label "It's for another Athlete" at bounding box center [167, 103] width 50 height 8
click at [140, 102] on input "It's for another Athlete" at bounding box center [138, 103] width 4 height 9
radio input "true"
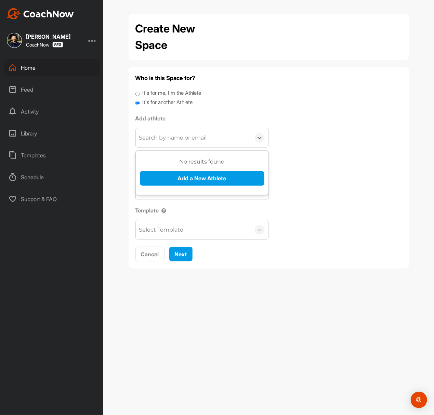
click at [174, 136] on div "Search by name or email" at bounding box center [173, 138] width 68 height 8
paste input "[EMAIL_ADDRESS][DOMAIN_NAME]"
type input "[EMAIL_ADDRESS][DOMAIN_NAME]"
drag, startPoint x: 177, startPoint y: 181, endPoint x: 176, endPoint y: 185, distance: 3.5
click at [176, 185] on button "Add a New Athlete" at bounding box center [202, 178] width 125 height 15
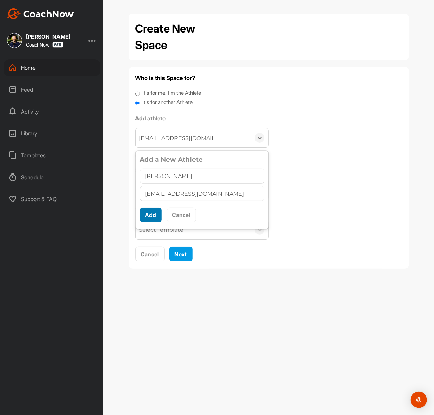
type input "[PERSON_NAME]"
click at [155, 214] on button "Add" at bounding box center [151, 215] width 22 height 15
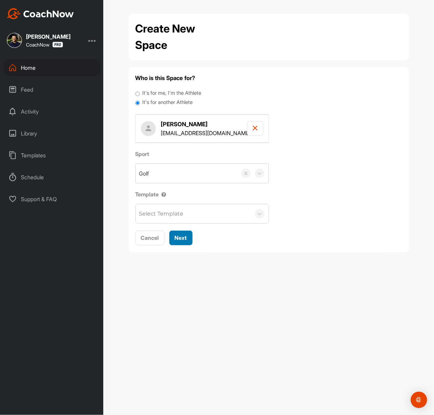
click at [182, 241] on span "Next" at bounding box center [181, 237] width 12 height 7
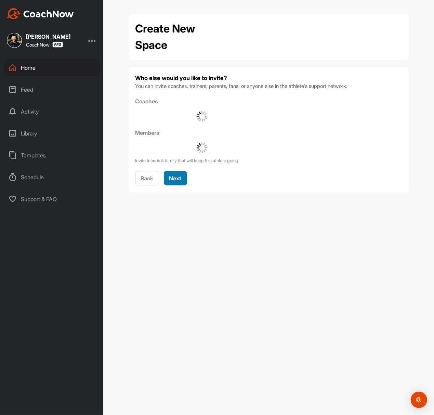
click at [181, 175] on span "Next" at bounding box center [175, 178] width 12 height 7
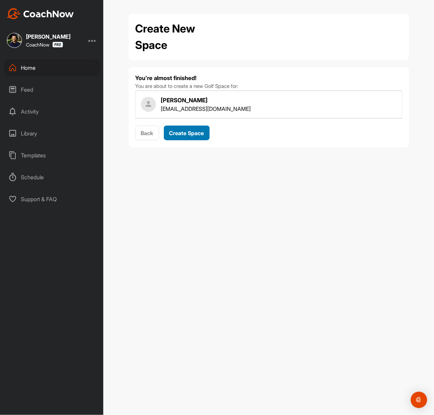
click at [199, 136] on span "Create Space" at bounding box center [186, 133] width 35 height 7
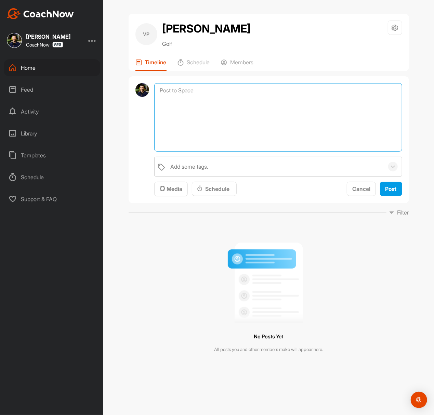
click at [203, 103] on textarea at bounding box center [278, 117] width 248 height 68
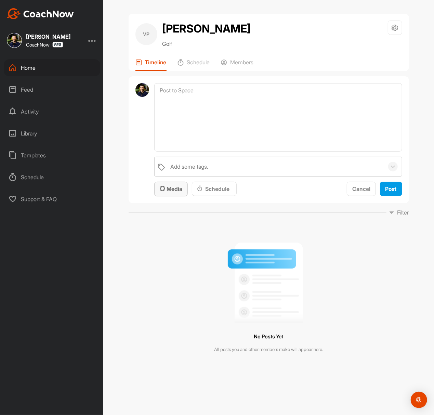
click at [169, 196] on button "Media" at bounding box center [171, 189] width 34 height 15
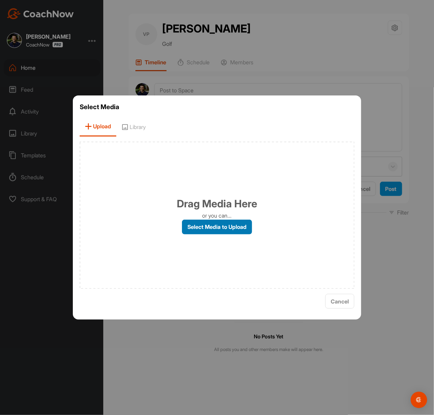
click at [198, 229] on label "Select Media to Upload" at bounding box center [217, 227] width 70 height 15
click at [0, 0] on input "Select Media to Upload" at bounding box center [0, 0] width 0 height 0
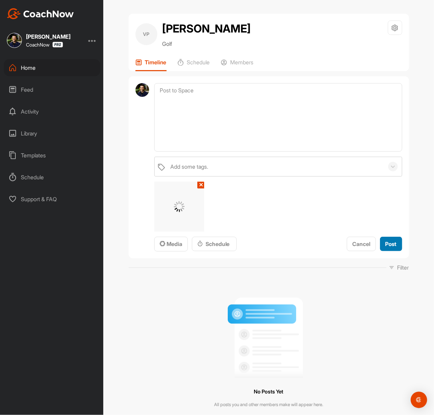
click at [325, 247] on span "Post" at bounding box center [391, 244] width 11 height 7
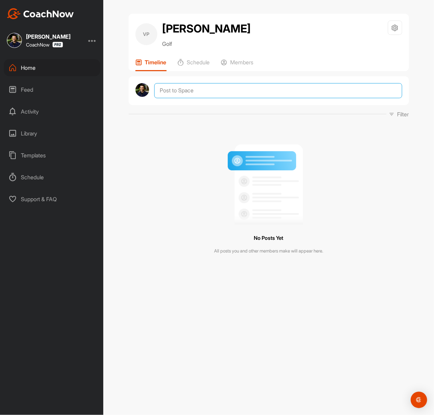
click at [217, 98] on textarea at bounding box center [278, 90] width 248 height 15
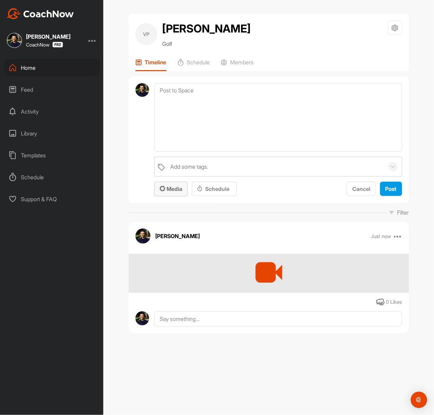
click at [179, 192] on span "Media" at bounding box center [171, 188] width 23 height 7
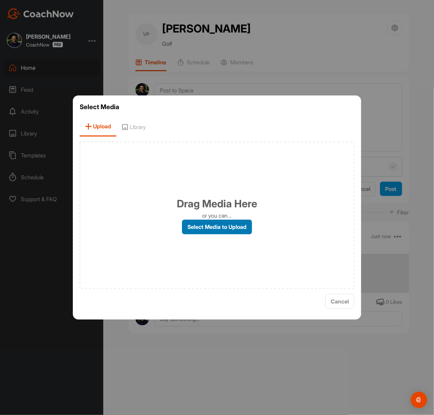
click at [218, 225] on label "Select Media to Upload" at bounding box center [217, 227] width 70 height 15
click at [0, 0] on input "Select Media to Upload" at bounding box center [0, 0] width 0 height 0
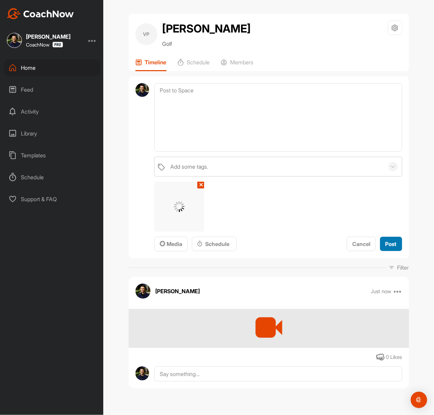
click at [325, 247] on span "Post" at bounding box center [391, 244] width 11 height 7
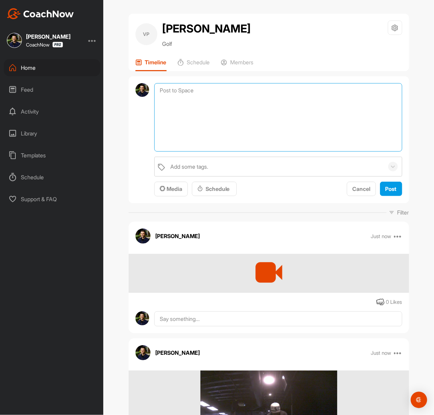
click at [275, 106] on textarea at bounding box center [278, 117] width 248 height 68
paste textarea "Thanks for sending in your video and signing up for a Full Assessment of your s…"
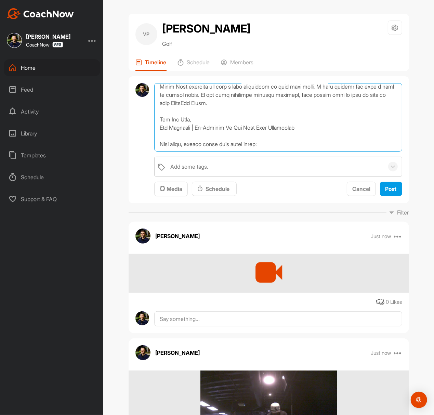
scroll to position [94, 0]
type textarea "Thanks for sending in your video and signing up for a Full Assessment of your s…"
click at [177, 192] on span "Media" at bounding box center [171, 188] width 23 height 7
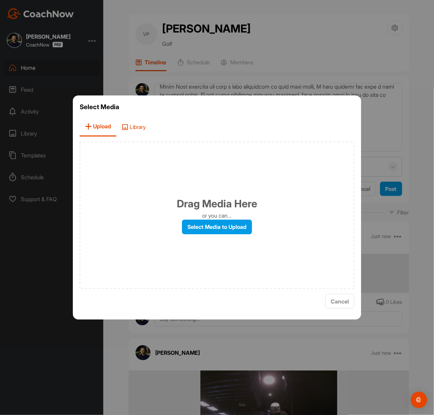
click at [144, 130] on span "Library" at bounding box center [133, 127] width 35 height 20
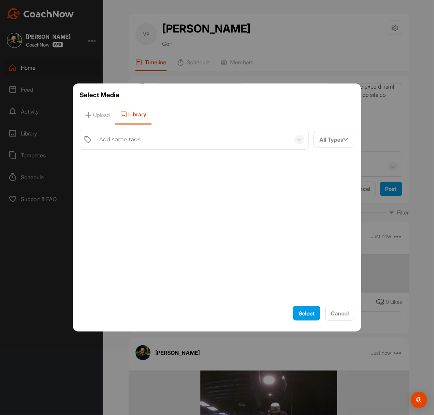
click at [140, 140] on div "Add some tags." at bounding box center [120, 140] width 42 height 8
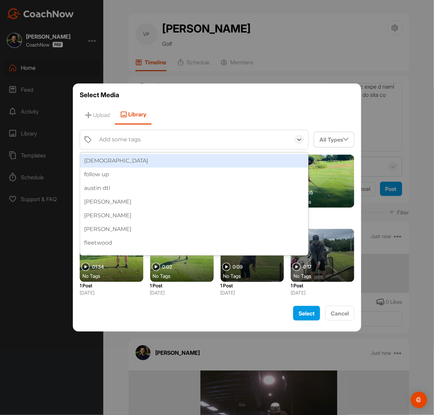
click at [133, 160] on div "[DEMOGRAPHIC_DATA]" at bounding box center [194, 161] width 229 height 14
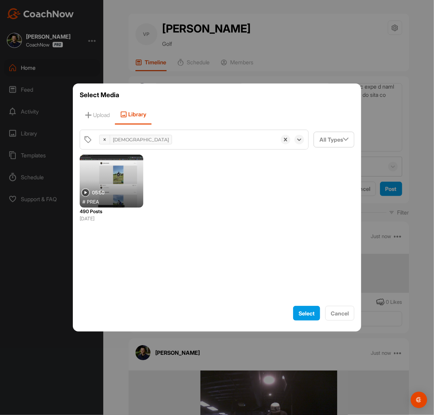
click at [123, 172] on div at bounding box center [112, 181] width 64 height 53
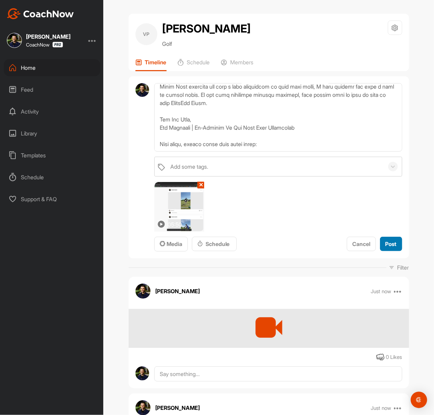
click at [325, 247] on span "Post" at bounding box center [391, 244] width 11 height 7
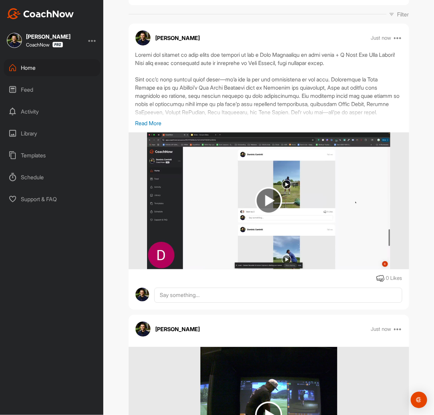
scroll to position [0, 0]
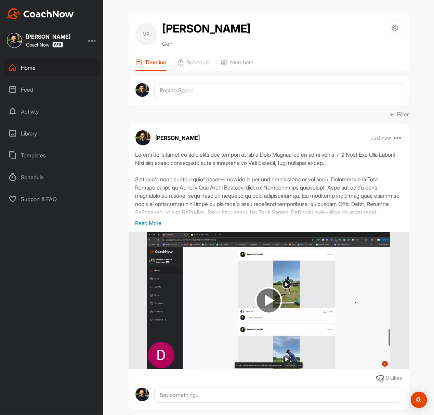
click at [229, 71] on div "VP Vincent Pagpaguitan Golf Space Settings Your Notifications Timeline Schedule…" at bounding box center [269, 42] width 281 height 57
click at [228, 71] on div "Members" at bounding box center [237, 65] width 33 height 12
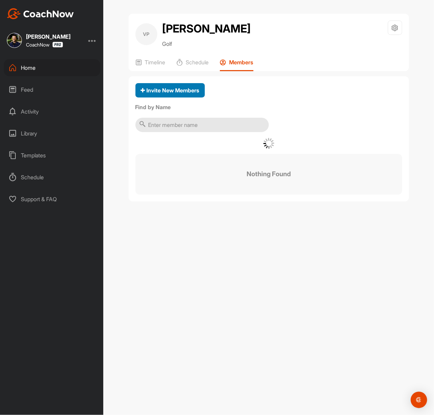
click at [177, 94] on span "Invite New Members" at bounding box center [170, 90] width 59 height 7
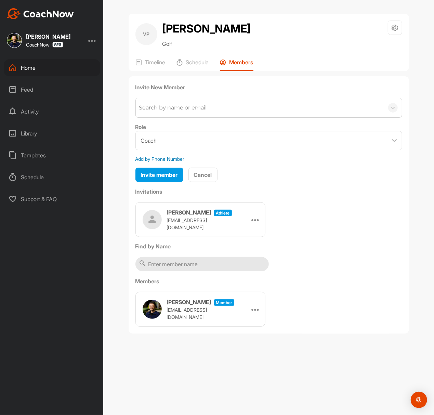
click at [178, 113] on div "Invite New Member Search by name or email Role Coach Member Add by Phone Number…" at bounding box center [269, 133] width 267 height 100
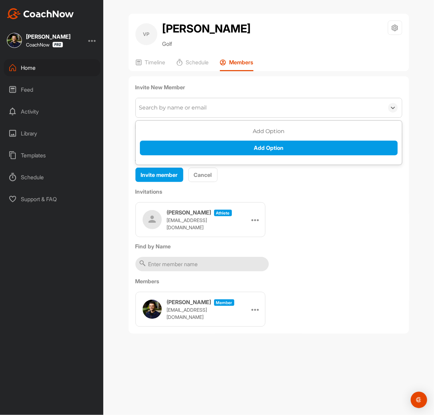
click at [182, 117] on div "Search by name or email" at bounding box center [260, 107] width 248 height 19
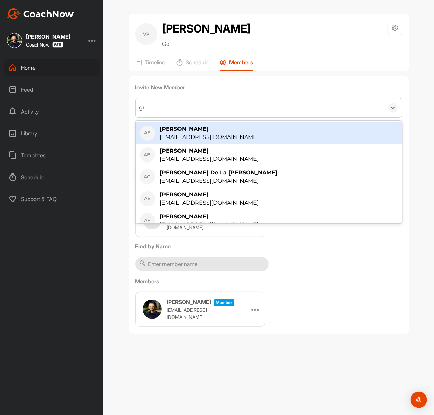
type input "greg"
click at [210, 144] on div "Greg Baresel greg@thegolfroomeverywhere.com" at bounding box center [269, 133] width 266 height 22
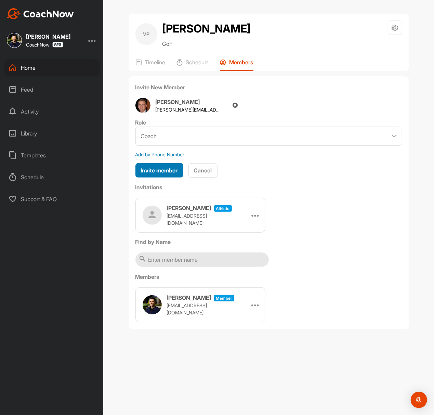
click at [159, 174] on span "Invite member" at bounding box center [159, 170] width 37 height 7
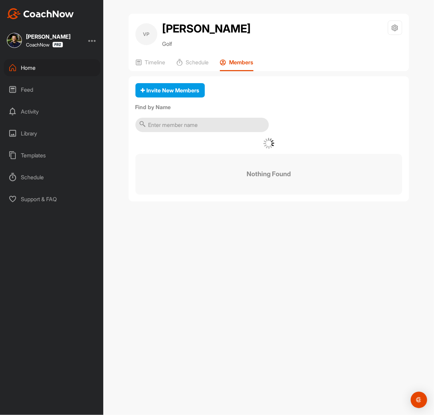
click at [252, 152] on div "Invite New Members Find by Name Nothing Found" at bounding box center [269, 138] width 281 height 125
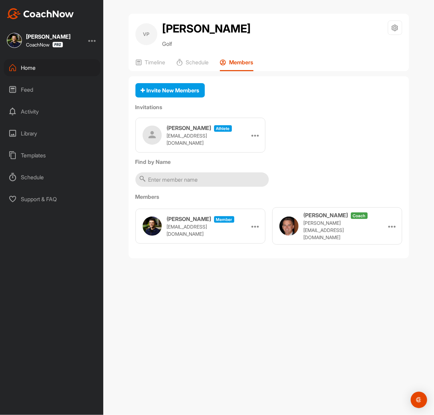
click at [252, 140] on div at bounding box center [256, 135] width 10 height 10
click at [237, 208] on li "Copy Link" at bounding box center [242, 198] width 37 height 22
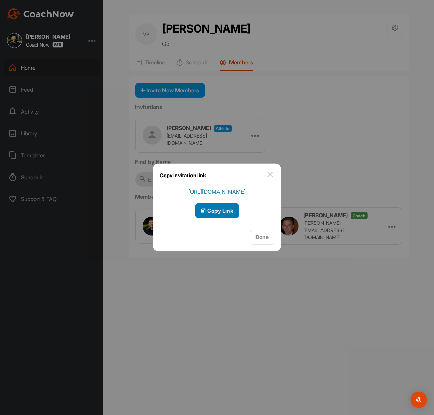
click at [224, 207] on span "Copy Link" at bounding box center [217, 210] width 33 height 7
click at [325, 143] on div at bounding box center [217, 207] width 434 height 415
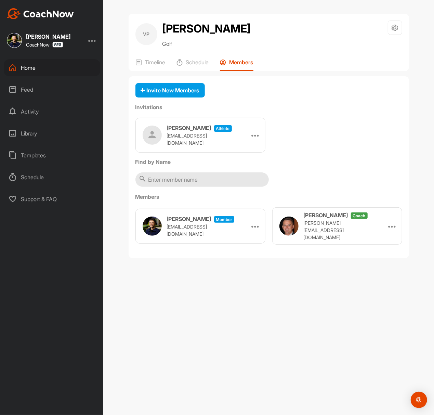
click at [70, 13] on img at bounding box center [40, 13] width 67 height 11
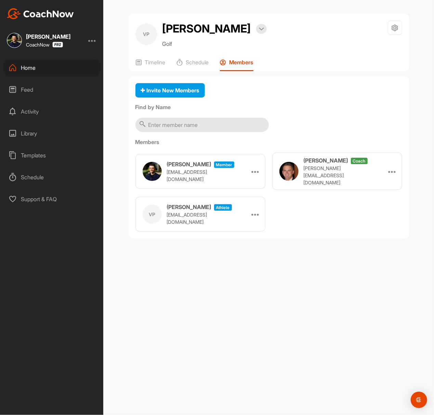
click at [62, 15] on img at bounding box center [40, 13] width 67 height 11
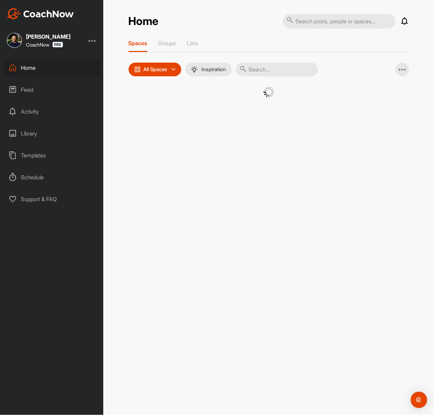
click at [325, 21] on input "text" at bounding box center [339, 21] width 113 height 14
paste input "Harrison Hawkins"
type input "Harrison Hawkins"
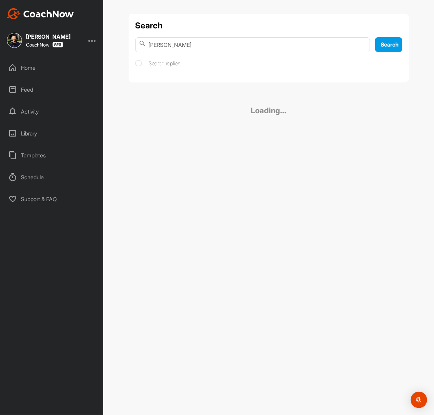
click at [209, 81] on div "Search Harrison Hawkins Search Search replies" at bounding box center [269, 48] width 281 height 69
click at [208, 83] on link "Harrison Hawkins Golf" at bounding box center [269, 92] width 267 height 33
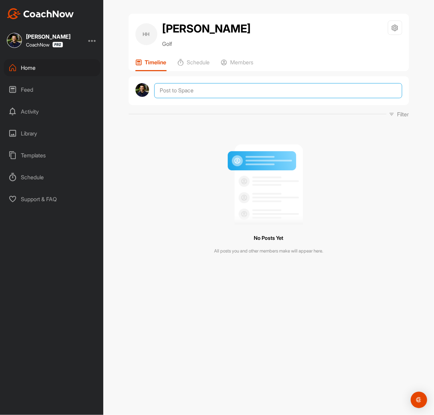
click at [252, 94] on textarea at bounding box center [278, 90] width 248 height 15
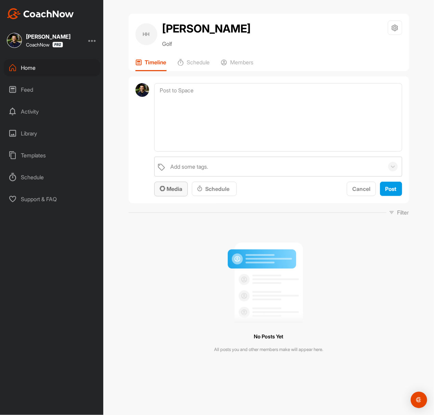
click at [166, 190] on span "Media" at bounding box center [171, 188] width 23 height 7
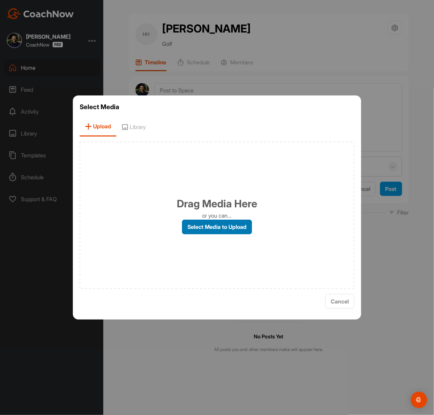
click at [206, 221] on label "Select Media to Upload" at bounding box center [217, 227] width 70 height 15
click at [0, 0] on input "Select Media to Upload" at bounding box center [0, 0] width 0 height 0
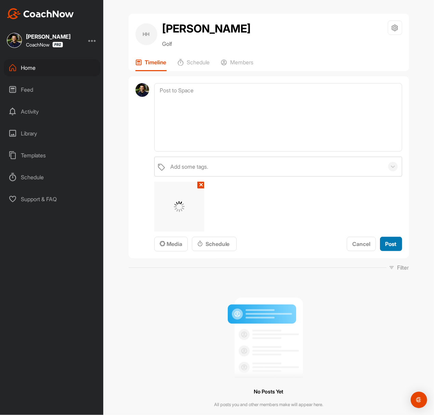
drag, startPoint x: 385, startPoint y: 247, endPoint x: 374, endPoint y: 245, distance: 11.0
click at [325, 247] on span "Post" at bounding box center [391, 244] width 11 height 7
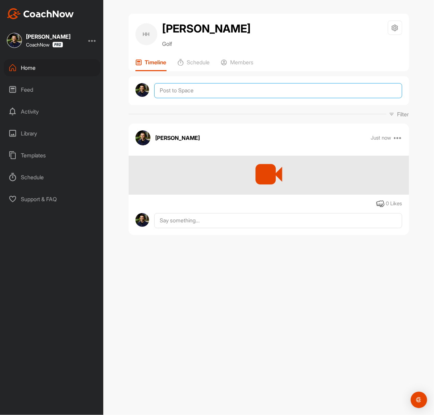
click at [271, 90] on textarea at bounding box center [278, 90] width 248 height 15
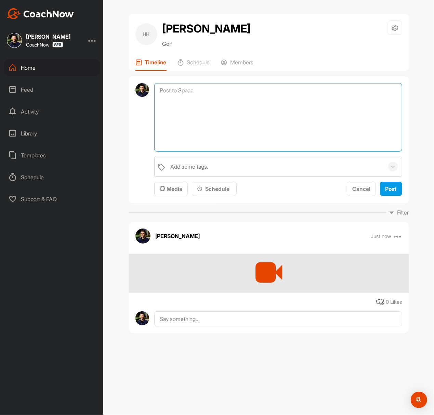
paste textarea "Hey [their name], Thanks for sending in your video and signing up for a SKIP TH…"
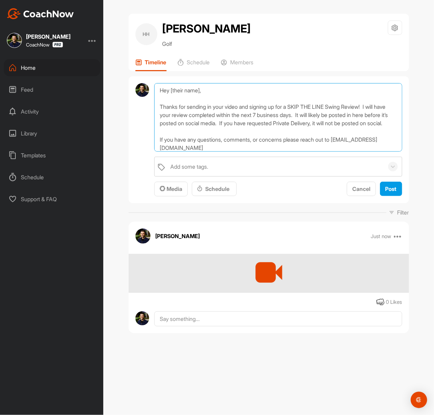
drag, startPoint x: 203, startPoint y: 91, endPoint x: 170, endPoint y: 88, distance: 33.0
click at [170, 88] on textarea "Hey [their name], Thanks for sending in your video and signing up for a SKIP TH…" at bounding box center [278, 117] width 248 height 68
type textarea "Hey Harrison, Thanks for sending in your video and signing up for a SKIP THE LI…"
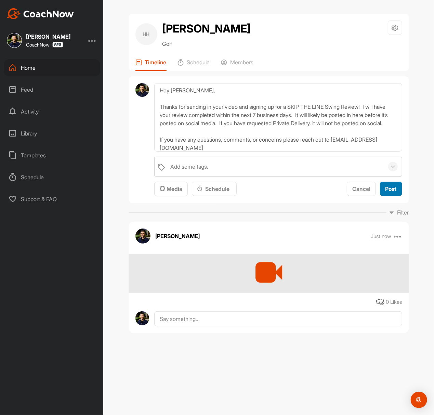
click at [325, 192] on div "Post" at bounding box center [391, 189] width 11 height 8
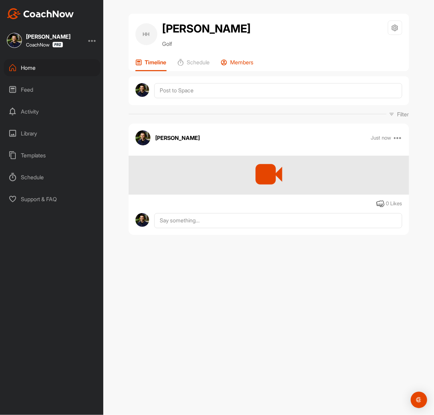
click at [240, 63] on p "Members" at bounding box center [242, 62] width 23 height 7
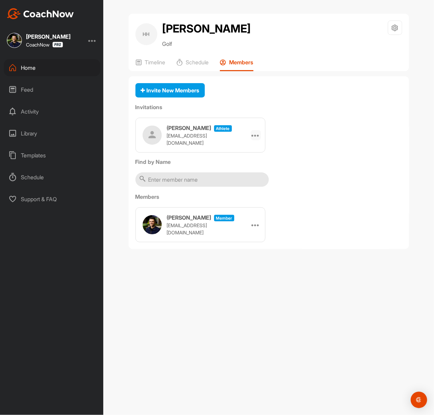
click at [257, 138] on icon at bounding box center [256, 135] width 8 height 8
click at [237, 198] on li "Copy Link" at bounding box center [242, 198] width 37 height 22
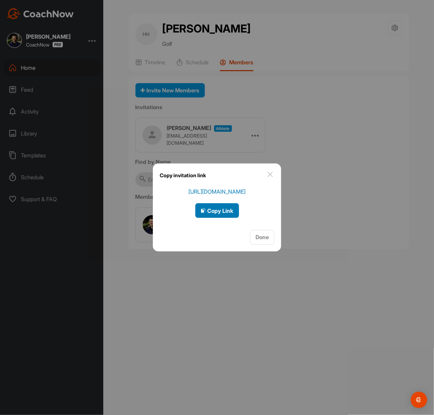
drag, startPoint x: 219, startPoint y: 207, endPoint x: 222, endPoint y: 209, distance: 3.8
click at [219, 207] on span "Copy Link" at bounding box center [217, 210] width 33 height 7
drag, startPoint x: 321, startPoint y: 112, endPoint x: 327, endPoint y: 110, distance: 7.1
click at [321, 112] on div at bounding box center [217, 207] width 434 height 415
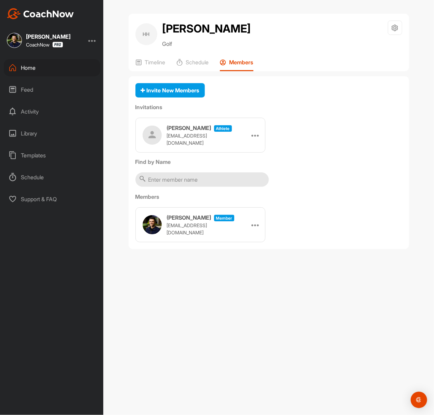
click at [57, 15] on img at bounding box center [40, 13] width 67 height 11
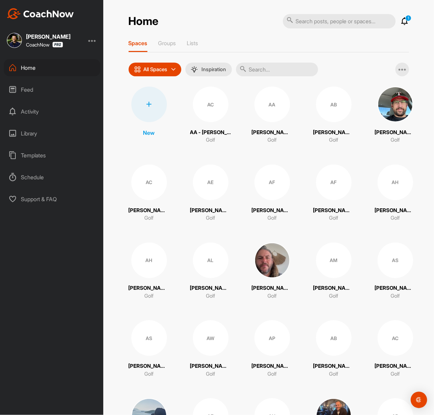
click at [164, 107] on div "New" at bounding box center [149, 112] width 41 height 50
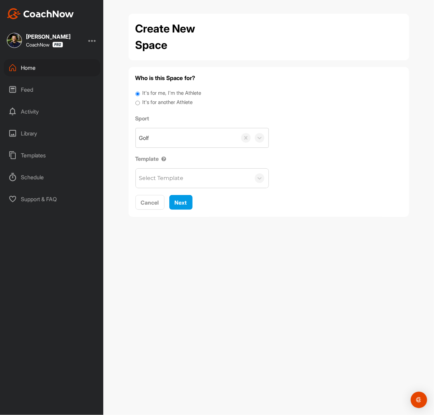
click at [159, 101] on label "It's for another Athlete" at bounding box center [167, 103] width 50 height 8
click at [140, 101] on input "It's for another Athlete" at bounding box center [138, 103] width 4 height 9
radio input "true"
click at [155, 102] on label "It's for another Athlete" at bounding box center [167, 103] width 50 height 8
click at [140, 102] on input "It's for another Athlete" at bounding box center [138, 103] width 4 height 9
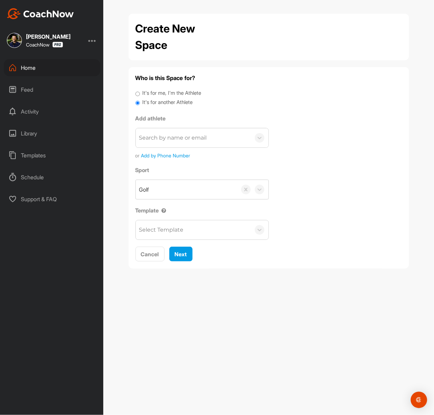
click at [164, 132] on div "Search by name or email" at bounding box center [193, 137] width 115 height 19
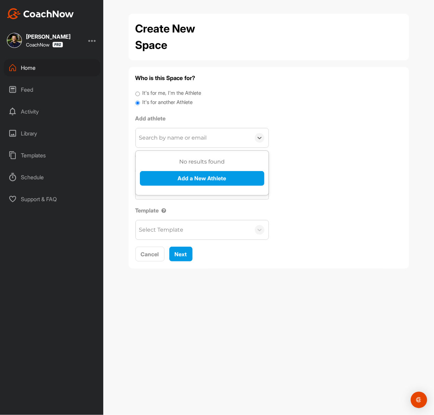
paste input "[EMAIL_ADDRESS][DOMAIN_NAME]"
type input "[EMAIL_ADDRESS][DOMAIN_NAME]"
click at [187, 177] on button "Add a New Athlete" at bounding box center [202, 178] width 125 height 15
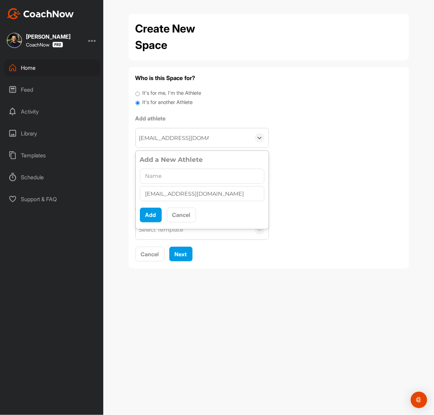
type input "[PERSON_NAME]"
click at [150, 217] on button "Add" at bounding box center [151, 215] width 22 height 15
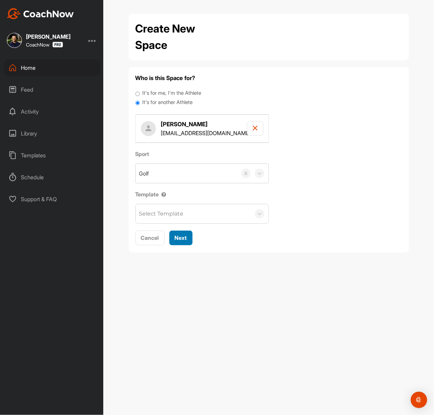
click at [184, 235] on span "Next" at bounding box center [181, 237] width 12 height 7
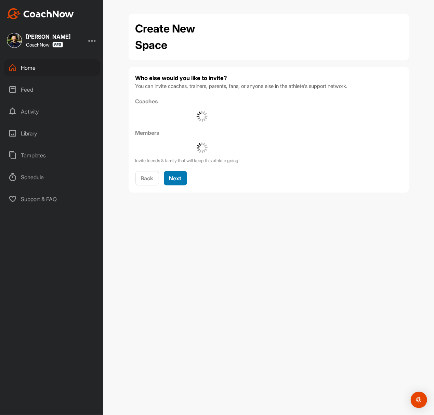
click at [177, 177] on span "Next" at bounding box center [175, 178] width 12 height 7
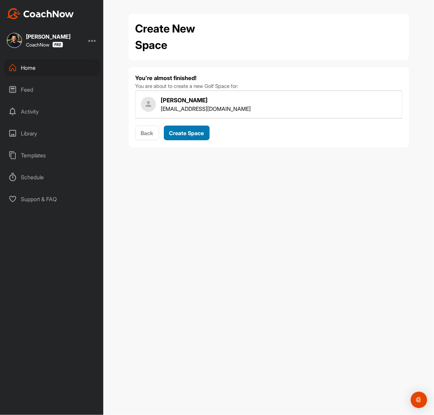
click at [192, 136] on span "Create Space" at bounding box center [186, 133] width 35 height 7
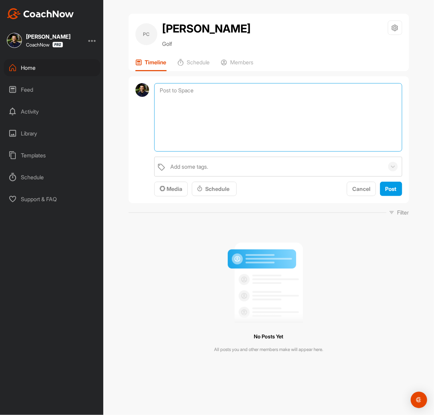
click at [308, 87] on textarea at bounding box center [278, 117] width 248 height 68
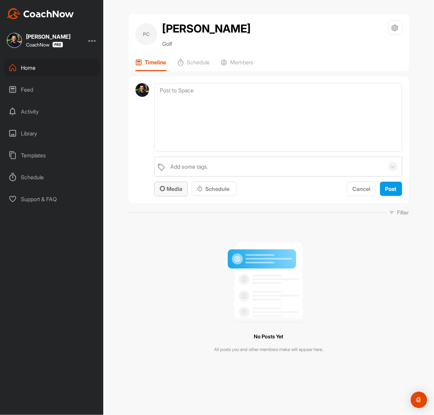
click at [174, 191] on span "Media" at bounding box center [171, 188] width 23 height 7
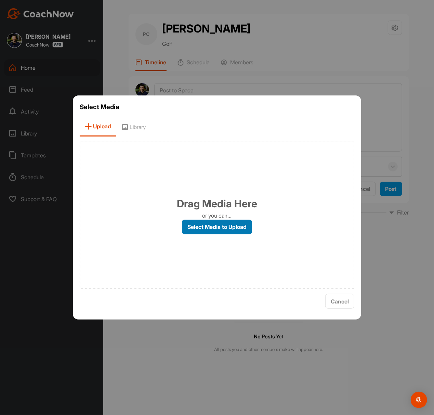
click at [196, 226] on label "Select Media to Upload" at bounding box center [217, 227] width 70 height 15
click at [0, 0] on input "Select Media to Upload" at bounding box center [0, 0] width 0 height 0
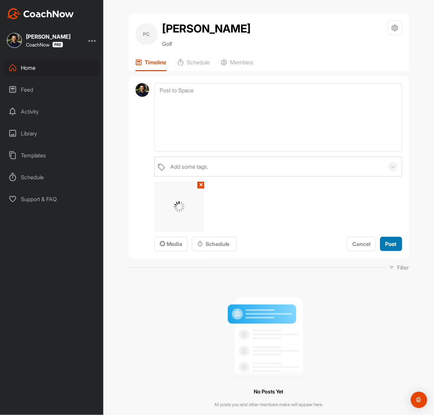
click at [325, 244] on span "Post" at bounding box center [391, 244] width 11 height 7
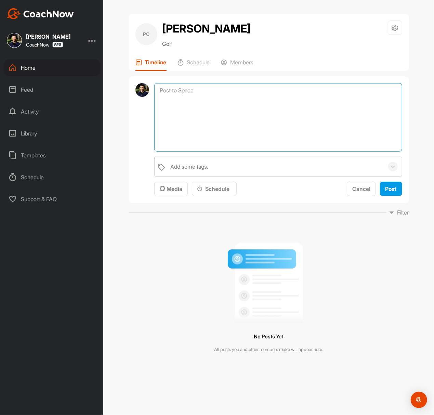
click at [188, 89] on textarea at bounding box center [278, 117] width 248 height 68
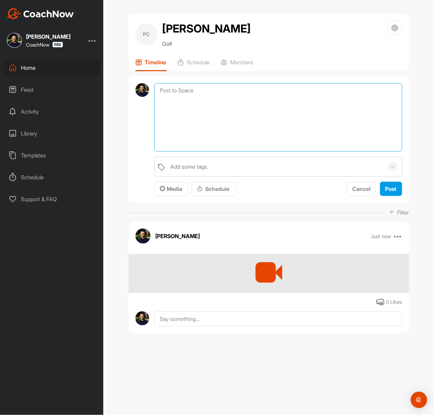
click at [206, 111] on textarea at bounding box center [278, 117] width 248 height 68
paste textarea "Hey [their name], Thanks for sending in your video and signing up for a SKIP TH…"
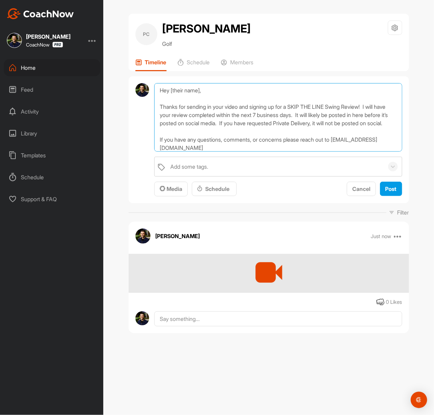
drag, startPoint x: 203, startPoint y: 92, endPoint x: 171, endPoint y: 88, distance: 32.4
click at [171, 88] on textarea "Hey [their name], Thanks for sending in your video and signing up for a SKIP TH…" at bounding box center [278, 117] width 248 height 68
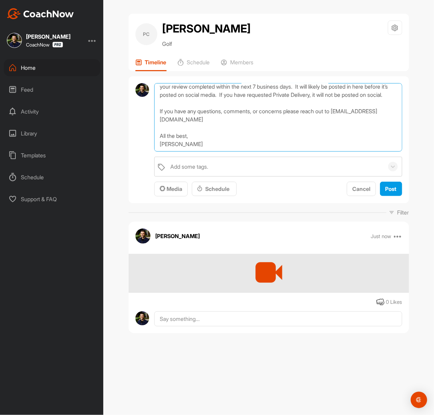
type textarea "Hey Paul, Thanks for sending in your video and signing up for a SKIP THE LINE S…"
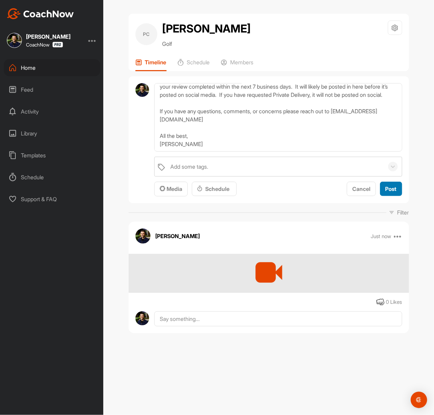
click at [325, 189] on span "Post" at bounding box center [391, 188] width 11 height 7
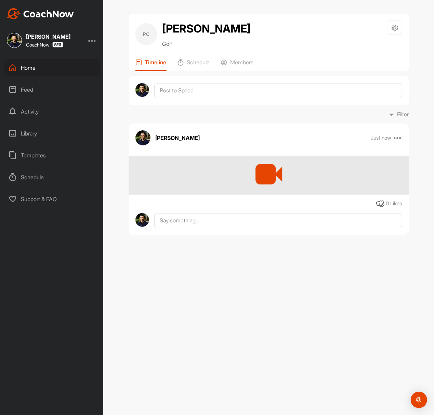
scroll to position [0, 0]
click at [244, 60] on p "Members" at bounding box center [242, 62] width 23 height 7
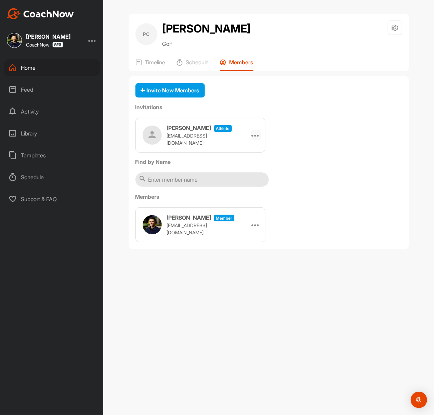
click at [252, 135] on div at bounding box center [256, 135] width 10 height 10
click at [250, 197] on li "Copy Link" at bounding box center [242, 198] width 37 height 22
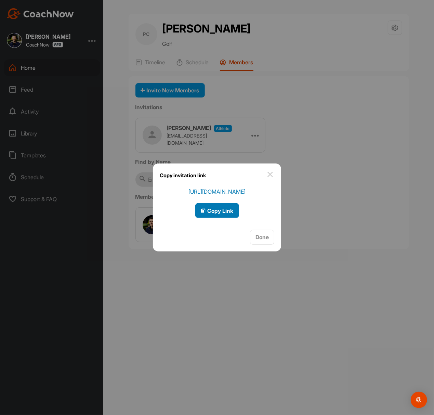
click at [216, 210] on span "Copy Link" at bounding box center [217, 210] width 33 height 7
click at [269, 176] on img at bounding box center [270, 174] width 8 height 8
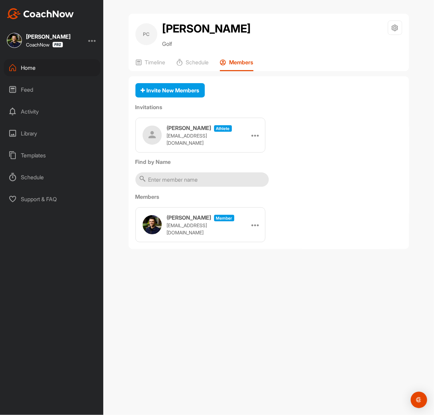
click at [39, 15] on img at bounding box center [40, 13] width 67 height 11
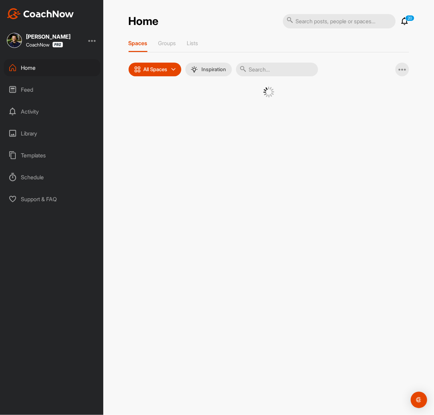
click at [325, 26] on input "text" at bounding box center [339, 21] width 113 height 14
paste input "[PERSON_NAME]"
type input "[PERSON_NAME]"
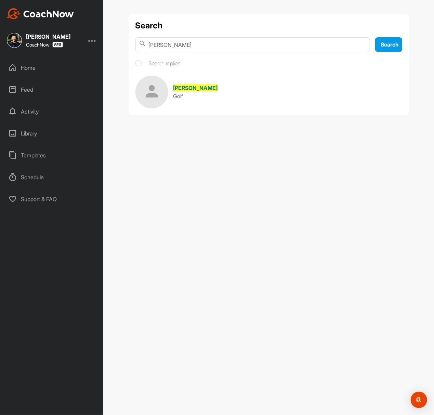
drag, startPoint x: 237, startPoint y: 82, endPoint x: 222, endPoint y: 93, distance: 18.4
click at [222, 93] on link "Aaron Fargo Golf" at bounding box center [269, 92] width 267 height 33
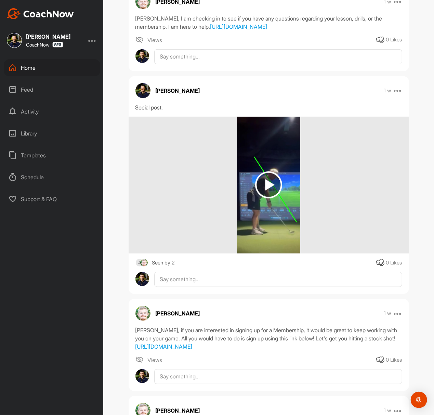
scroll to position [228, 0]
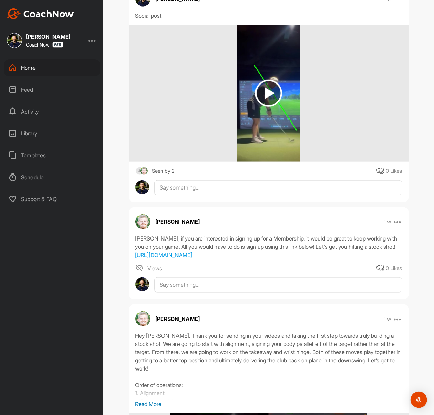
click at [257, 107] on img at bounding box center [268, 93] width 27 height 27
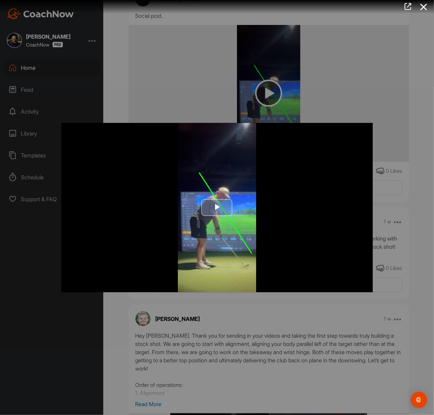
click at [217, 207] on span "Video Player" at bounding box center [217, 207] width 0 height 0
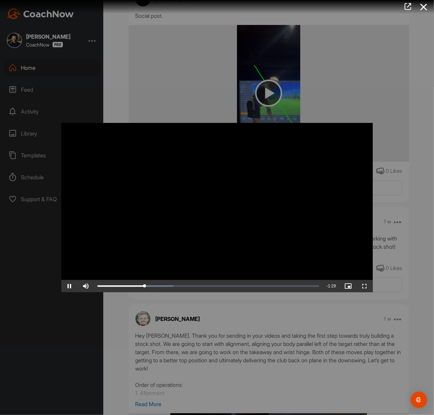
click at [177, 87] on div at bounding box center [217, 207] width 434 height 415
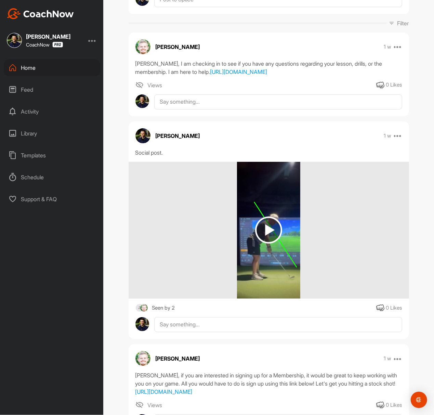
scroll to position [0, 0]
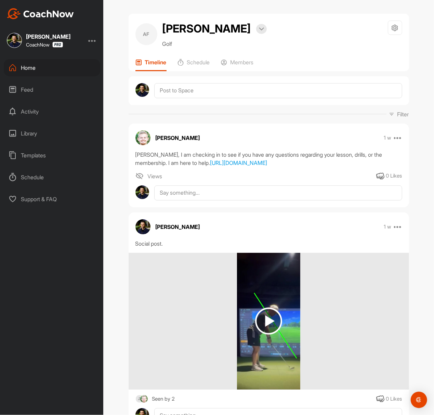
click at [44, 14] on img at bounding box center [40, 13] width 67 height 11
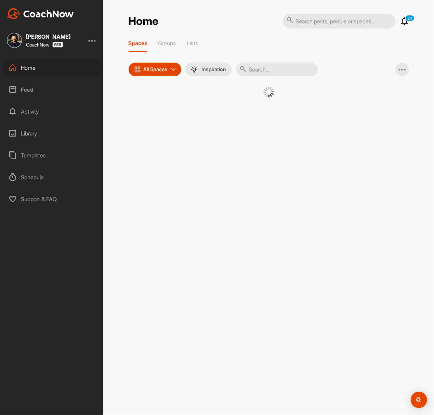
click at [325, 23] on input "text" at bounding box center [339, 21] width 113 height 14
paste input "[PERSON_NAME]"
type input "[PERSON_NAME]"
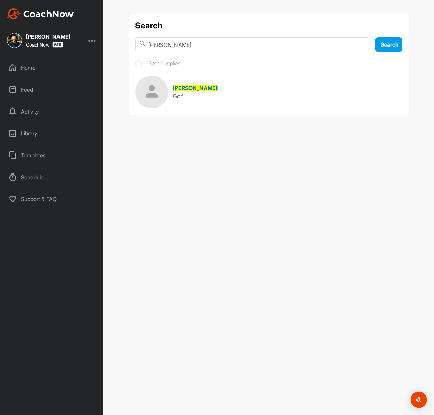
click at [244, 84] on link "Jake Elliott Golf" at bounding box center [269, 92] width 267 height 33
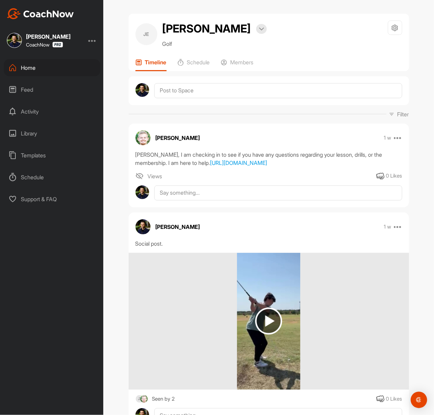
click at [230, 300] on div at bounding box center [269, 321] width 281 height 137
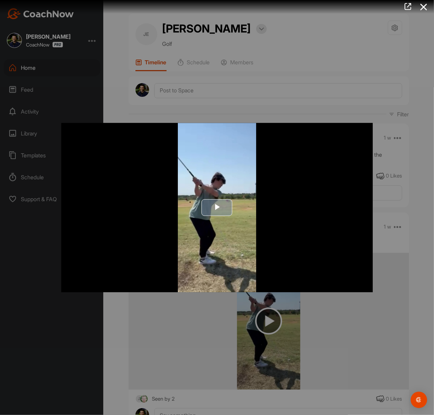
click at [217, 207] on span "Video Player" at bounding box center [217, 207] width 0 height 0
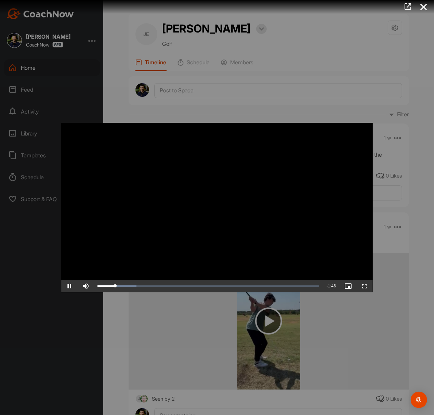
click at [255, 72] on div at bounding box center [217, 207] width 434 height 415
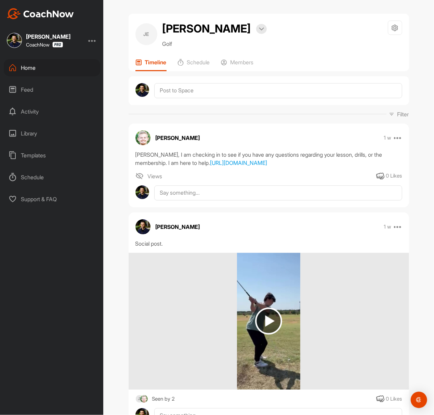
click at [69, 20] on div "Dominic Caminiti CoachNow Home Feed Activity Library Templates Schedule Support…" at bounding box center [51, 207] width 103 height 415
click at [58, 14] on img at bounding box center [40, 13] width 67 height 11
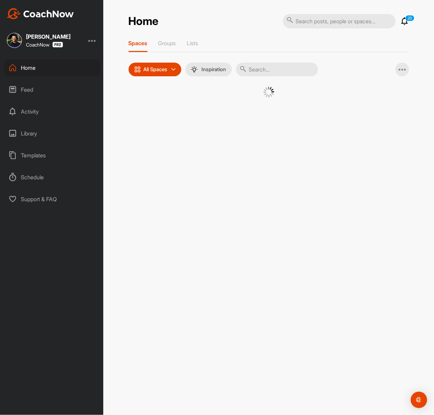
click at [325, 29] on div "Home 20 Notifications Invitations View All 20 Spaces Groups Lists All Spaces Al…" at bounding box center [269, 64] width 281 height 101
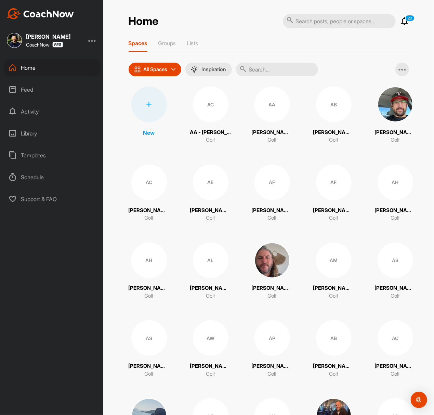
click at [325, 24] on input "text" at bounding box center [339, 21] width 113 height 14
paste input "[PERSON_NAME]"
type input "[PERSON_NAME]"
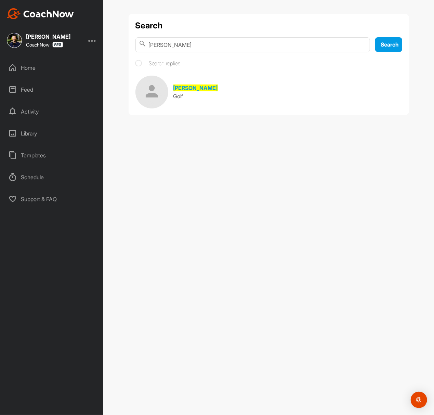
click at [220, 96] on link "Dan Wolf Golf" at bounding box center [269, 92] width 267 height 33
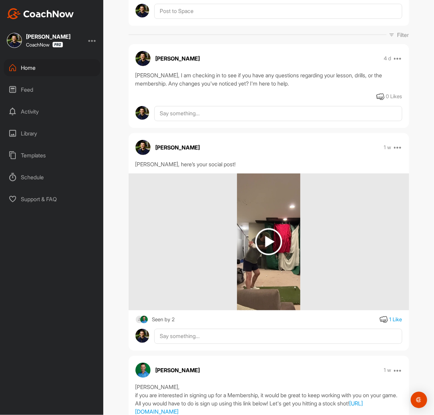
scroll to position [137, 0]
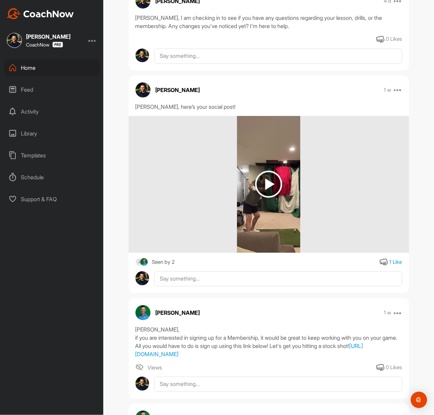
click at [255, 181] on img at bounding box center [268, 184] width 27 height 27
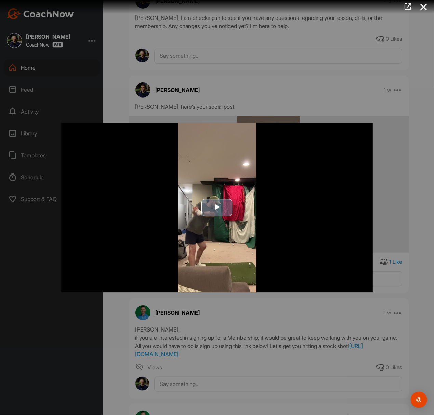
click at [203, 198] on img "Video Player" at bounding box center [217, 207] width 312 height 169
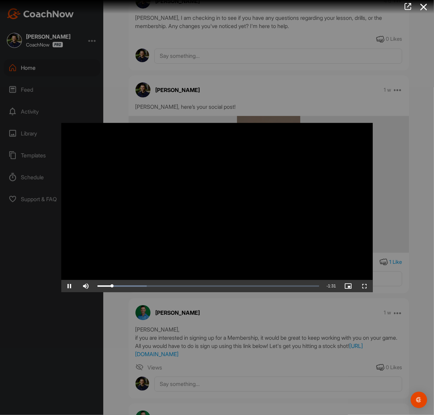
click at [274, 88] on div at bounding box center [217, 207] width 434 height 415
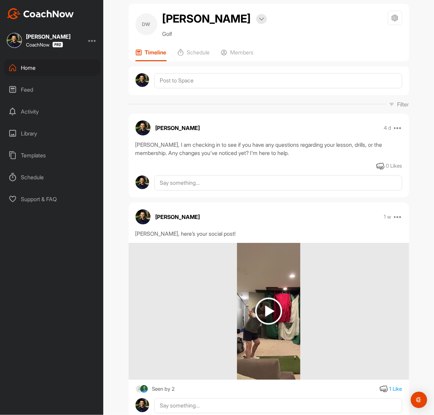
scroll to position [0, 0]
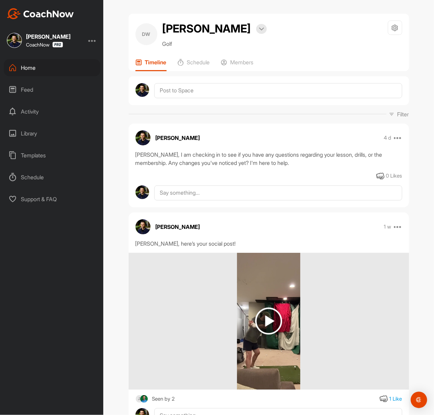
click at [51, 13] on img at bounding box center [40, 13] width 67 height 11
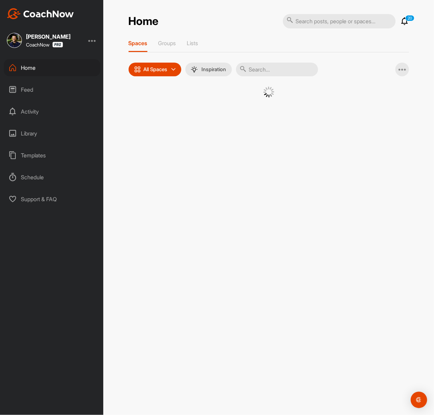
click at [325, 25] on input "text" at bounding box center [339, 21] width 113 height 14
paste input "[PERSON_NAME]"
type input "[PERSON_NAME]"
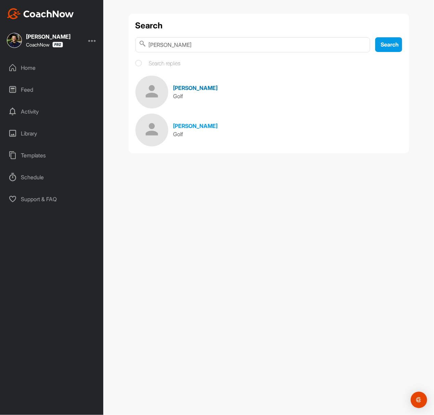
click at [219, 88] on link "Rafe Kalberloh Golf" at bounding box center [269, 92] width 267 height 33
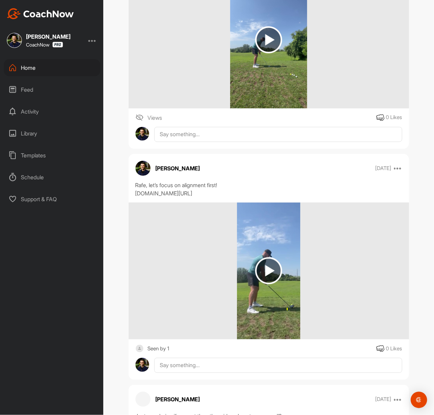
scroll to position [319, 0]
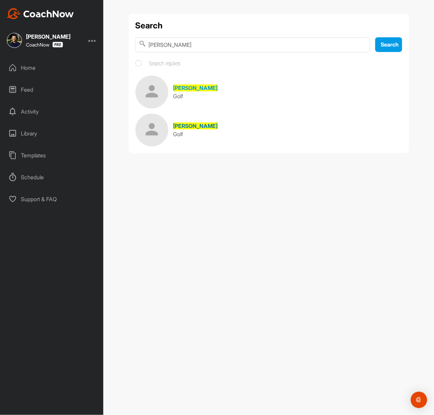
click at [187, 114] on link "Rafe Kalberloh Golf" at bounding box center [269, 130] width 267 height 33
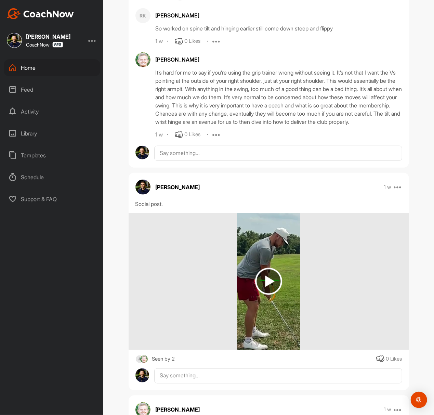
scroll to position [274, 0]
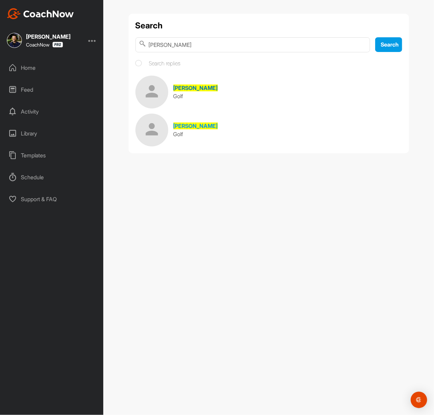
click at [263, 99] on link "Rafe Kalberloh Golf" at bounding box center [269, 92] width 267 height 33
click at [198, 129] on span "[PERSON_NAME]" at bounding box center [196, 126] width 44 height 7
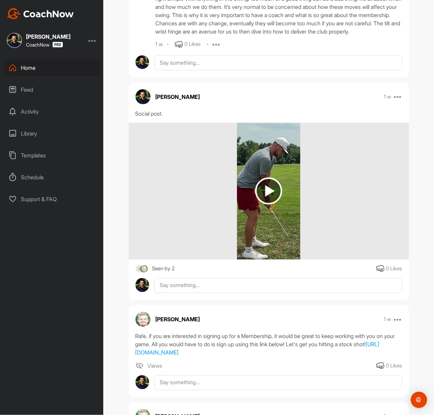
scroll to position [411, 0]
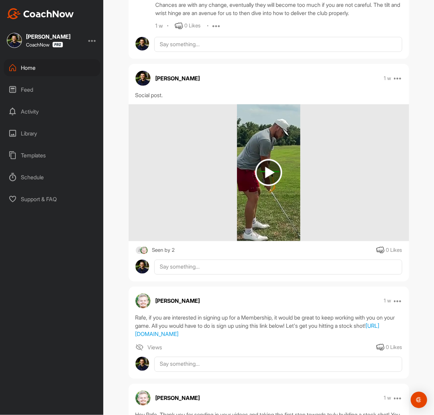
click at [246, 164] on img at bounding box center [268, 172] width 63 height 137
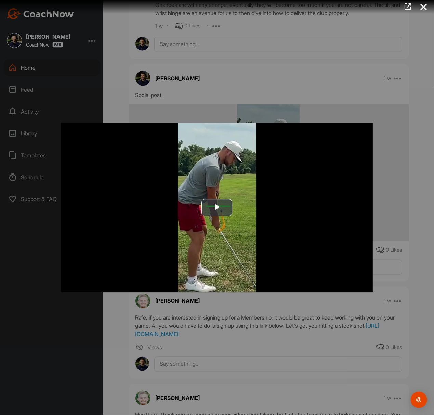
click at [239, 84] on div at bounding box center [217, 207] width 434 height 415
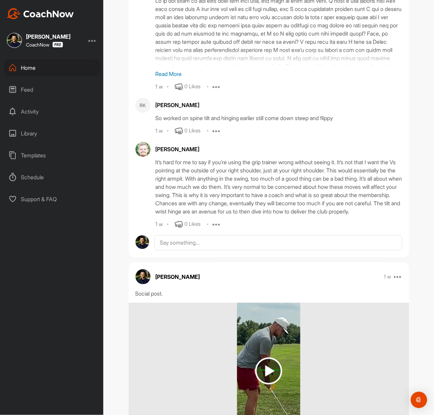
scroll to position [274, 0]
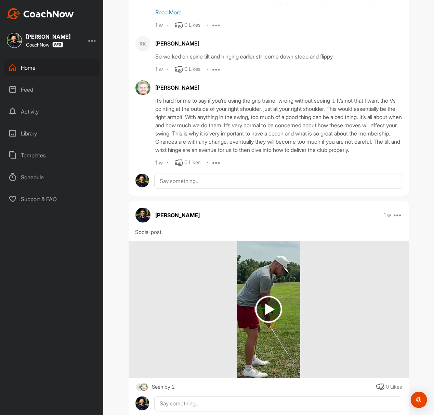
click at [250, 311] on img at bounding box center [268, 309] width 63 height 137
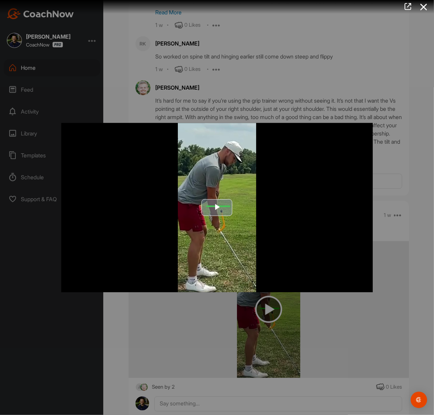
click at [211, 218] on img "Video Player" at bounding box center [217, 207] width 312 height 169
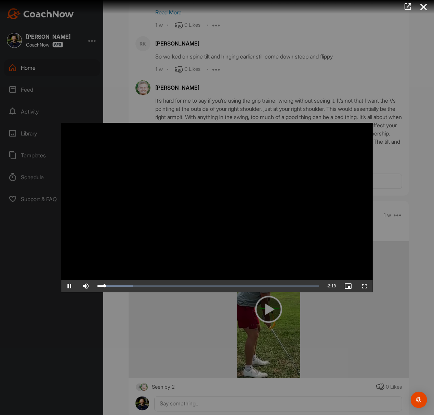
click at [255, 50] on div at bounding box center [217, 207] width 434 height 415
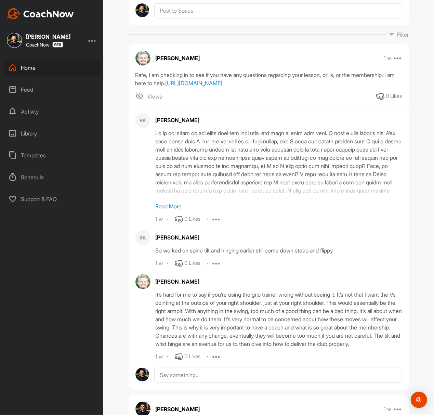
scroll to position [0, 0]
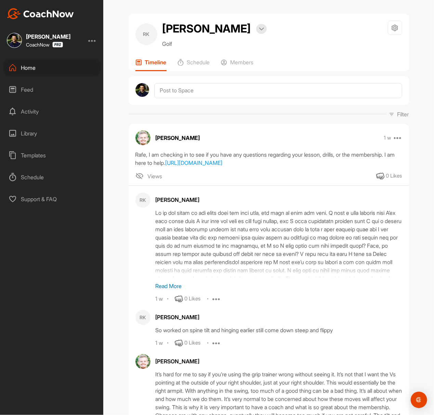
click at [64, 15] on img at bounding box center [40, 13] width 67 height 11
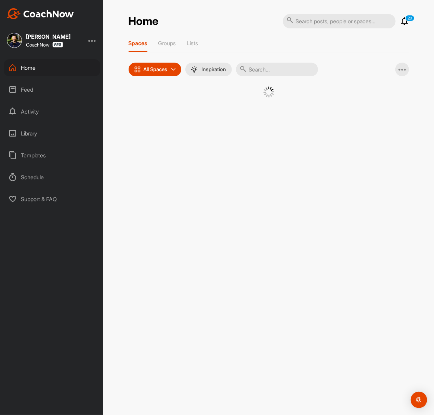
click at [325, 23] on input "text" at bounding box center [339, 21] width 113 height 14
paste input "[PERSON_NAME]"
type input "[PERSON_NAME]"
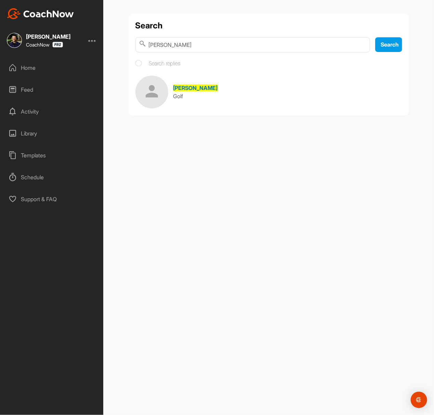
click at [210, 88] on link "Jason Scott Golf" at bounding box center [269, 92] width 267 height 33
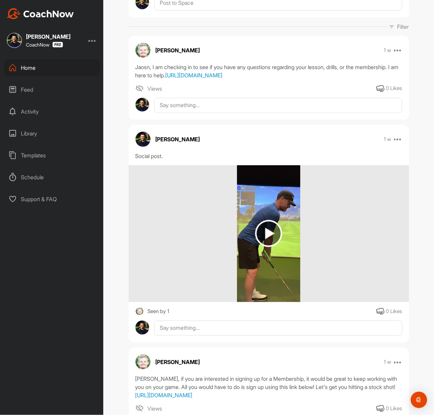
scroll to position [91, 0]
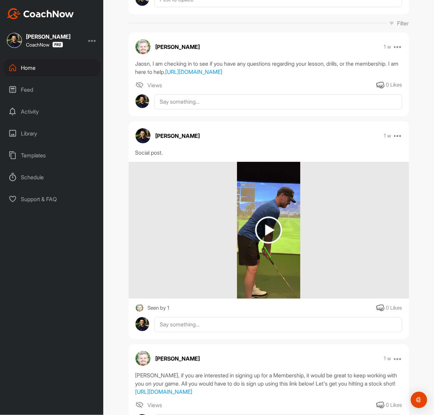
click at [262, 242] on img at bounding box center [268, 230] width 27 height 27
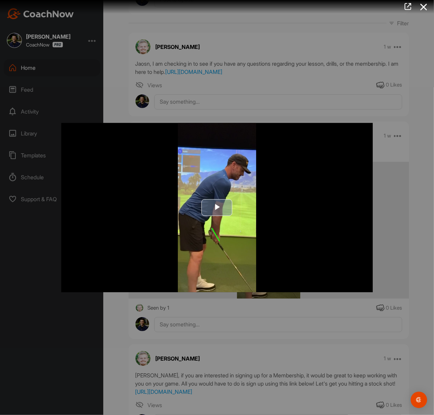
click at [217, 207] on span "Video Player" at bounding box center [217, 207] width 0 height 0
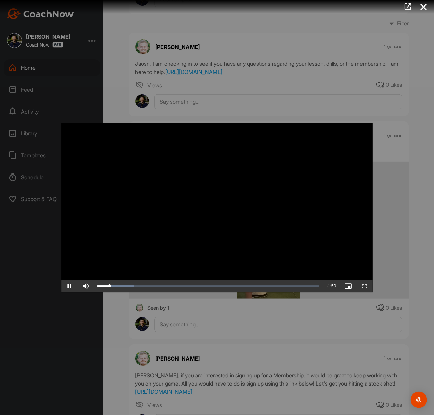
drag, startPoint x: 146, startPoint y: 73, endPoint x: 129, endPoint y: 72, distance: 17.2
click at [146, 73] on div at bounding box center [217, 207] width 434 height 415
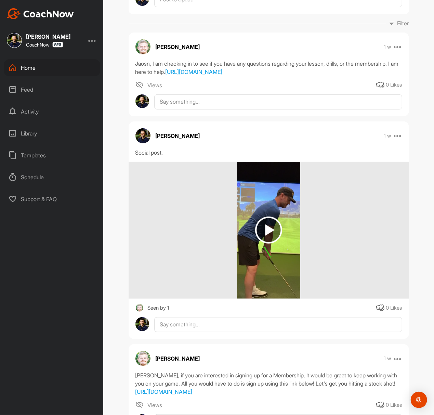
click at [58, 14] on img at bounding box center [40, 13] width 67 height 11
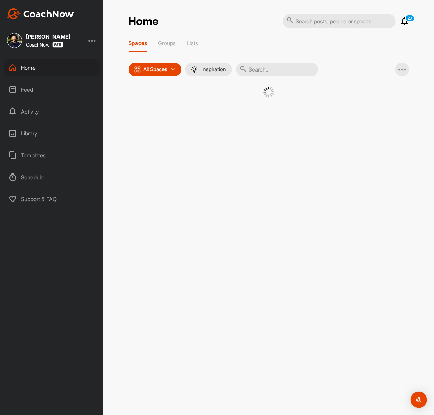
click at [325, 21] on input "text" at bounding box center [339, 21] width 113 height 14
paste input "[PERSON_NAME]"
type input "[PERSON_NAME]"
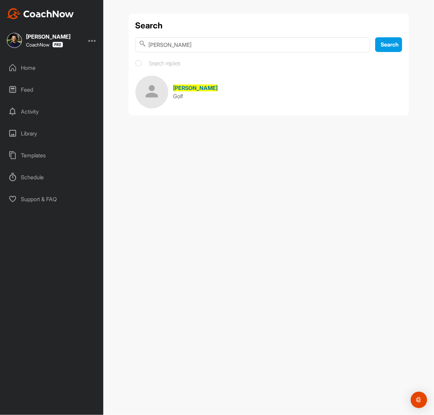
click at [199, 103] on link "Rob Garrigus Golf" at bounding box center [269, 92] width 267 height 33
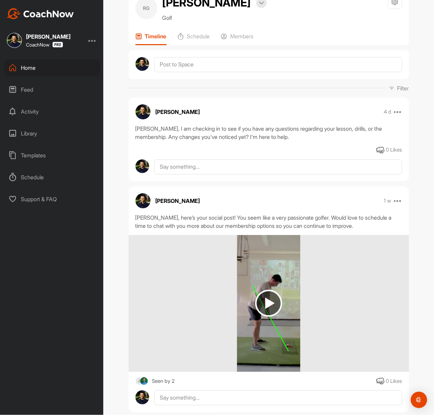
scroll to position [137, 0]
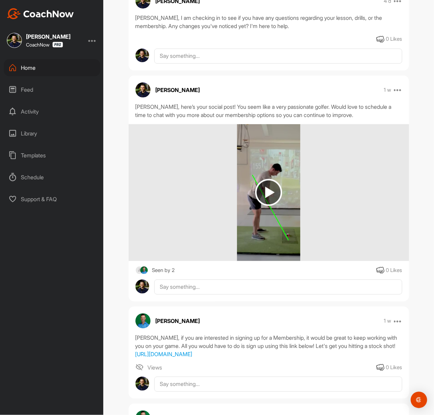
click at [255, 202] on img at bounding box center [268, 192] width 27 height 27
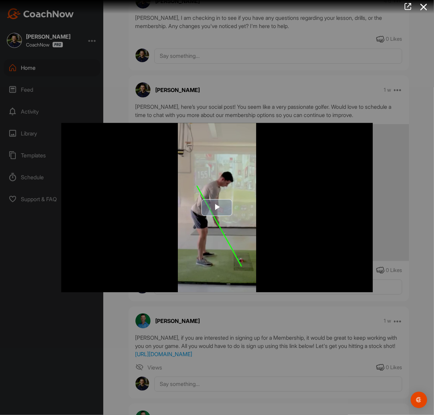
click at [217, 207] on span "Video Player" at bounding box center [217, 207] width 0 height 0
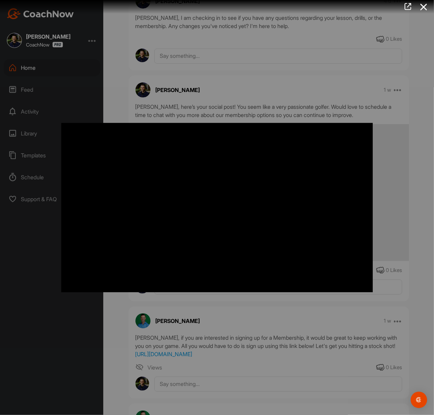
drag, startPoint x: 121, startPoint y: 38, endPoint x: 110, endPoint y: 38, distance: 11.3
click at [121, 38] on div at bounding box center [217, 207] width 434 height 415
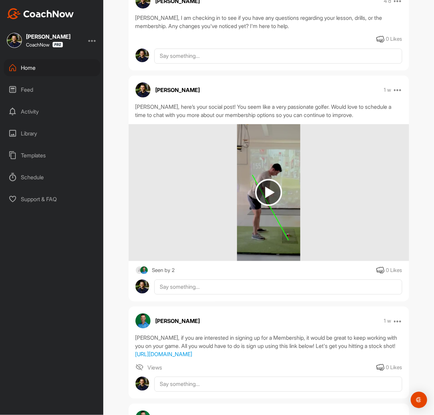
click at [34, 22] on div "Dominic Caminiti CoachNow Home Feed Activity Library Templates Schedule Support…" at bounding box center [51, 207] width 103 height 415
click at [42, 18] on img at bounding box center [40, 13] width 67 height 11
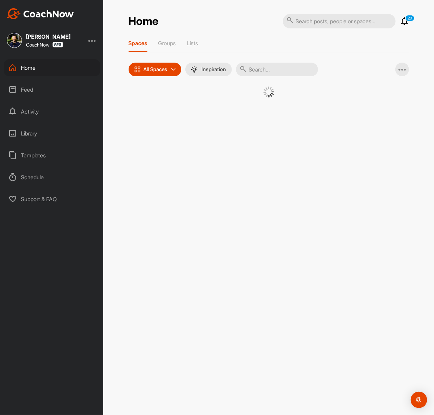
click at [325, 26] on input "text" at bounding box center [339, 21] width 113 height 14
paste input "[PERSON_NAME]"
type input "[PERSON_NAME]"
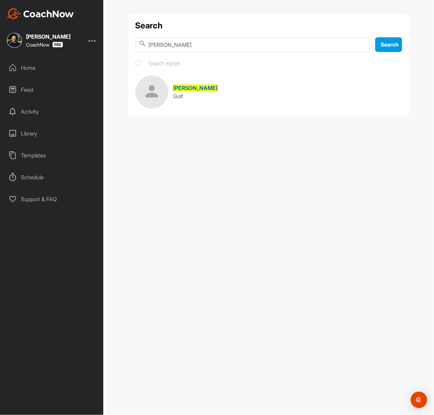
click at [232, 91] on link "Bryan Durr Golf" at bounding box center [269, 92] width 267 height 33
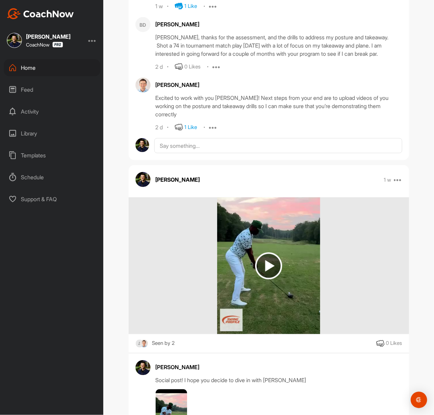
scroll to position [456, 0]
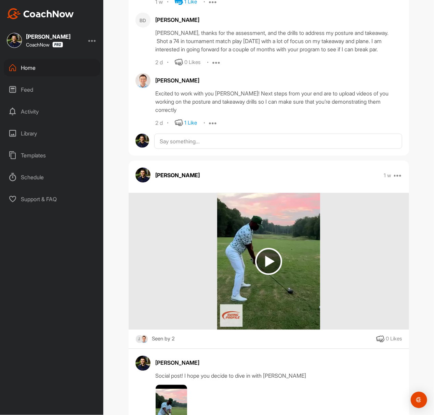
click at [248, 241] on img at bounding box center [268, 261] width 103 height 137
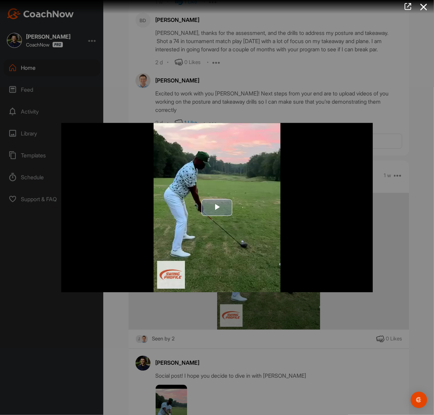
click at [217, 207] on span "Video Player" at bounding box center [217, 207] width 0 height 0
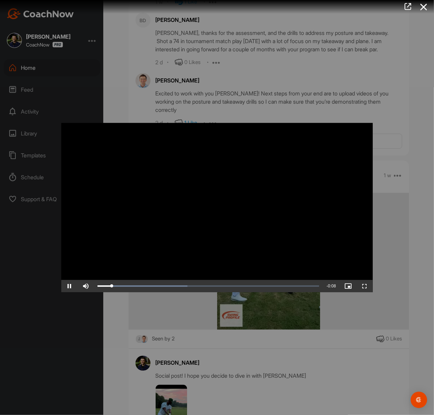
click at [268, 311] on div at bounding box center [217, 207] width 434 height 415
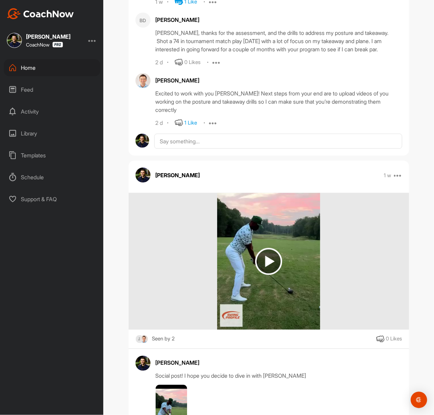
click at [163, 311] on img at bounding box center [171, 419] width 31 height 68
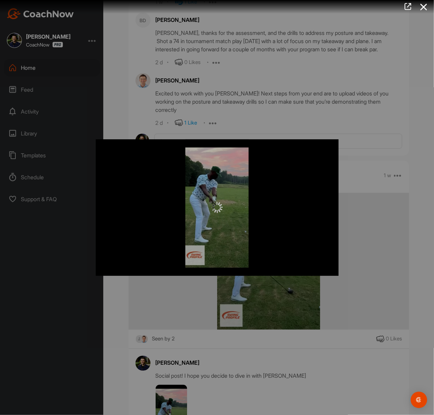
click at [211, 208] on div at bounding box center [217, 207] width 243 height 11
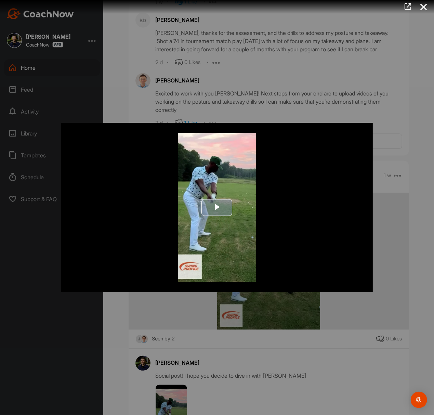
click at [217, 207] on span "Video Player" at bounding box center [217, 207] width 0 height 0
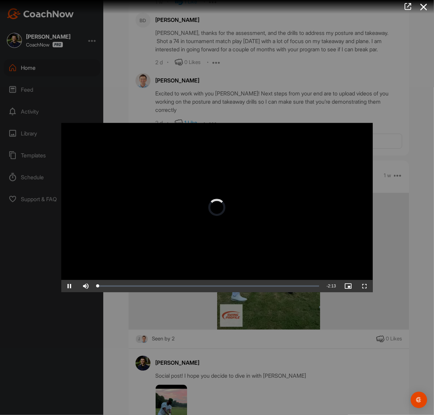
click at [215, 201] on div "Video Player is loading." at bounding box center [217, 207] width 17 height 17
click at [325, 63] on div at bounding box center [217, 207] width 434 height 415
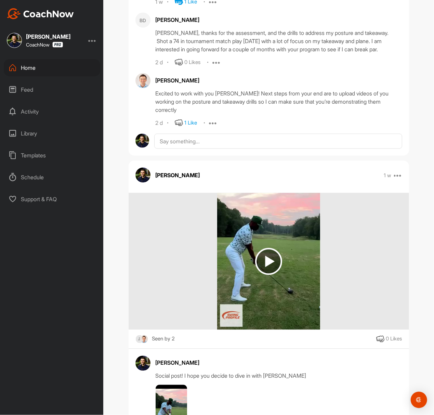
click at [72, 12] on img at bounding box center [40, 13] width 67 height 11
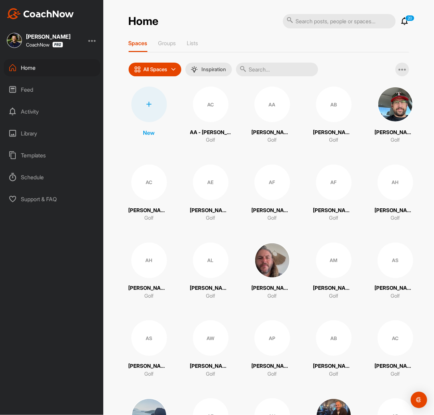
click at [44, 11] on img at bounding box center [40, 13] width 67 height 11
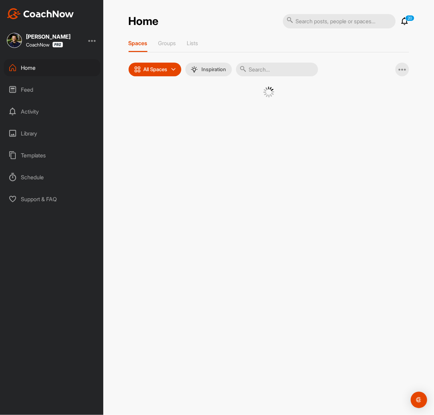
click at [320, 26] on input "text" at bounding box center [339, 21] width 113 height 14
paste input "[PERSON_NAME]"
type input "[PERSON_NAME]"
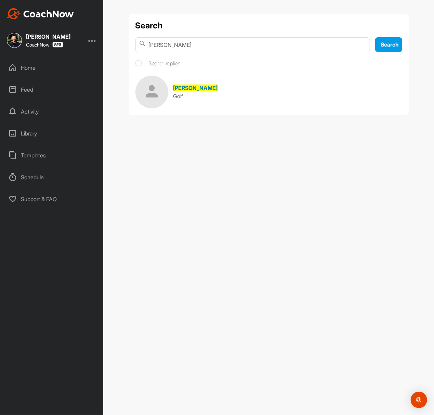
click at [295, 79] on link "Steven Brewster Golf" at bounding box center [269, 92] width 267 height 33
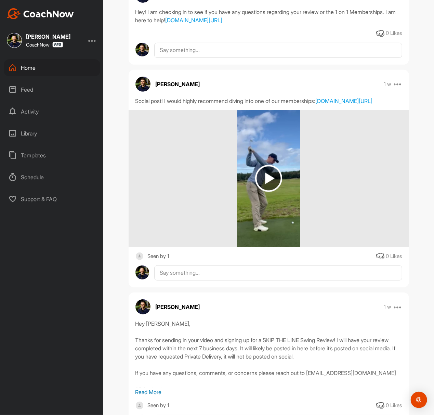
scroll to position [228, 0]
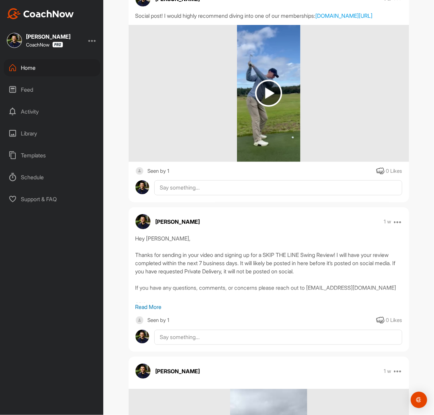
click at [259, 107] on img at bounding box center [268, 93] width 27 height 27
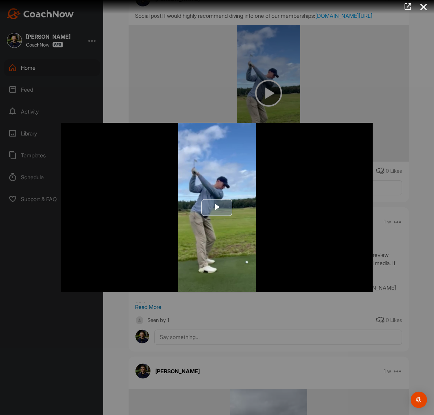
click at [201, 206] on img "Video Player" at bounding box center [217, 207] width 312 height 169
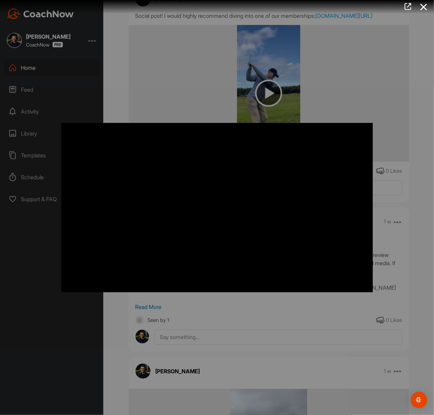
click at [204, 61] on div at bounding box center [217, 207] width 434 height 415
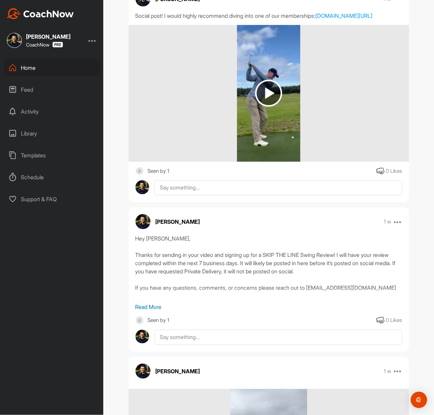
click at [40, 10] on img at bounding box center [40, 13] width 67 height 11
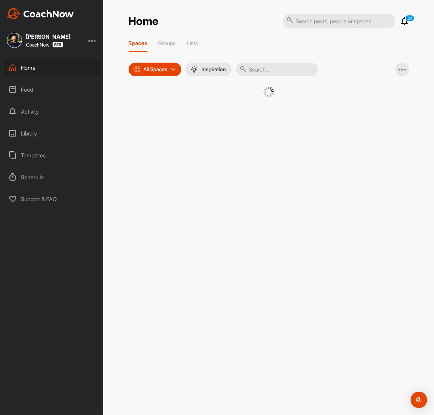
click at [325, 17] on input "text" at bounding box center [339, 21] width 113 height 14
paste input "[PERSON_NAME]"
type input "[PERSON_NAME]"
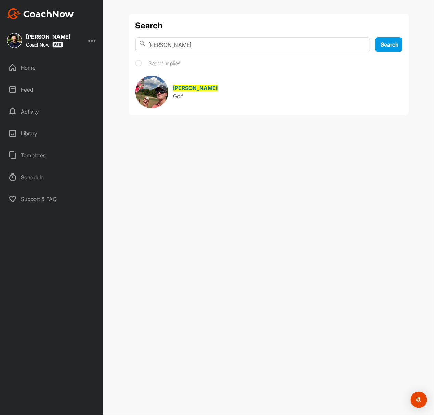
click at [211, 100] on link "James Voigt Golf" at bounding box center [269, 92] width 267 height 33
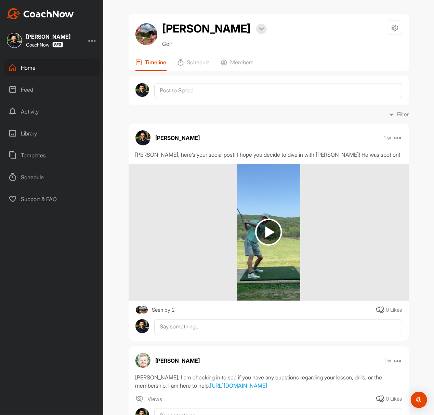
click at [279, 228] on div at bounding box center [269, 232] width 281 height 137
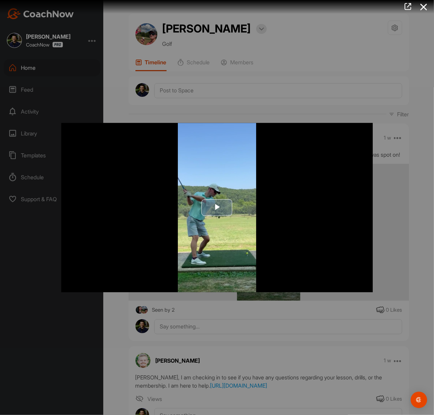
click at [217, 207] on span "Video Player" at bounding box center [217, 207] width 0 height 0
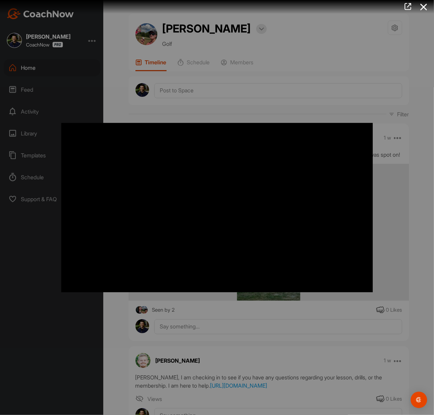
drag, startPoint x: 155, startPoint y: 62, endPoint x: 116, endPoint y: 50, distance: 40.8
click at [155, 62] on div at bounding box center [217, 207] width 434 height 415
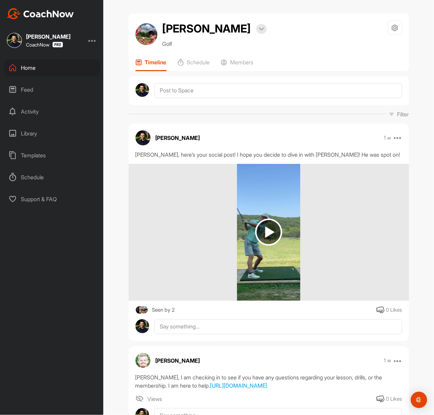
click at [59, 13] on img at bounding box center [40, 13] width 67 height 11
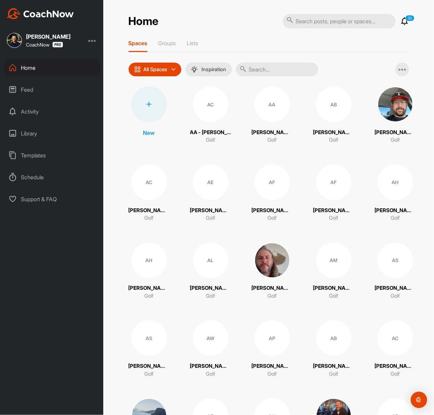
drag, startPoint x: 23, startPoint y: 3, endPoint x: -207, endPoint y: -60, distance: 238.0
click at [325, 24] on input "text" at bounding box center [339, 21] width 113 height 14
paste input "[PERSON_NAME]"
type input "[PERSON_NAME]"
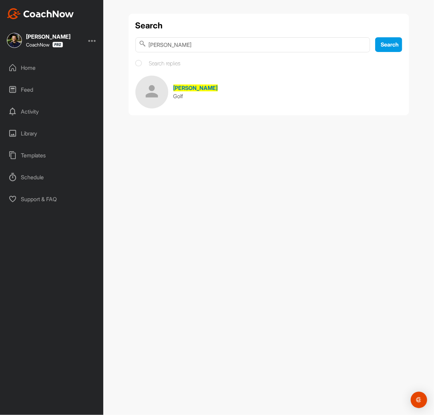
click at [217, 81] on link "Alex Leyva Golf" at bounding box center [269, 92] width 267 height 33
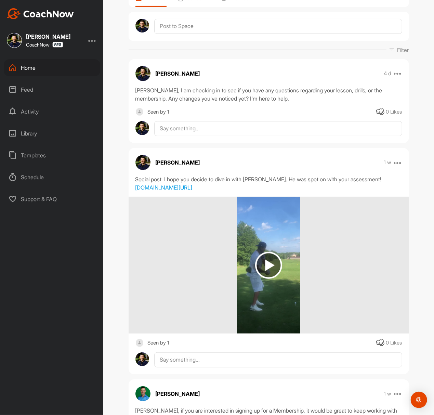
scroll to position [91, 0]
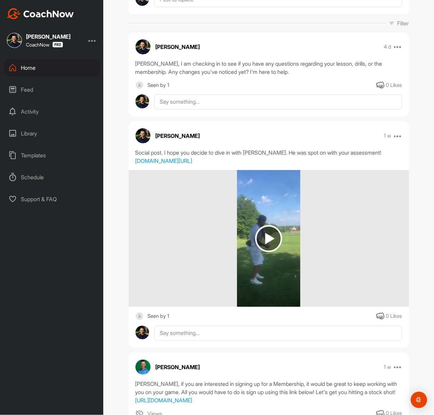
click at [260, 237] on img at bounding box center [268, 238] width 27 height 27
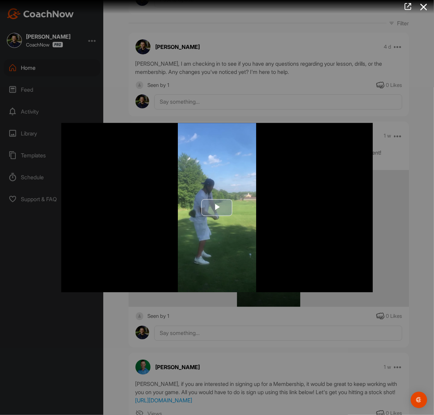
click at [217, 207] on span "Video Player" at bounding box center [217, 207] width 0 height 0
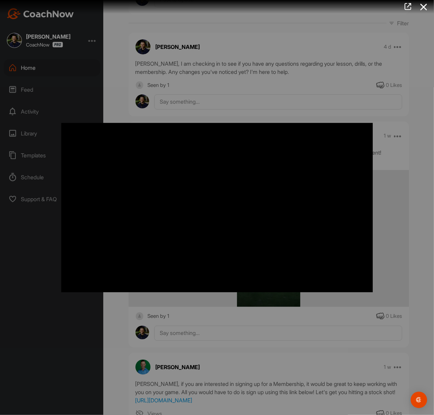
click at [154, 77] on div at bounding box center [217, 207] width 434 height 415
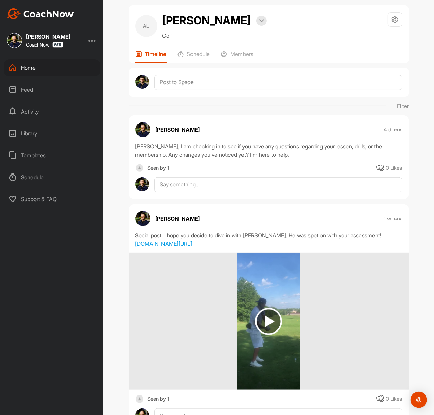
scroll to position [0, 0]
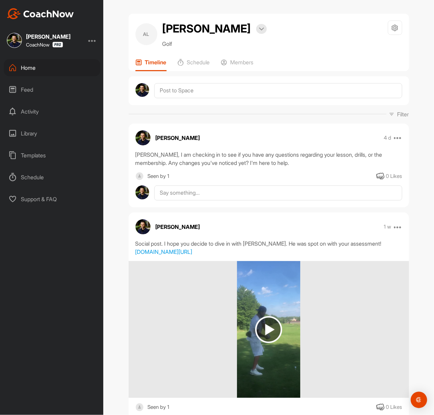
click at [57, 9] on img at bounding box center [40, 13] width 67 height 11
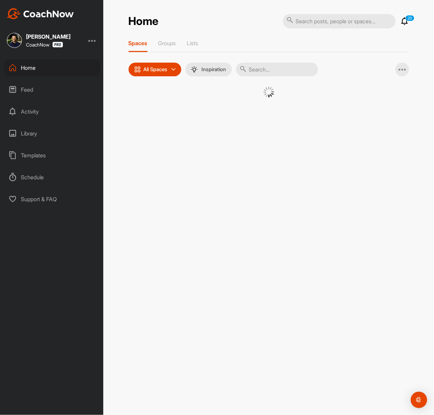
click at [315, 23] on input "text" at bounding box center [339, 21] width 113 height 14
paste input "[PERSON_NAME]"
type input "[PERSON_NAME]"
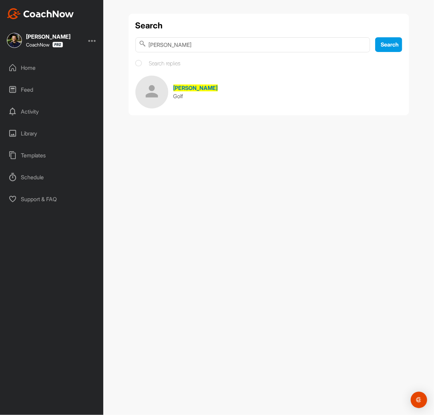
click at [265, 87] on link "Josh Shaw Golf" at bounding box center [269, 92] width 267 height 33
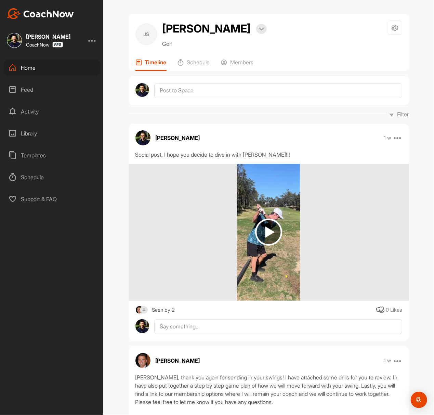
click at [40, 64] on div "Home" at bounding box center [52, 67] width 97 height 17
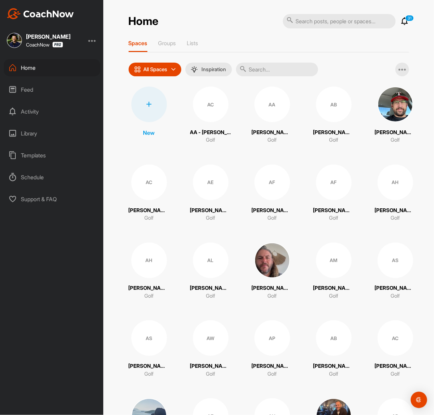
click at [325, 21] on input "text" at bounding box center [339, 21] width 113 height 14
paste input "[PERSON_NAME]"
type input "[PERSON_NAME]"
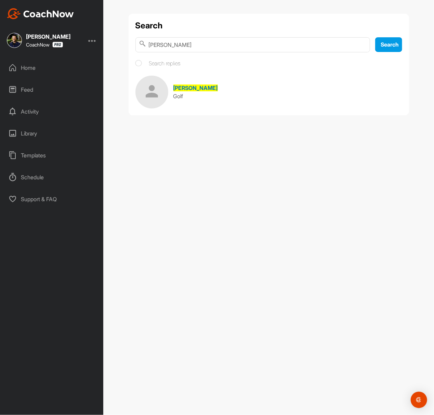
click at [230, 89] on link "Paul DAscoli Golf" at bounding box center [269, 92] width 267 height 33
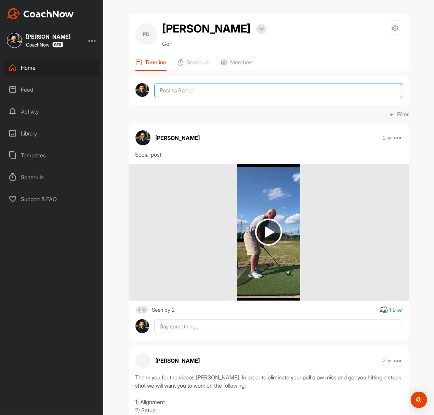
click at [214, 94] on textarea at bounding box center [278, 90] width 248 height 15
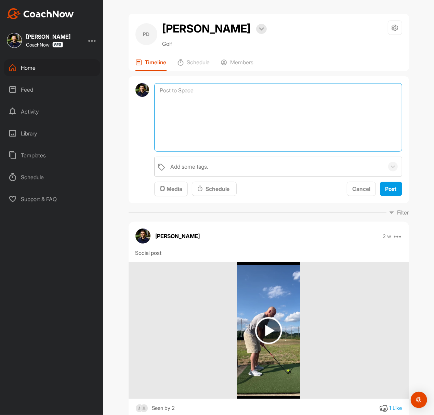
click at [235, 118] on textarea at bounding box center [278, 117] width 248 height 68
click at [209, 99] on textarea at bounding box center [278, 117] width 248 height 68
paste textarea "Congratulations! You've signed up for a Membership! Your assigned coach will be…"
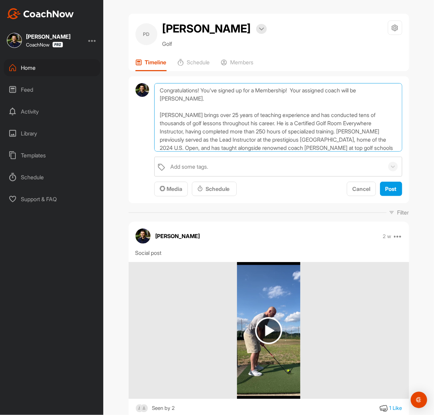
drag, startPoint x: 245, startPoint y: 129, endPoint x: 151, endPoint y: 108, distance: 96.7
click at [154, 108] on textarea "Congratulations! You've signed up for a Membership! Your assigned coach will be…" at bounding box center [278, 117] width 248 height 68
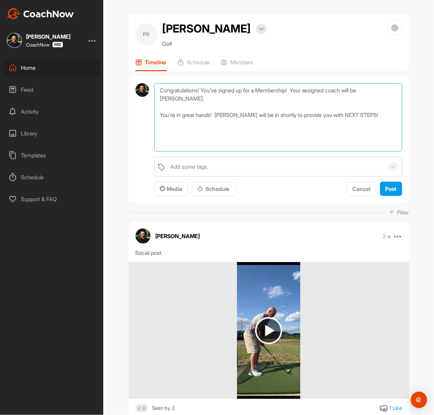
drag, startPoint x: 366, startPoint y: 91, endPoint x: 353, endPoint y: 89, distance: 12.8
click at [325, 89] on textarea "Congratulations! You've signed up for a Membership! Your assigned coach will be…" at bounding box center [278, 117] width 248 height 68
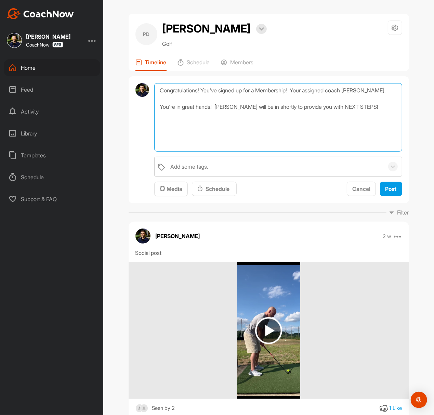
type textarea "Congratulations! You've signed up for a Membership! Your assigned coach, [PERSO…"
click at [389, 91] on textarea "Congratulations! You've signed up for a Membership! Your assigned coach, [PERSO…" at bounding box center [278, 117] width 248 height 68
paste textarea "will continue providing you with lessons"
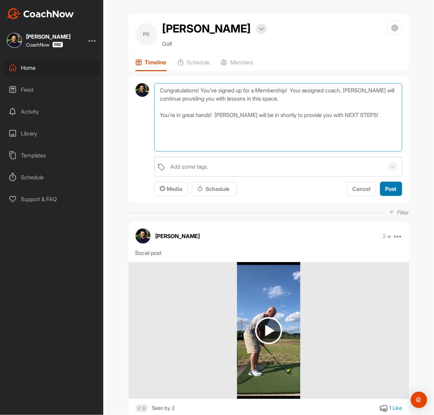
type textarea "Congratulations! You've signed up for a Membership! Your assigned coach, [PERSO…"
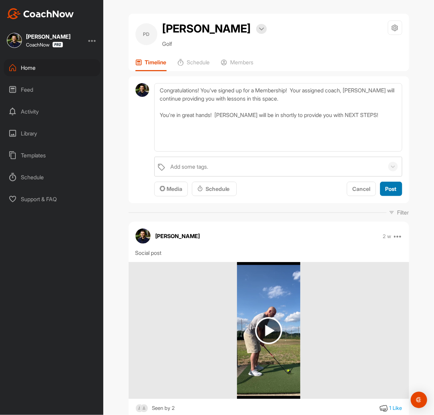
click at [390, 189] on span "Post" at bounding box center [391, 188] width 11 height 7
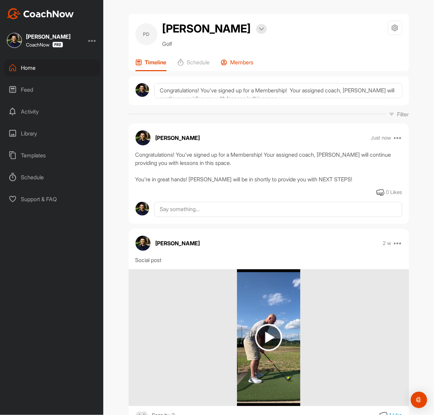
click at [248, 59] on p "Members" at bounding box center [242, 62] width 23 height 7
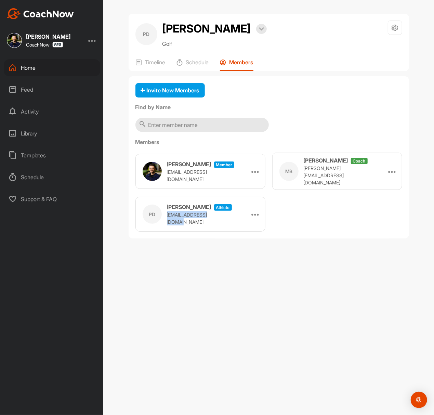
drag, startPoint x: 167, startPoint y: 216, endPoint x: 223, endPoint y: 219, distance: 55.8
click at [223, 219] on div "PD [PERSON_NAME] athlete [EMAIL_ADDRESS][DOMAIN_NAME] Remove" at bounding box center [201, 214] width 130 height 35
copy p "[EMAIL_ADDRESS][DOMAIN_NAME]"
click at [145, 60] on p "Timeline" at bounding box center [155, 62] width 21 height 7
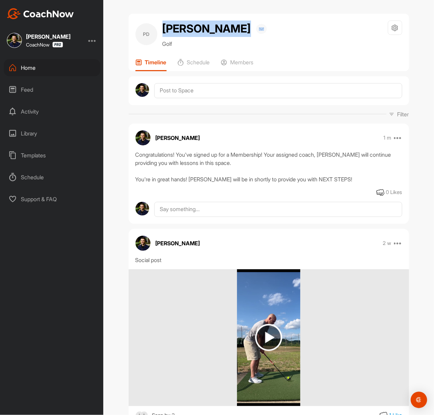
drag, startPoint x: 159, startPoint y: 26, endPoint x: 61, endPoint y: 87, distance: 115.7
click at [227, 28] on div "[PERSON_NAME] Bookings" at bounding box center [215, 29] width 104 height 16
copy h2 "[PERSON_NAME]"
click at [57, 14] on img at bounding box center [40, 13] width 67 height 11
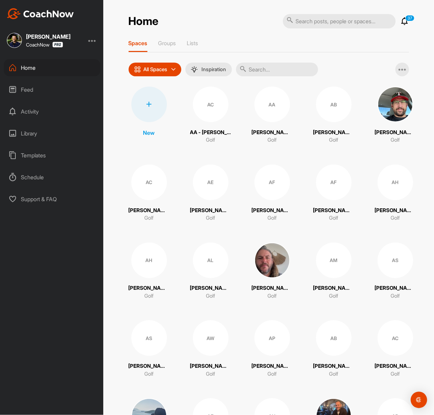
click at [149, 99] on div at bounding box center [149, 105] width 36 height 36
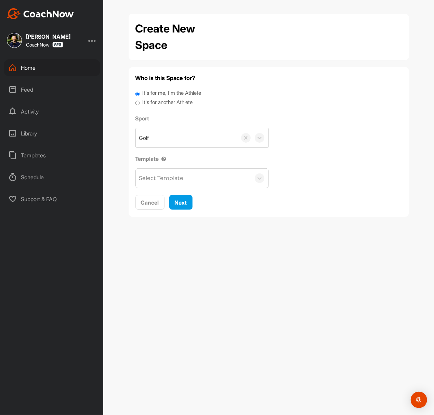
click at [149, 104] on label "It's for another Athlete" at bounding box center [167, 103] width 50 height 8
click at [140, 104] on input "It's for another Athlete" at bounding box center [138, 103] width 4 height 9
radio input "true"
click at [150, 102] on label "It's for another Athlete" at bounding box center [167, 103] width 50 height 8
click at [140, 102] on input "It's for another Athlete" at bounding box center [138, 103] width 4 height 9
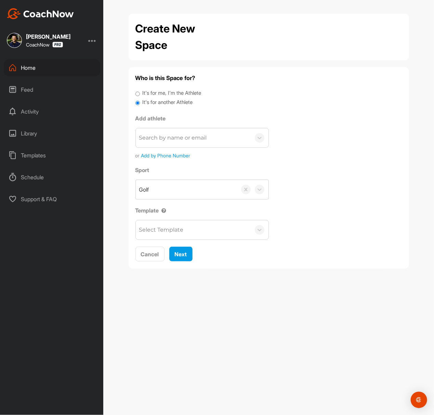
click at [159, 134] on div "Search by name or email" at bounding box center [173, 138] width 68 height 8
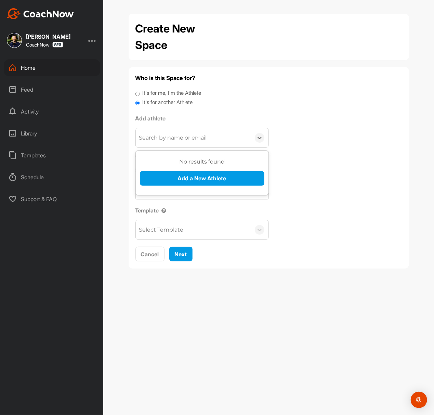
paste input "[EMAIL_ADDRESS][DOMAIN_NAME]"
type input "[EMAIL_ADDRESS][DOMAIN_NAME]"
click at [173, 180] on button "Add a New Athlete" at bounding box center [202, 178] width 125 height 15
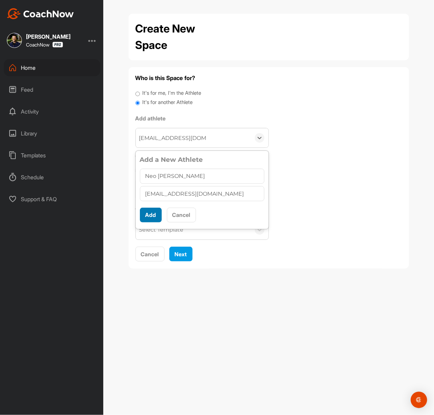
type input "Neo [PERSON_NAME]"
click at [151, 208] on button "Add" at bounding box center [151, 215] width 22 height 15
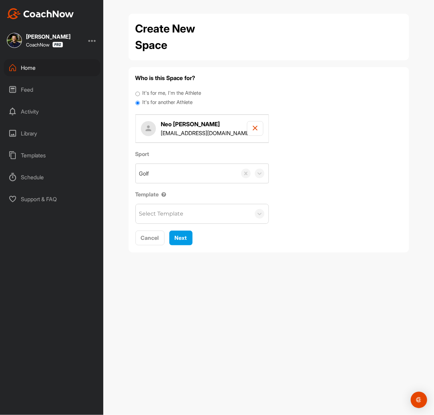
click at [166, 223] on div "Select Template" at bounding box center [193, 213] width 115 height 19
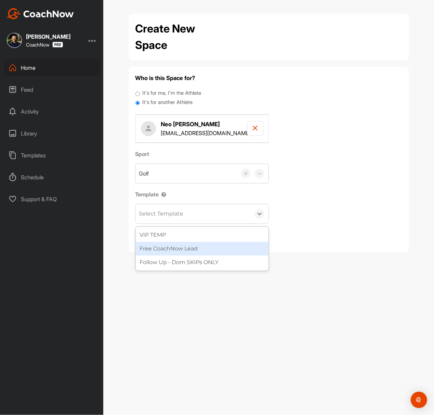
click at [174, 246] on div "Free CoachNow Lead" at bounding box center [202, 249] width 133 height 14
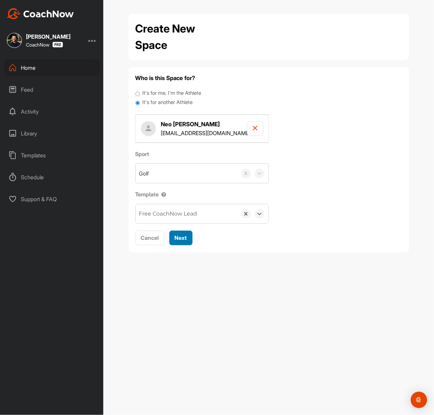
click at [178, 240] on span "Next" at bounding box center [181, 237] width 12 height 7
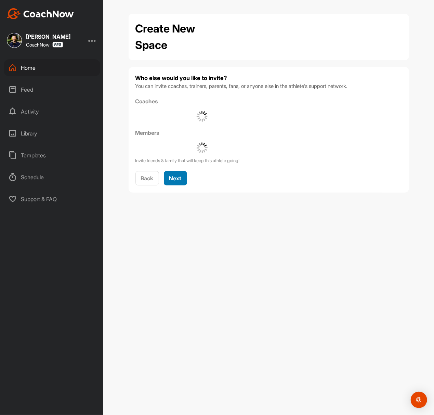
click at [180, 177] on span "Next" at bounding box center [175, 178] width 12 height 7
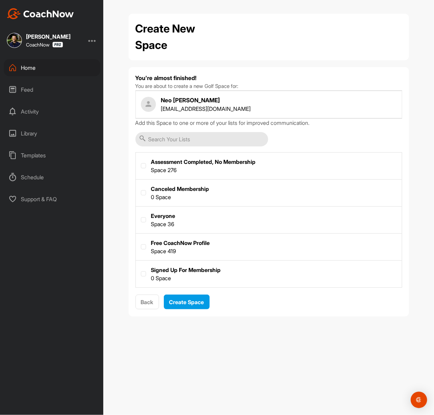
click at [189, 235] on label at bounding box center [269, 246] width 266 height 25
click at [141, 244] on input "checkbox" at bounding box center [141, 244] width 0 height 0
checkbox input "true"
click at [189, 305] on span "Create Space" at bounding box center [186, 302] width 35 height 7
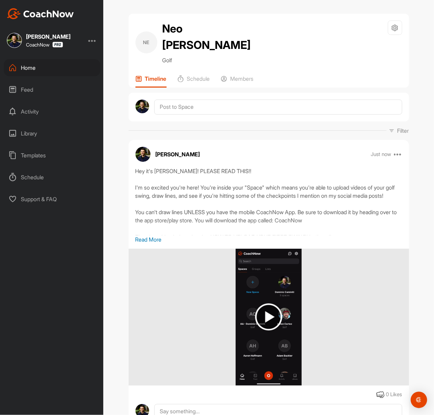
click at [244, 36] on div "NE Neo [PERSON_NAME] Golf Space Settings Your Notifications" at bounding box center [269, 43] width 267 height 44
click at [241, 55] on div "NE Neo [PERSON_NAME] Golf Space Settings Your Notifications Timeline Schedule M…" at bounding box center [269, 51] width 281 height 74
click at [247, 75] on p "Members" at bounding box center [242, 78] width 23 height 7
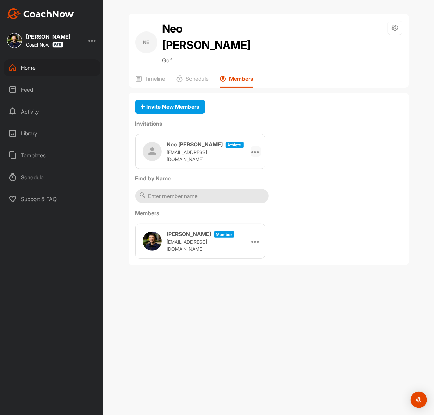
click at [254, 147] on icon at bounding box center [256, 151] width 8 height 8
click at [250, 203] on li "Copy Link" at bounding box center [242, 214] width 37 height 22
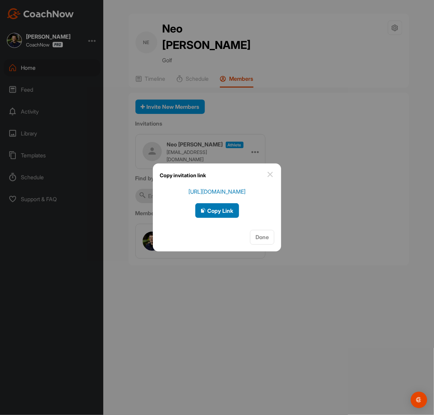
drag, startPoint x: 219, startPoint y: 209, endPoint x: 9, endPoint y: 211, distance: 210.5
click at [216, 208] on span "Copy Link" at bounding box center [217, 210] width 33 height 7
drag, startPoint x: 233, startPoint y: 213, endPoint x: 189, endPoint y: 220, distance: 44.7
click at [233, 212] on span "Copy Link" at bounding box center [217, 210] width 33 height 7
click at [274, 179] on div "Copy invitation link" at bounding box center [217, 176] width 128 height 24
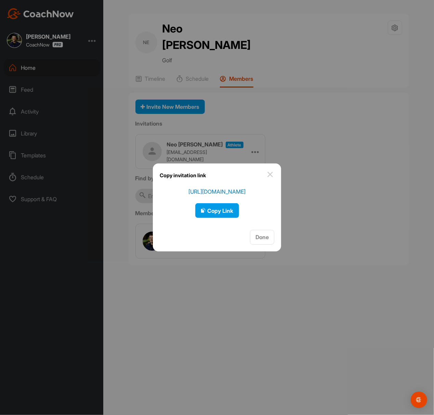
click at [272, 176] on img at bounding box center [270, 174] width 8 height 8
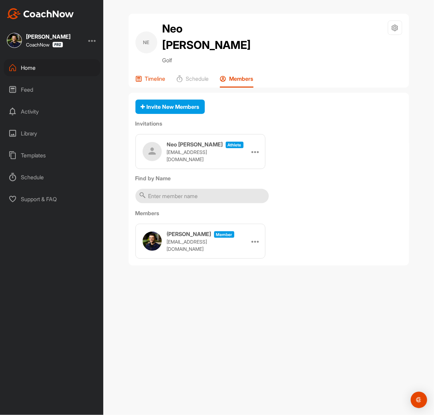
click at [148, 75] on p "Timeline" at bounding box center [155, 78] width 21 height 7
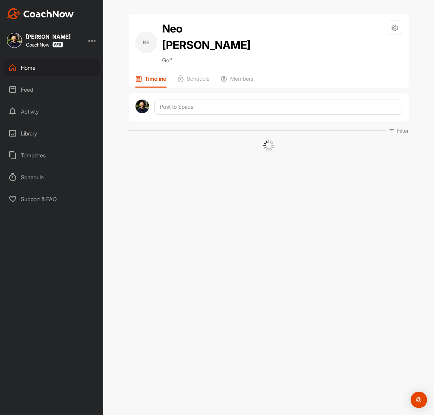
click at [61, 14] on img at bounding box center [40, 13] width 67 height 11
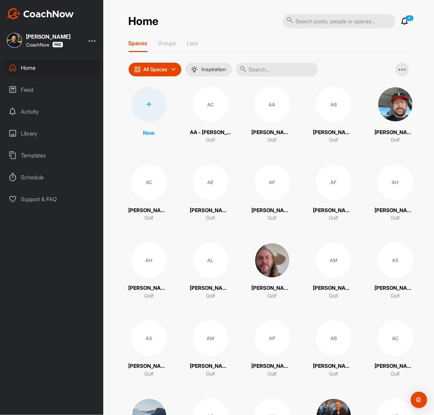
click at [150, 109] on div at bounding box center [149, 105] width 36 height 36
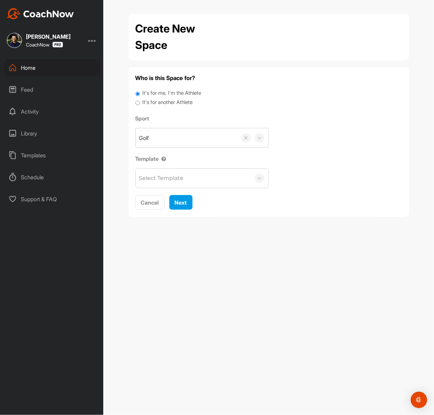
click at [152, 107] on div "It's for another Athlete" at bounding box center [269, 103] width 267 height 9
click at [154, 103] on label "It's for another Athlete" at bounding box center [167, 103] width 50 height 8
click at [140, 103] on input "It's for another Athlete" at bounding box center [138, 103] width 4 height 9
radio input "true"
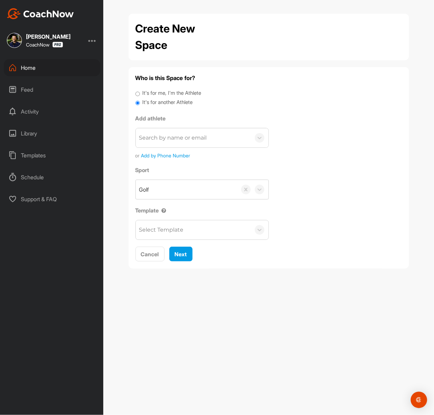
click at [149, 104] on label "It's for another Athlete" at bounding box center [167, 103] width 50 height 8
click at [140, 104] on input "It's for another Athlete" at bounding box center [138, 103] width 4 height 9
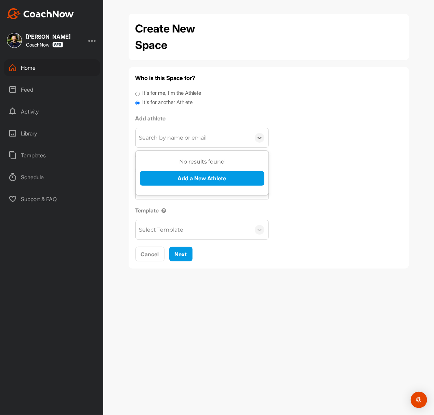
click at [154, 135] on div "Search by name or email" at bounding box center [173, 138] width 68 height 8
paste input "[EMAIL_ADDRESS][DOMAIN_NAME]"
type input "[EMAIL_ADDRESS][DOMAIN_NAME]"
click at [171, 176] on button "Add a New Athlete" at bounding box center [202, 178] width 125 height 15
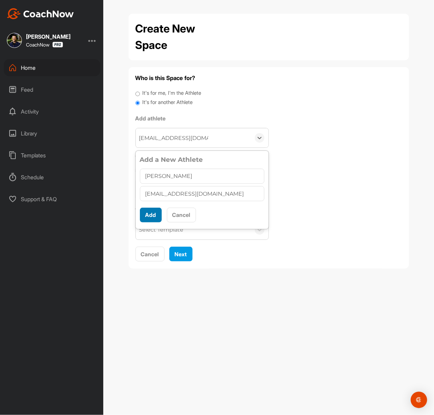
type input "[PERSON_NAME]"
click at [150, 218] on button "Add" at bounding box center [151, 215] width 22 height 15
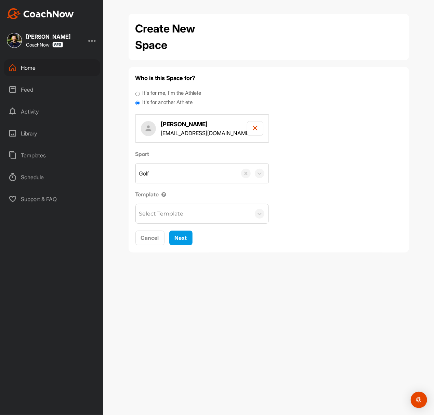
click at [163, 215] on div "Select Template" at bounding box center [161, 214] width 44 height 8
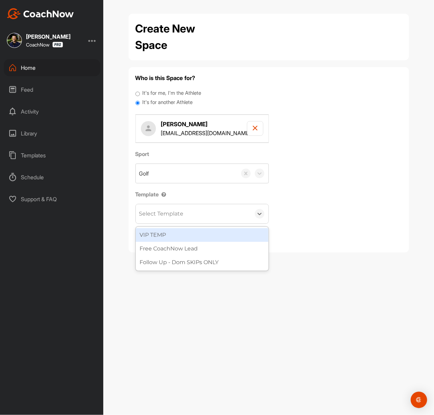
click at [338, 190] on div "Sport Golf Template option VIP TEMP focused, 1 of 3. 3 results available. Use U…" at bounding box center [269, 187] width 267 height 74
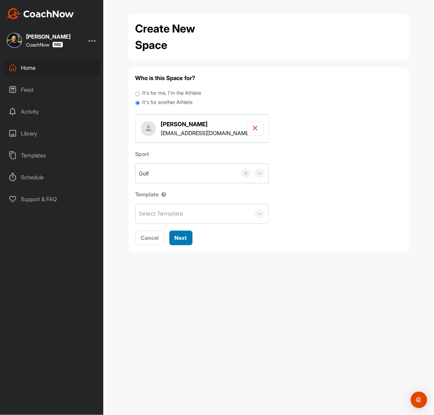
click at [177, 241] on span "Next" at bounding box center [181, 237] width 12 height 7
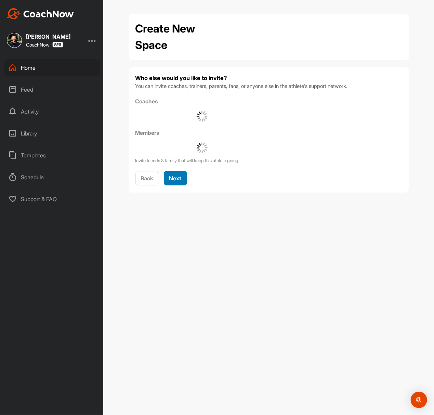
click at [173, 181] on span "Next" at bounding box center [175, 178] width 12 height 7
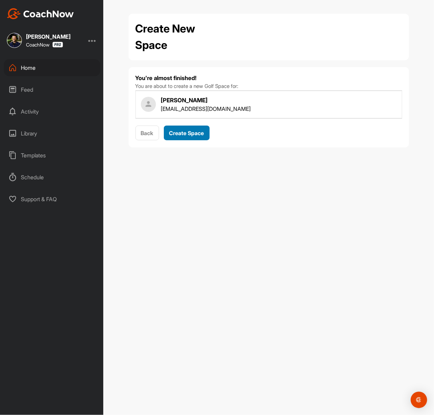
click at [189, 130] on span "Create Space" at bounding box center [186, 133] width 35 height 7
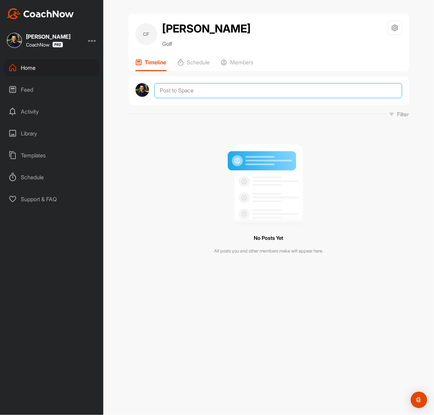
click at [262, 92] on textarea at bounding box center [278, 90] width 248 height 15
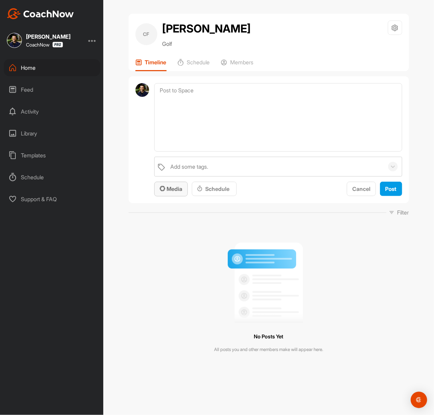
click at [178, 188] on span "Media" at bounding box center [171, 188] width 23 height 7
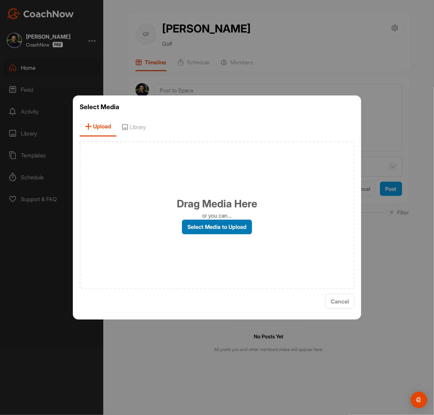
click at [195, 222] on label "Select Media to Upload" at bounding box center [217, 227] width 70 height 15
click at [0, 0] on input "Select Media to Upload" at bounding box center [0, 0] width 0 height 0
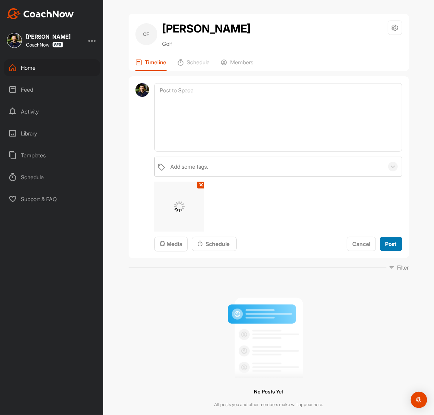
click at [389, 246] on span "Post" at bounding box center [391, 244] width 11 height 7
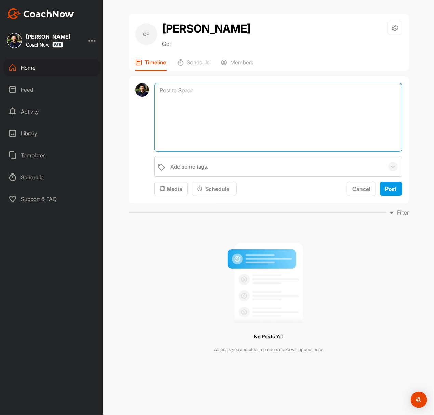
click at [221, 90] on textarea at bounding box center [278, 117] width 248 height 68
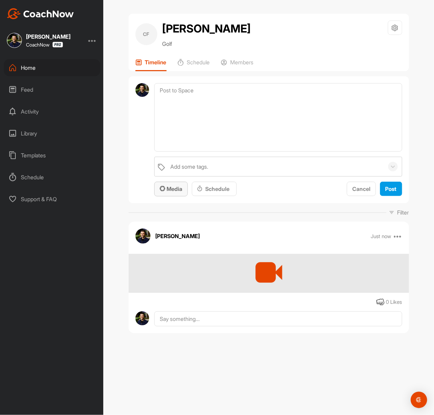
click at [180, 194] on button "Media" at bounding box center [171, 189] width 34 height 15
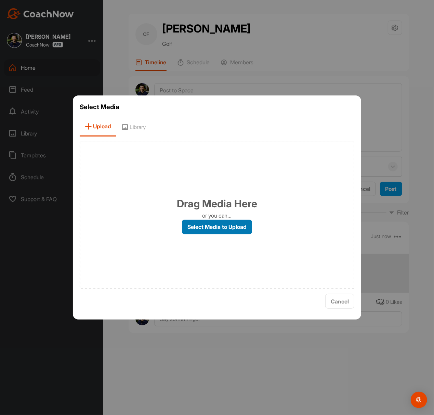
click at [214, 228] on label "Select Media to Upload" at bounding box center [217, 227] width 70 height 15
click at [0, 0] on input "Select Media to Upload" at bounding box center [0, 0] width 0 height 0
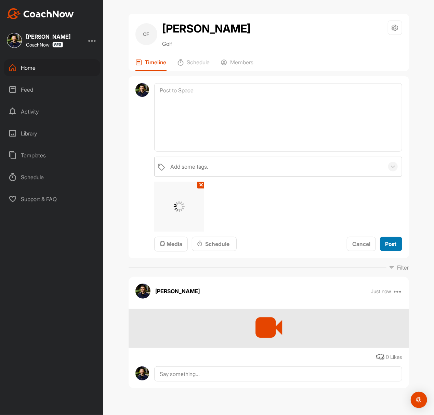
drag, startPoint x: 392, startPoint y: 241, endPoint x: 381, endPoint y: 234, distance: 13.2
click at [392, 242] on span "Post" at bounding box center [391, 244] width 11 height 7
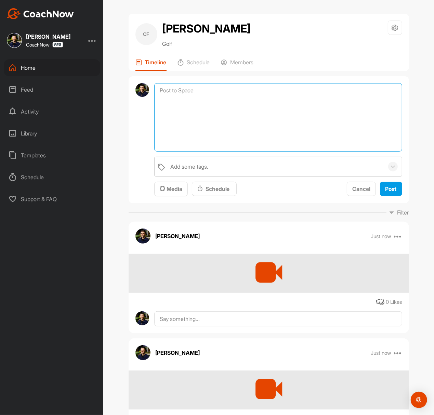
click at [198, 91] on textarea at bounding box center [278, 117] width 248 height 68
paste textarea "Thanks for sending in your video and signing up for a Full Assessment of your s…"
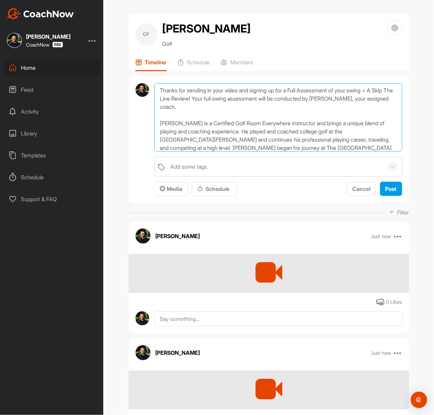
scroll to position [90, 0]
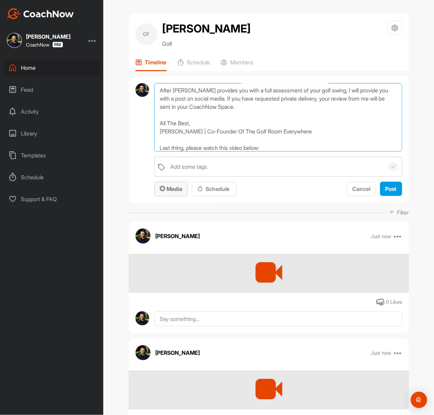
type textarea "Thanks for sending in your video and signing up for a Full Assessment of your s…"
click at [172, 185] on div "Media" at bounding box center [171, 189] width 23 height 8
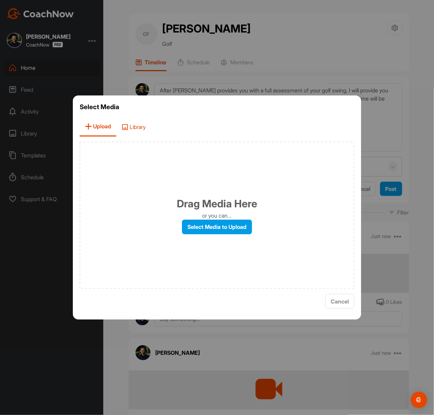
click at [136, 128] on span "Library" at bounding box center [133, 127] width 35 height 20
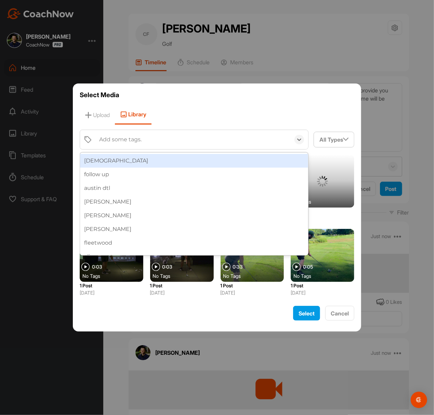
click at [130, 159] on div "[DEMOGRAPHIC_DATA]" at bounding box center [194, 161] width 229 height 14
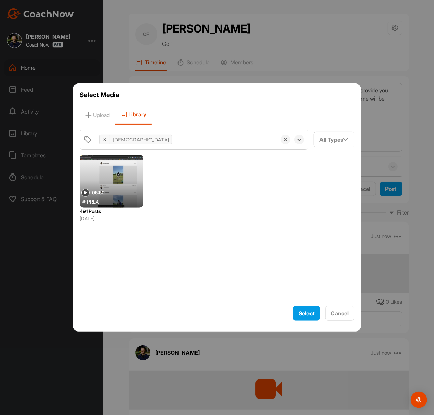
click at [109, 167] on div at bounding box center [112, 181] width 64 height 53
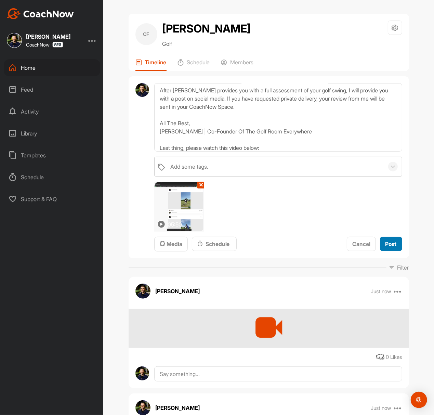
click at [388, 241] on span "Post" at bounding box center [391, 244] width 11 height 7
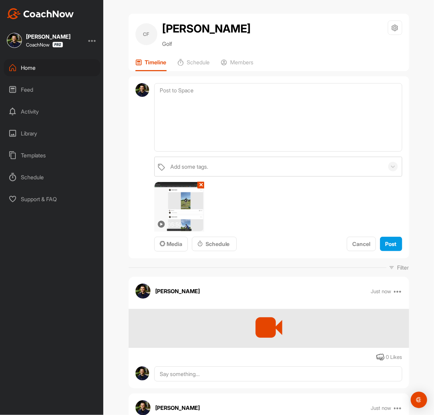
scroll to position [0, 0]
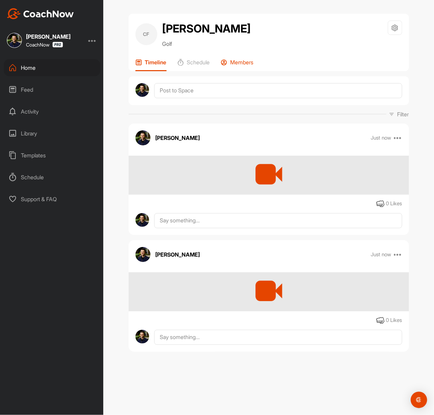
click at [246, 66] on div "Members" at bounding box center [237, 65] width 33 height 12
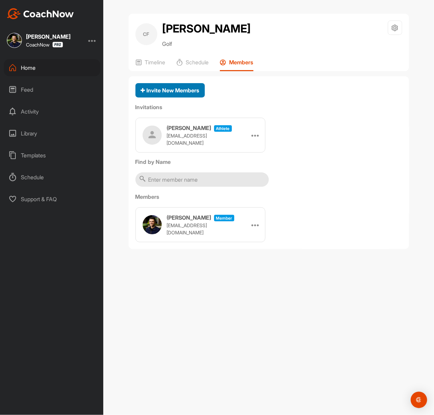
click at [175, 87] on span "Invite New Members" at bounding box center [170, 90] width 59 height 7
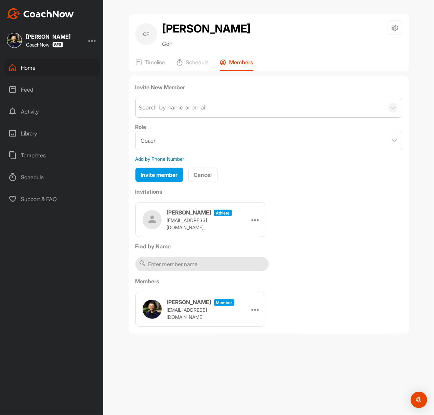
click at [182, 118] on div "Invite New Member Search by name or email Role Coach Member Add by Phone Number…" at bounding box center [269, 133] width 267 height 100
click at [188, 111] on div "tSearch by name or email" at bounding box center [174, 108] width 70 height 8
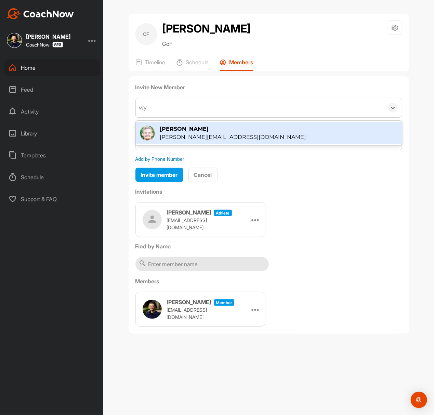
type input "wya"
click at [191, 134] on div "[PERSON_NAME][EMAIL_ADDRESS][DOMAIN_NAME]" at bounding box center [233, 137] width 146 height 8
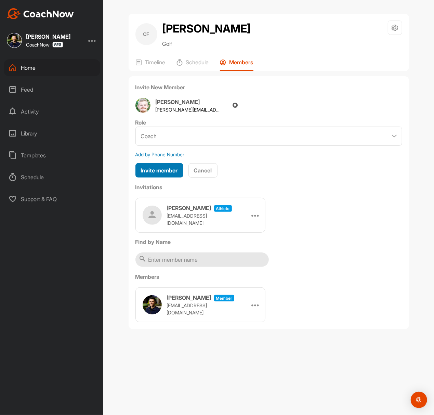
drag, startPoint x: 176, startPoint y: 171, endPoint x: 172, endPoint y: 167, distance: 5.6
click at [176, 171] on span "Invite member" at bounding box center [159, 170] width 37 height 7
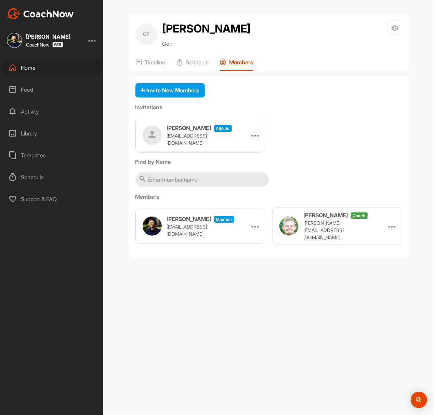
click at [254, 134] on icon at bounding box center [256, 135] width 8 height 8
click at [246, 199] on li "Copy Link" at bounding box center [242, 198] width 37 height 22
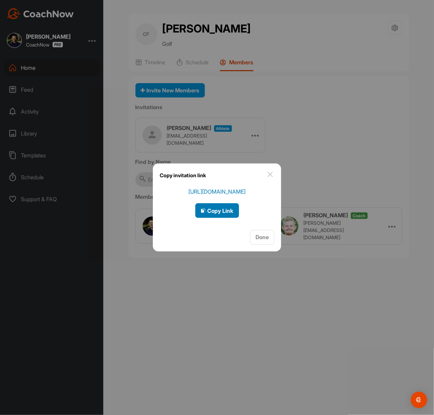
drag, startPoint x: 216, startPoint y: 208, endPoint x: 215, endPoint y: 212, distance: 4.1
click at [215, 209] on span "Copy Link" at bounding box center [217, 210] width 33 height 7
click at [261, 112] on div at bounding box center [217, 207] width 434 height 415
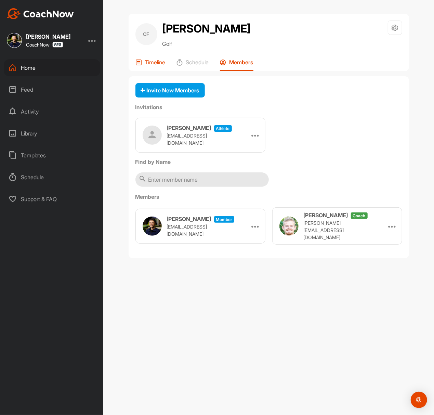
click at [162, 60] on p "Timeline" at bounding box center [155, 62] width 21 height 7
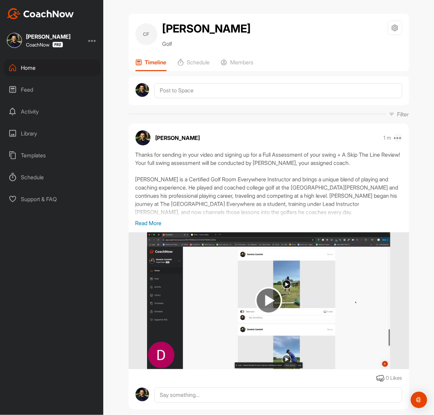
click at [398, 137] on icon at bounding box center [398, 138] width 8 height 8
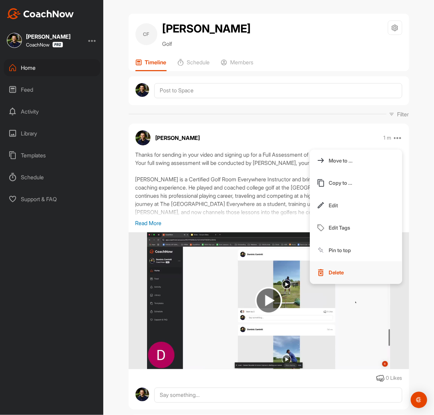
click at [342, 272] on button "Delete" at bounding box center [356, 272] width 92 height 23
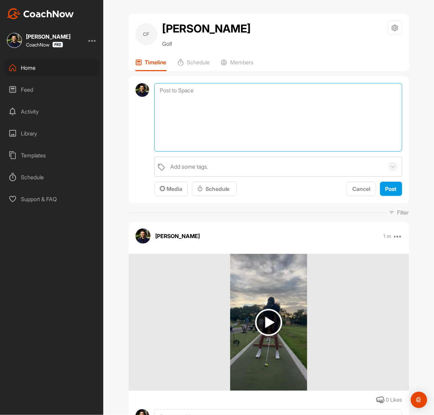
click at [285, 91] on textarea at bounding box center [278, 117] width 248 height 68
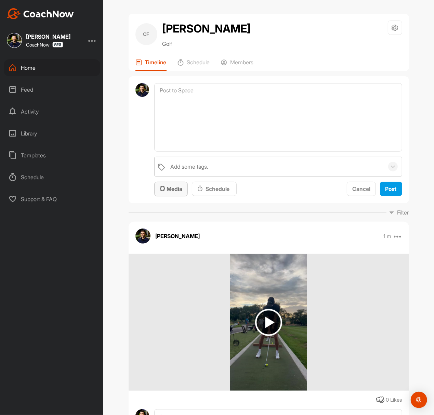
click at [177, 188] on span "Media" at bounding box center [171, 188] width 23 height 7
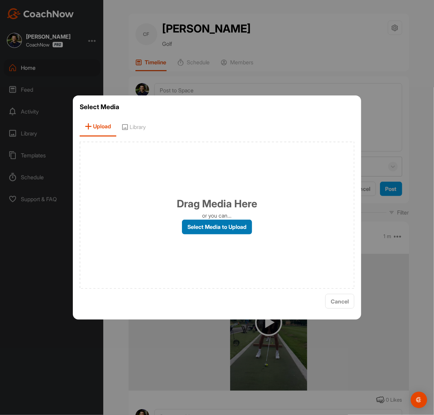
click at [218, 231] on label "Select Media to Upload" at bounding box center [217, 227] width 70 height 15
click at [0, 0] on input "Select Media to Upload" at bounding box center [0, 0] width 0 height 0
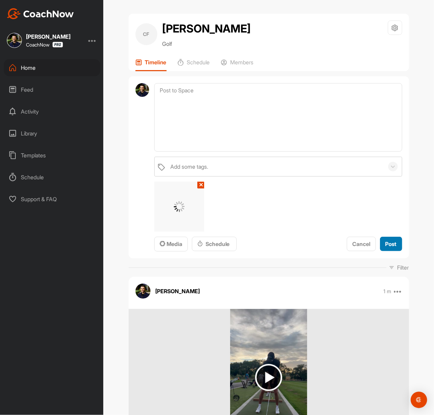
click at [388, 243] on span "Post" at bounding box center [391, 244] width 11 height 7
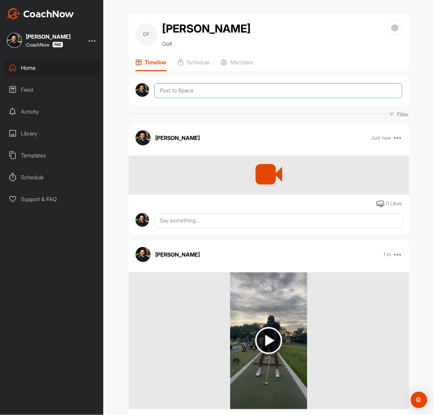
click at [232, 91] on textarea at bounding box center [278, 90] width 248 height 15
paste textarea "Thanks for sending in your video and signing up for a Full Assessment of your s…"
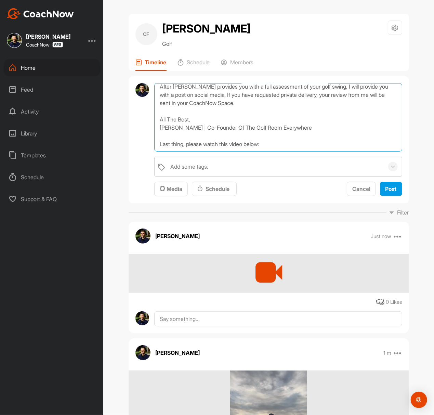
scroll to position [94, 0]
type textarea "Thanks for sending in your video and signing up for a Full Assessment of your s…"
click at [171, 189] on span "Media" at bounding box center [171, 188] width 23 height 7
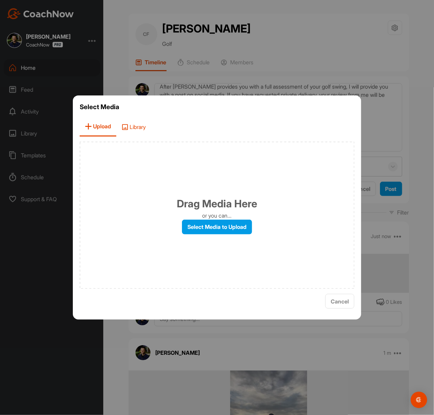
click at [149, 133] on span "Library" at bounding box center [133, 127] width 35 height 20
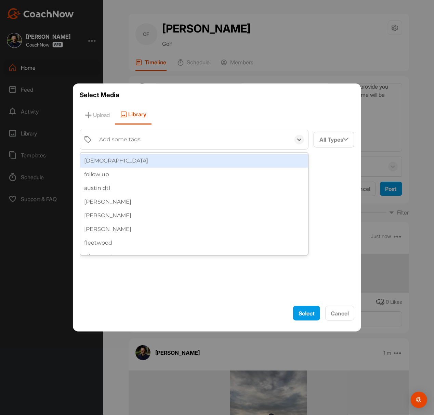
click at [132, 144] on div "Add some tags." at bounding box center [120, 140] width 42 height 8
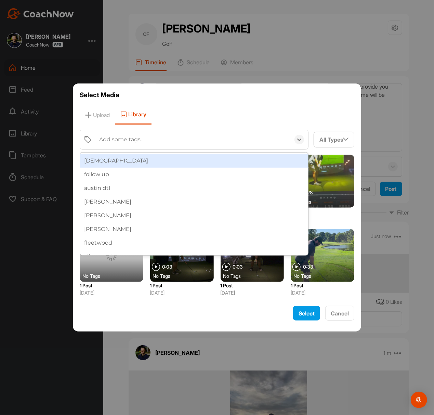
click at [122, 162] on div "[DEMOGRAPHIC_DATA]" at bounding box center [194, 161] width 229 height 14
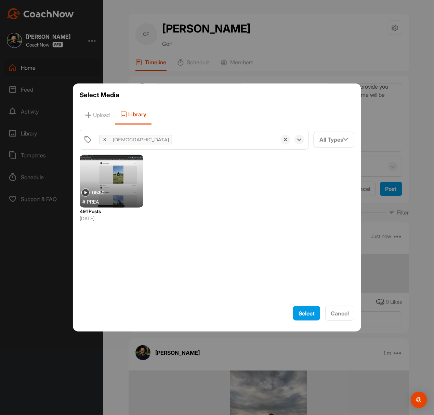
click at [112, 166] on div at bounding box center [112, 181] width 64 height 53
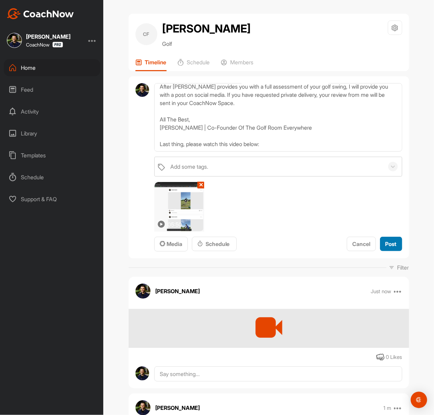
click at [389, 242] on span "Post" at bounding box center [391, 244] width 11 height 7
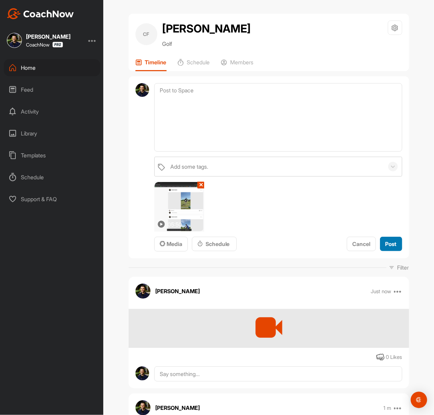
scroll to position [0, 0]
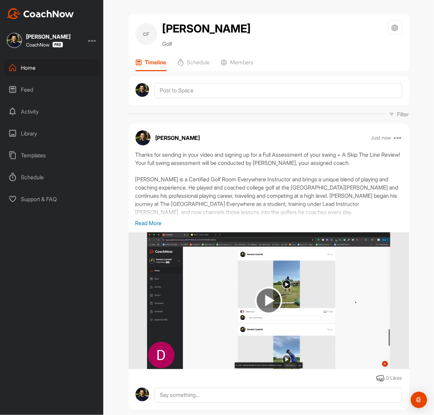
click at [39, 70] on div "Home" at bounding box center [52, 67] width 97 height 17
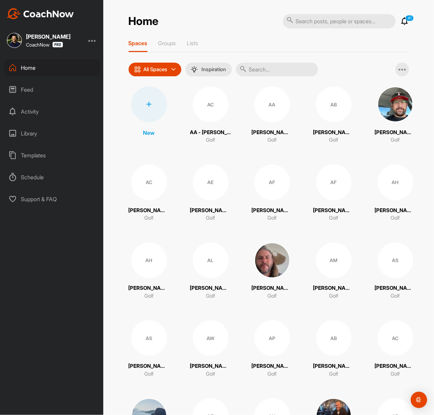
click at [155, 106] on div at bounding box center [149, 105] width 36 height 36
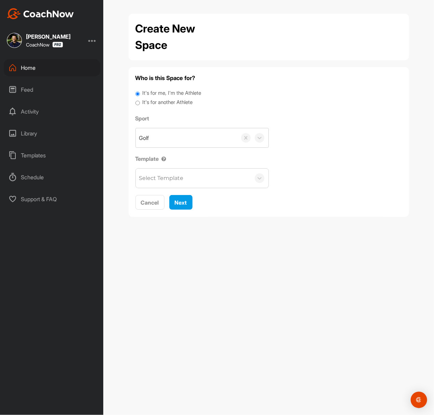
click at [155, 102] on label "It's for another Athlete" at bounding box center [167, 103] width 50 height 8
click at [140, 102] on input "It's for another Athlete" at bounding box center [138, 103] width 4 height 9
radio input "true"
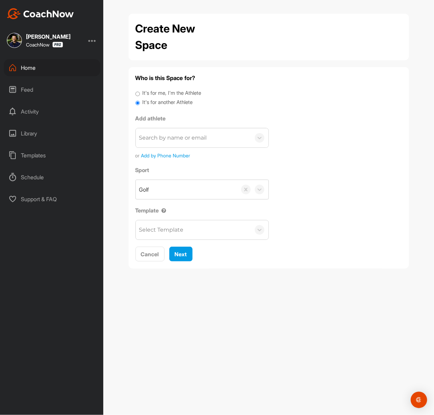
click at [152, 102] on label "It's for another Athlete" at bounding box center [167, 103] width 50 height 8
click at [140, 102] on input "It's for another Athlete" at bounding box center [138, 103] width 4 height 9
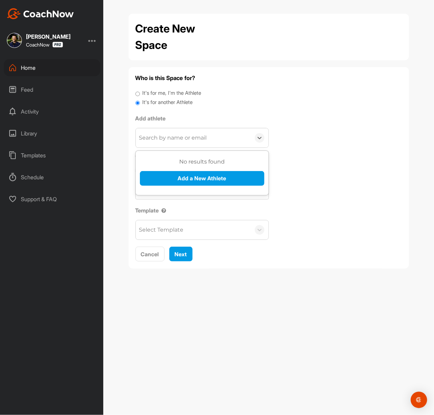
click at [155, 133] on div "Search by name or email" at bounding box center [193, 137] width 115 height 19
paste input "[DATE]"
type input "[DATE]"
click at [161, 177] on button "Add a New Athlete" at bounding box center [202, 178] width 125 height 15
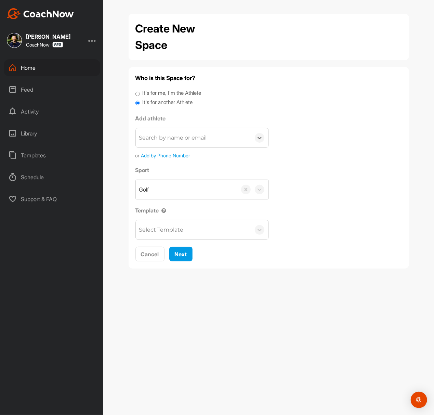
click at [169, 134] on div "Search by name or email" at bounding box center [173, 138] width 68 height 8
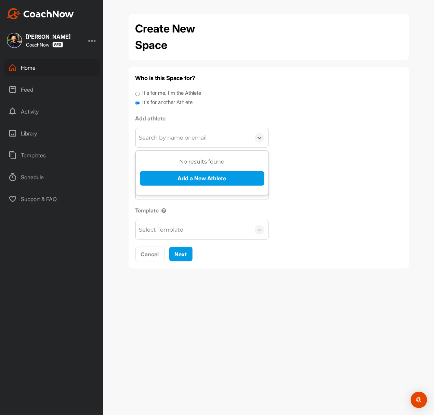
paste input "[EMAIL_ADDRESS][DOMAIN_NAME]"
type input "[EMAIL_ADDRESS][DOMAIN_NAME]"
click at [175, 182] on button "Add a New Athlete" at bounding box center [202, 178] width 125 height 15
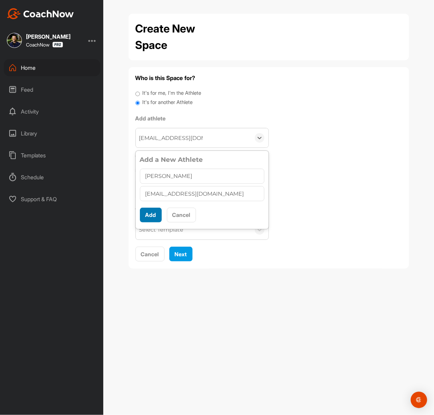
type input "[PERSON_NAME]"
click at [152, 215] on button "Add" at bounding box center [151, 215] width 22 height 15
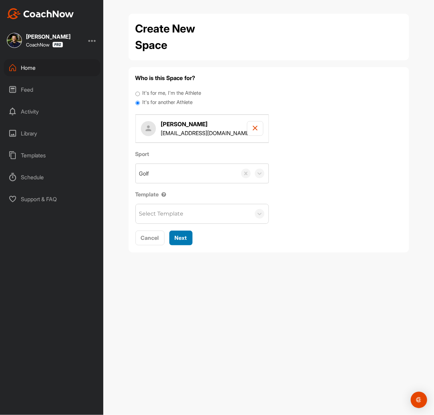
click at [184, 236] on span "Next" at bounding box center [181, 237] width 12 height 7
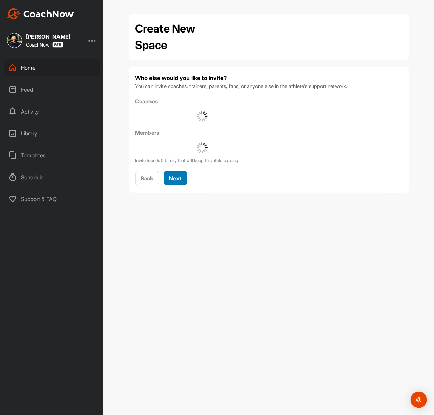
click at [182, 180] on span "Next" at bounding box center [175, 178] width 12 height 7
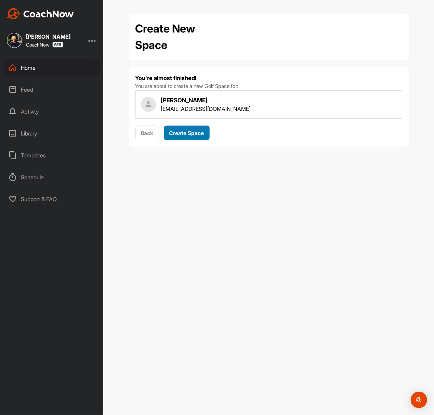
click at [191, 139] on button "Create Space" at bounding box center [187, 133] width 46 height 15
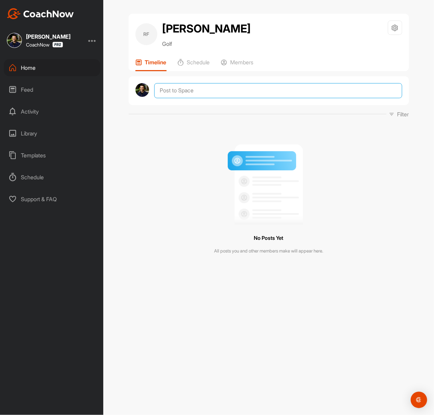
click at [238, 91] on textarea at bounding box center [278, 90] width 248 height 15
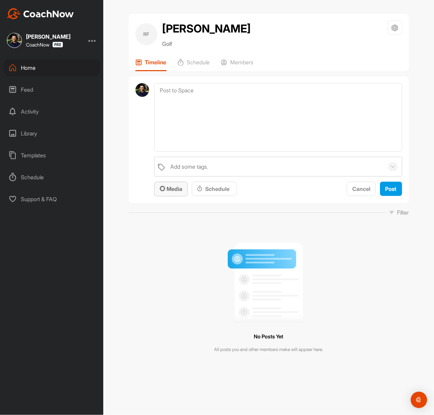
click at [170, 188] on span "Media" at bounding box center [171, 188] width 23 height 7
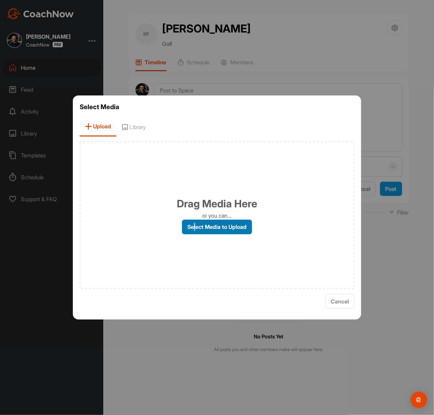
click at [194, 226] on label "Select Media to Upload" at bounding box center [217, 227] width 70 height 15
click at [222, 224] on label "Select Media to Upload" at bounding box center [217, 227] width 70 height 15
click at [0, 0] on input "Select Media to Upload" at bounding box center [0, 0] width 0 height 0
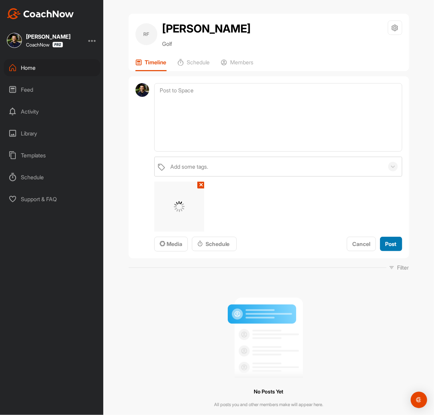
click at [388, 240] on div "Post" at bounding box center [391, 244] width 11 height 8
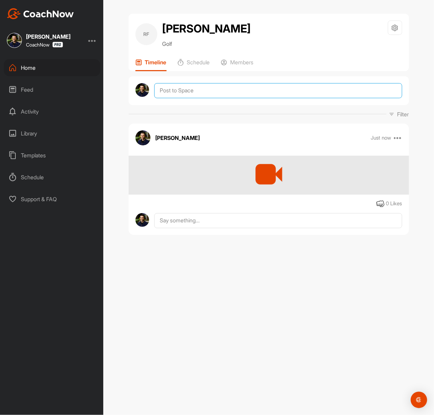
click at [237, 92] on textarea at bounding box center [278, 90] width 248 height 15
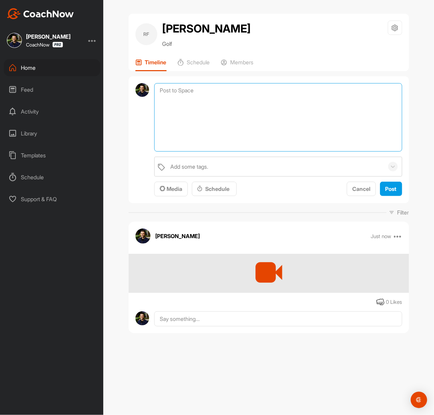
paste textarea "Thanks for sending in your video and signing up for a Full Assessment of your s…"
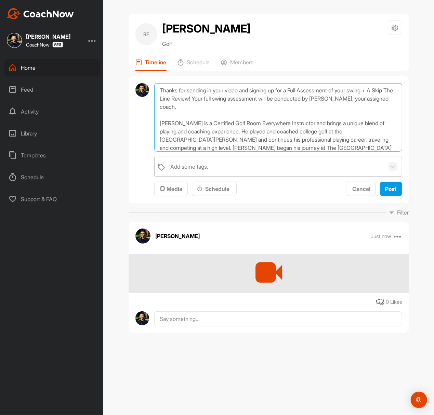
scroll to position [94, 0]
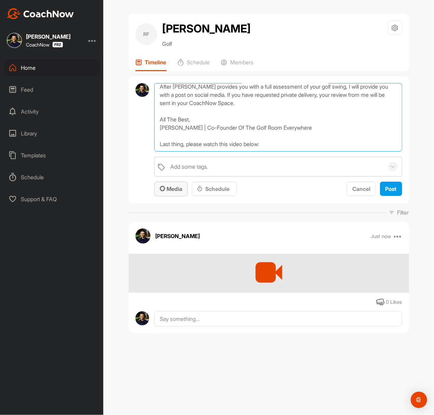
type textarea "Thanks for sending in your video and signing up for a Full Assessment of your s…"
click at [177, 186] on span "Media" at bounding box center [171, 188] width 23 height 7
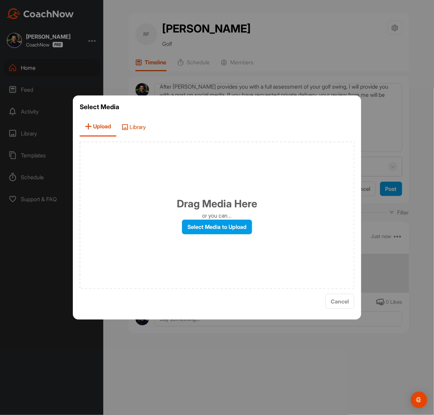
click at [138, 125] on span "Library" at bounding box center [133, 127] width 35 height 20
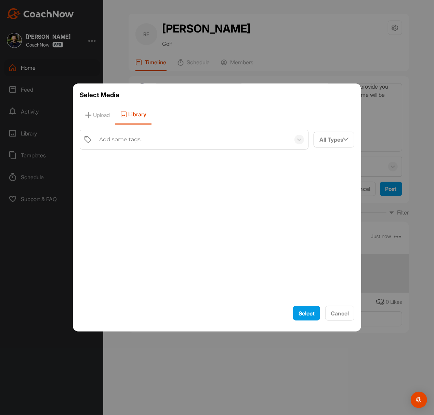
click at [144, 145] on div "Add some tags." at bounding box center [193, 139] width 195 height 19
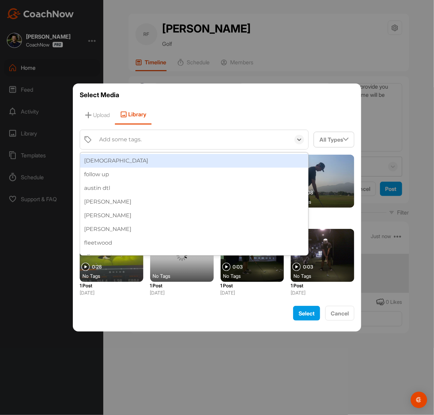
click at [127, 164] on div "[DEMOGRAPHIC_DATA]" at bounding box center [194, 161] width 229 height 14
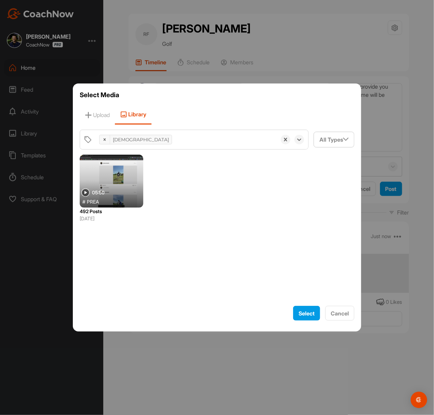
click at [99, 178] on div at bounding box center [112, 181] width 64 height 53
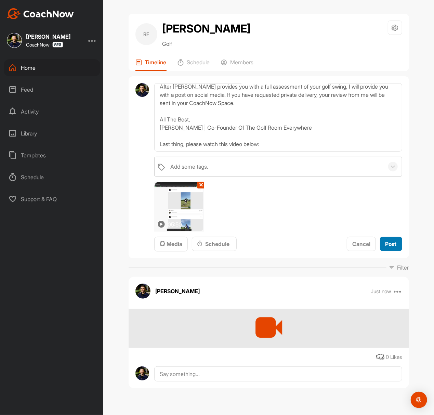
click at [393, 240] on div "Post" at bounding box center [391, 244] width 11 height 8
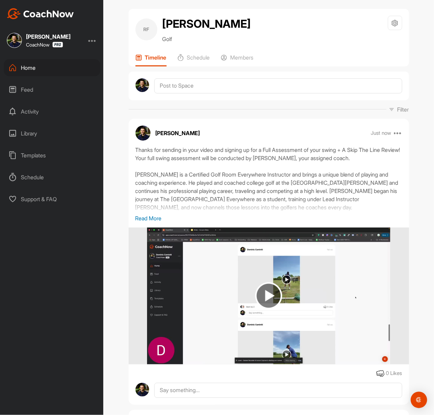
scroll to position [0, 0]
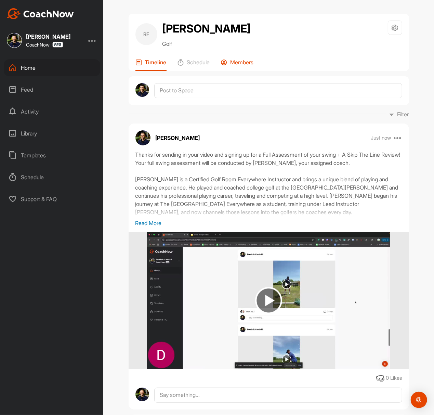
click at [248, 60] on p "Members" at bounding box center [242, 62] width 23 height 7
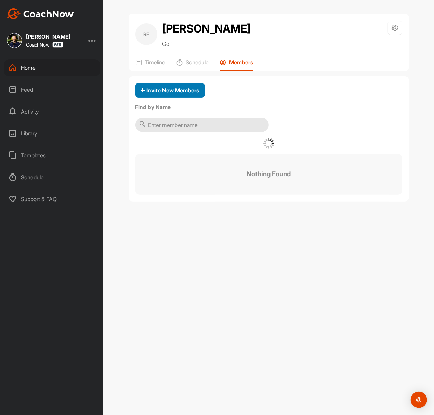
click at [170, 86] on div "Invite New Members" at bounding box center [170, 90] width 59 height 8
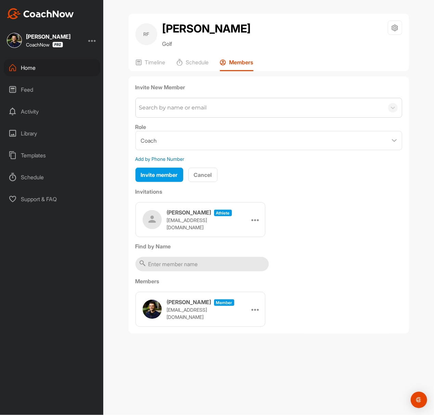
click at [169, 100] on div "Search by name or email" at bounding box center [260, 107] width 248 height 19
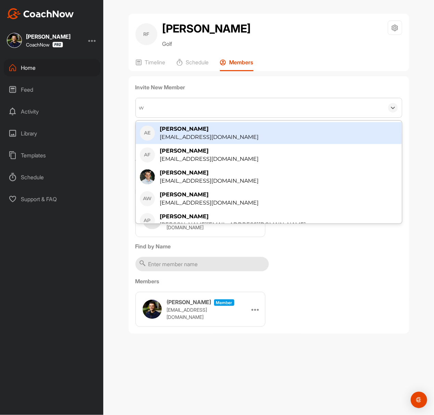
type input "wt"
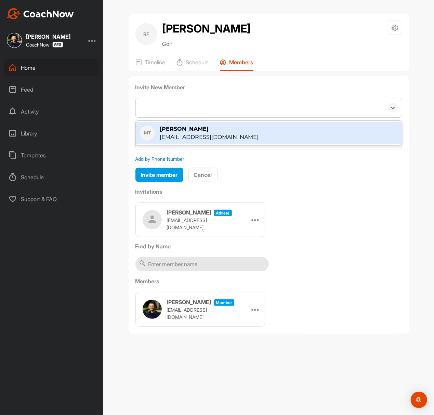
click at [203, 104] on div "wt" at bounding box center [260, 107] width 248 height 19
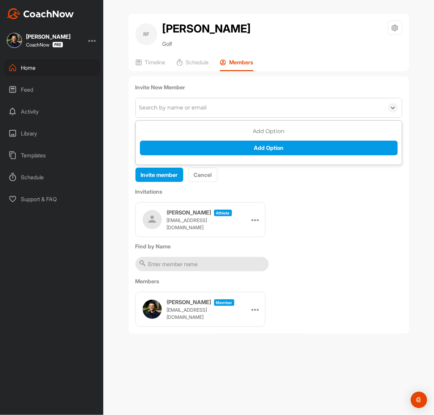
click at [205, 106] on div "Search by name or email" at bounding box center [173, 108] width 68 height 8
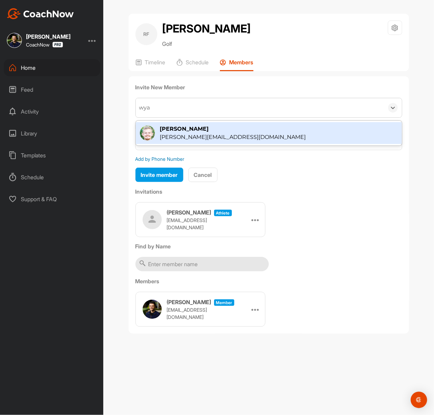
type input "wyat"
click at [192, 125] on div "[PERSON_NAME]" at bounding box center [233, 129] width 146 height 8
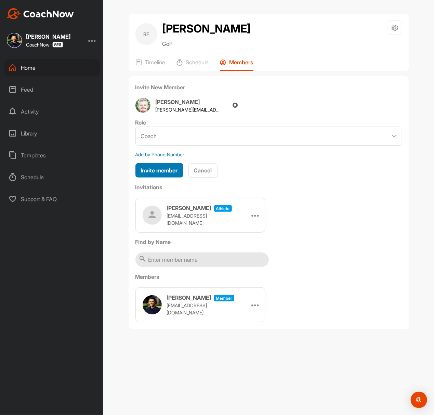
click at [156, 173] on span "Invite member" at bounding box center [159, 170] width 37 height 7
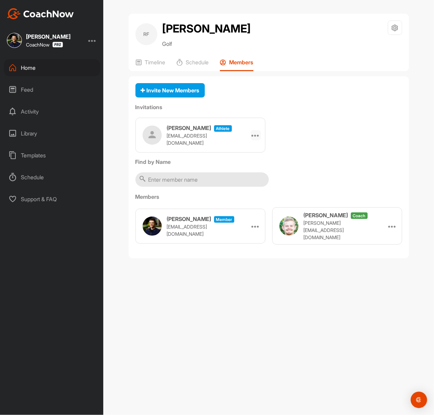
click at [256, 133] on icon at bounding box center [256, 135] width 8 height 8
click at [242, 199] on li "Copy Link" at bounding box center [242, 198] width 37 height 22
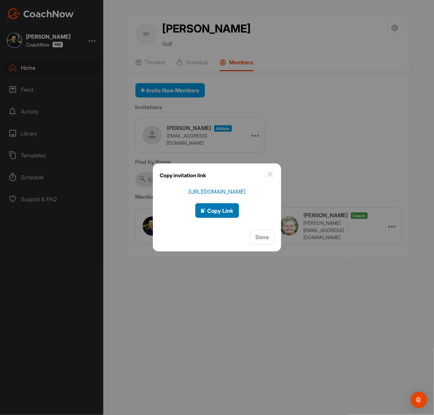
click at [224, 208] on span "Copy Link" at bounding box center [217, 210] width 33 height 7
click at [237, 82] on div at bounding box center [217, 207] width 434 height 415
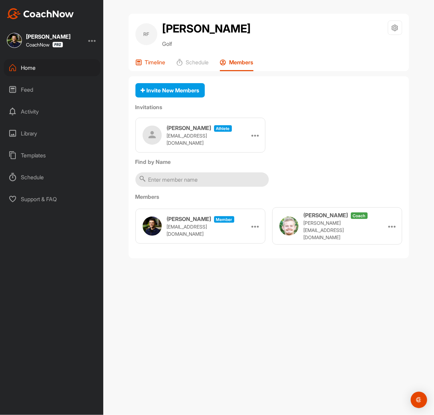
click at [149, 64] on p "Timeline" at bounding box center [155, 62] width 21 height 7
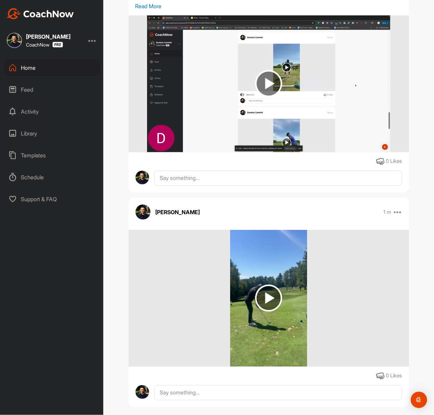
scroll to position [229, 0]
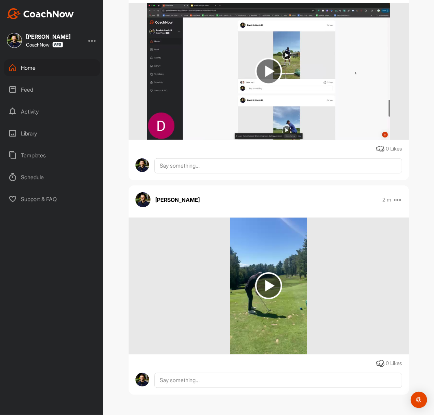
click at [69, 13] on img at bounding box center [40, 13] width 67 height 11
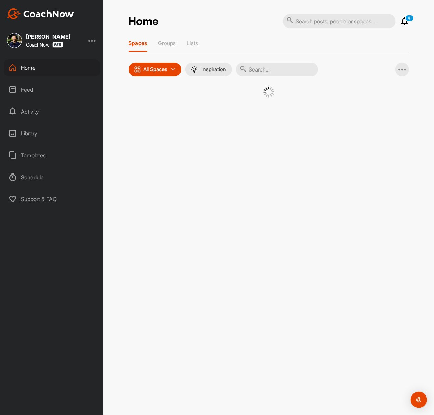
click at [331, 18] on input "text" at bounding box center [339, 21] width 113 height 14
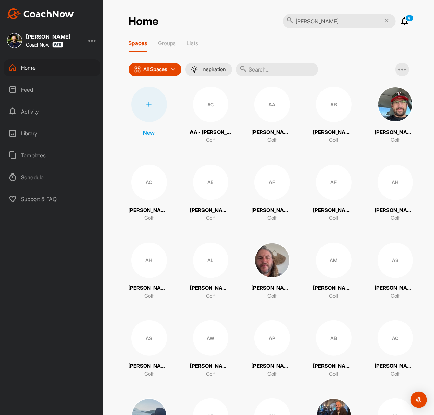
type input "[PERSON_NAME]"
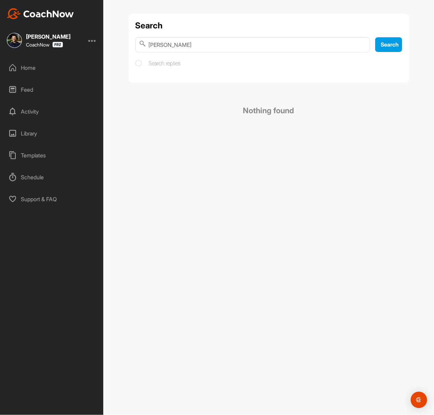
click at [226, 44] on input "[PERSON_NAME]" at bounding box center [253, 44] width 235 height 15
type input "[PERSON_NAME]"
drag, startPoint x: 194, startPoint y: 47, endPoint x: 103, endPoint y: 52, distance: 91.9
click at [103, 52] on div "[PERSON_NAME] CoachNow Home Feed Activity Library Templates Schedule Support & …" at bounding box center [217, 207] width 434 height 415
click at [297, 46] on input "text" at bounding box center [253, 44] width 235 height 15
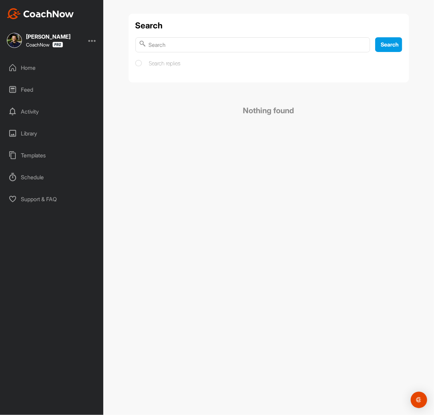
paste input "[PERSON_NAME]"
type input "[PERSON_NAME]"
